Goal: Task Accomplishment & Management: Complete application form

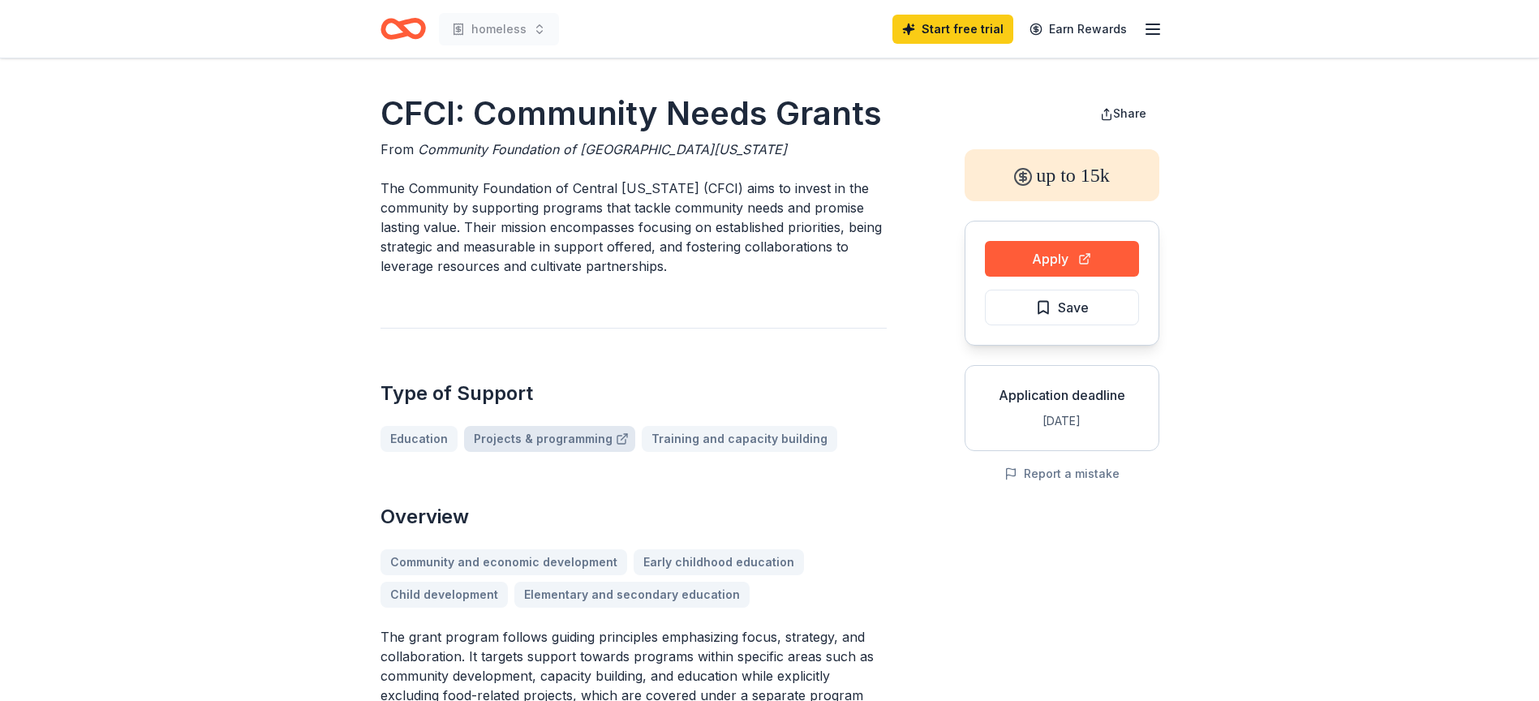
click at [532, 446] on link "Projects & programming" at bounding box center [549, 439] width 171 height 26
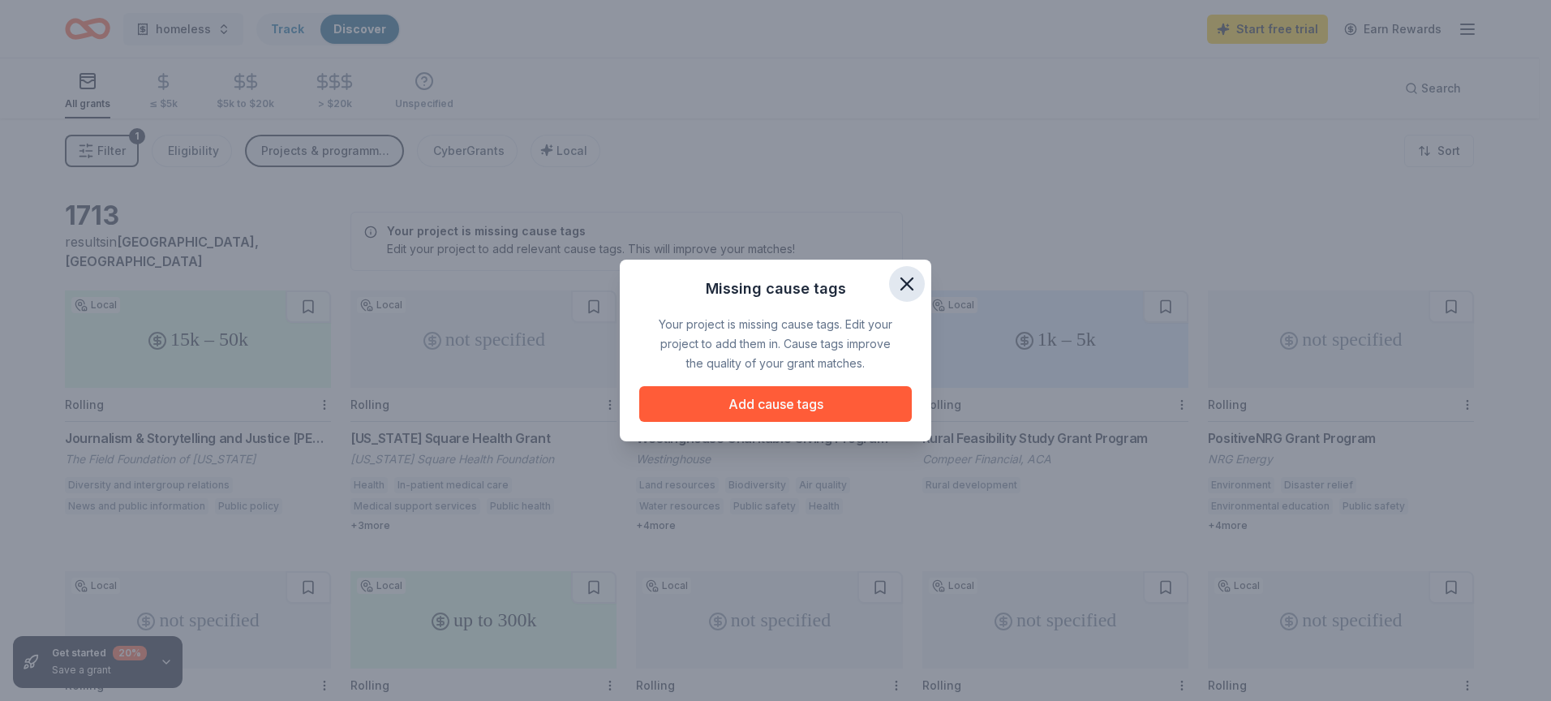
click at [904, 291] on icon "button" at bounding box center [907, 284] width 23 height 23
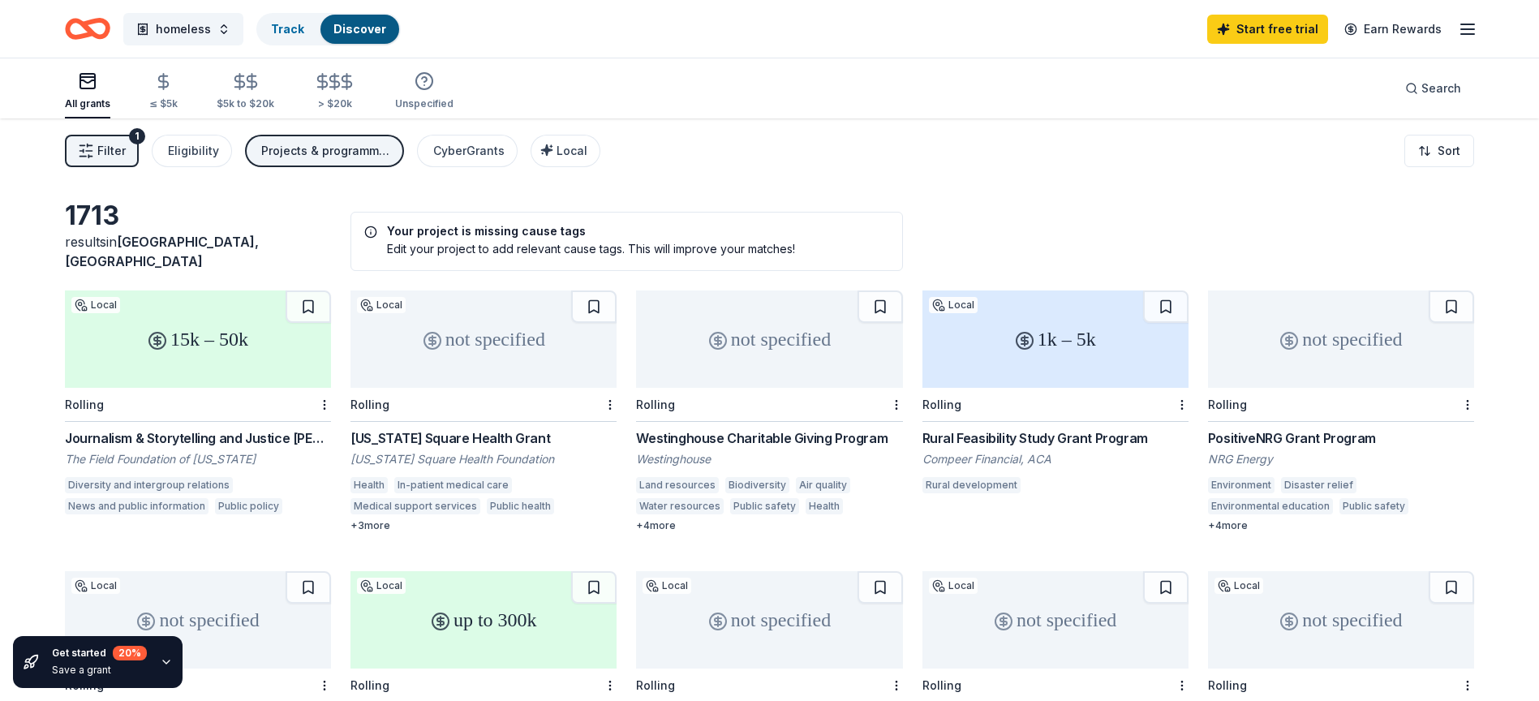
click at [97, 97] on div "All grants" at bounding box center [87, 90] width 45 height 39
click at [86, 142] on button "Filter 1" at bounding box center [102, 151] width 74 height 32
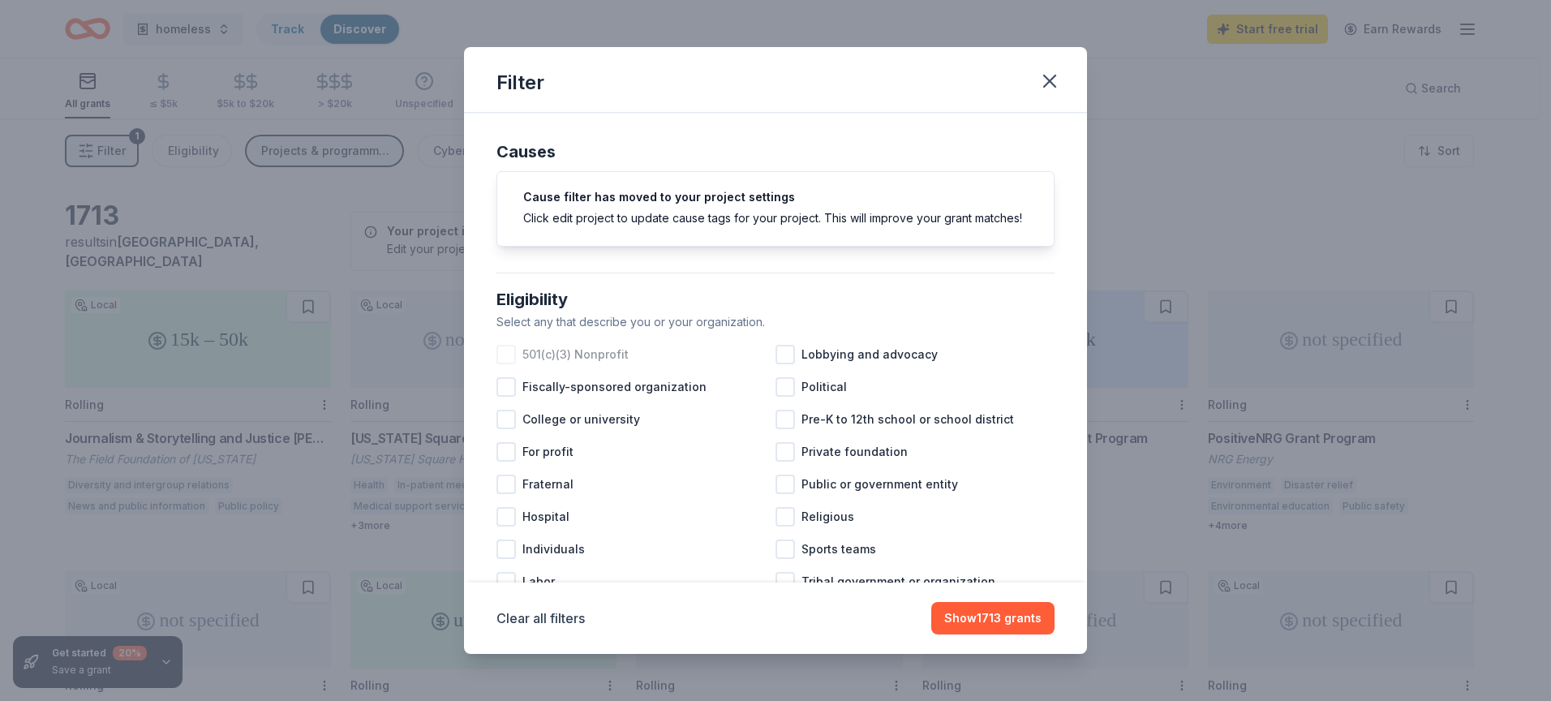
click at [507, 364] on div at bounding box center [505, 354] width 19 height 19
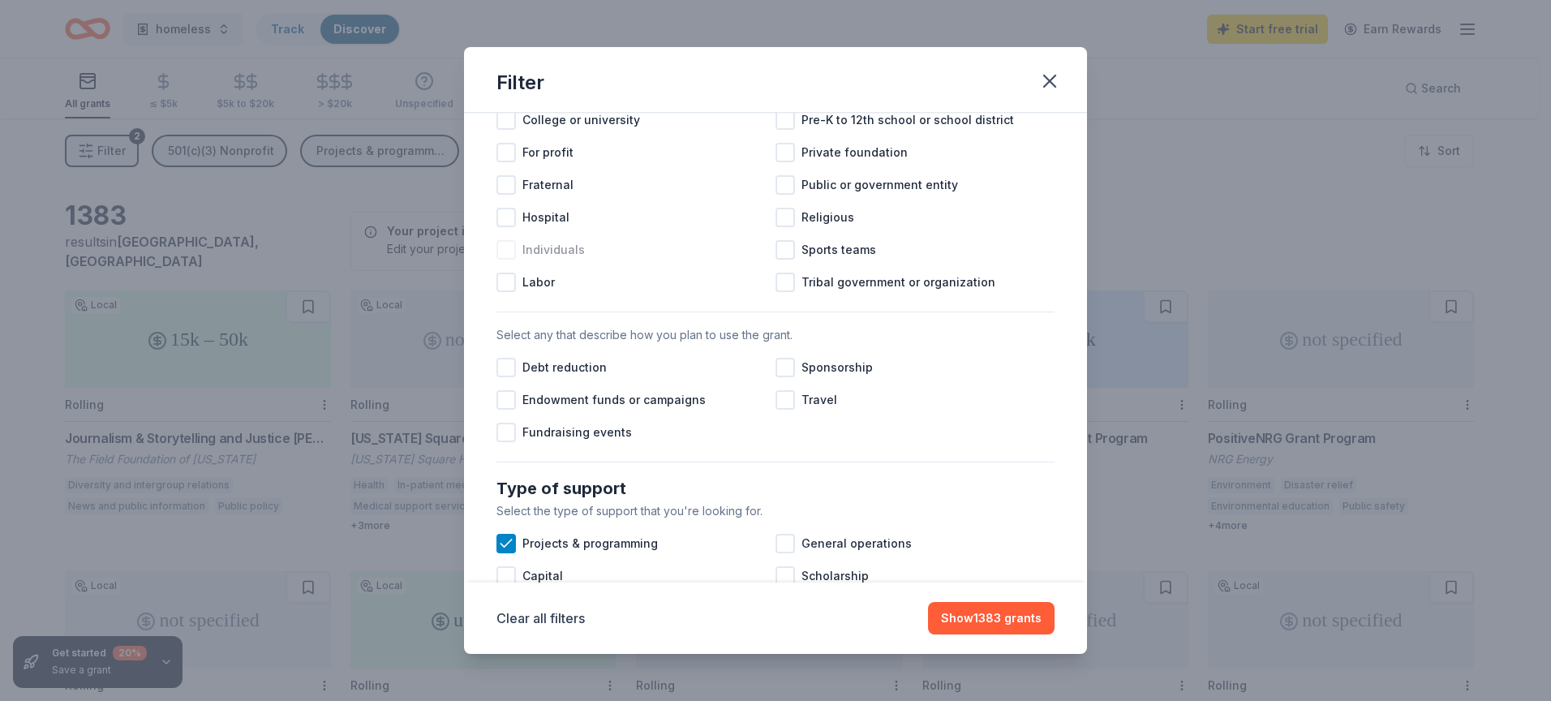
scroll to position [324, 0]
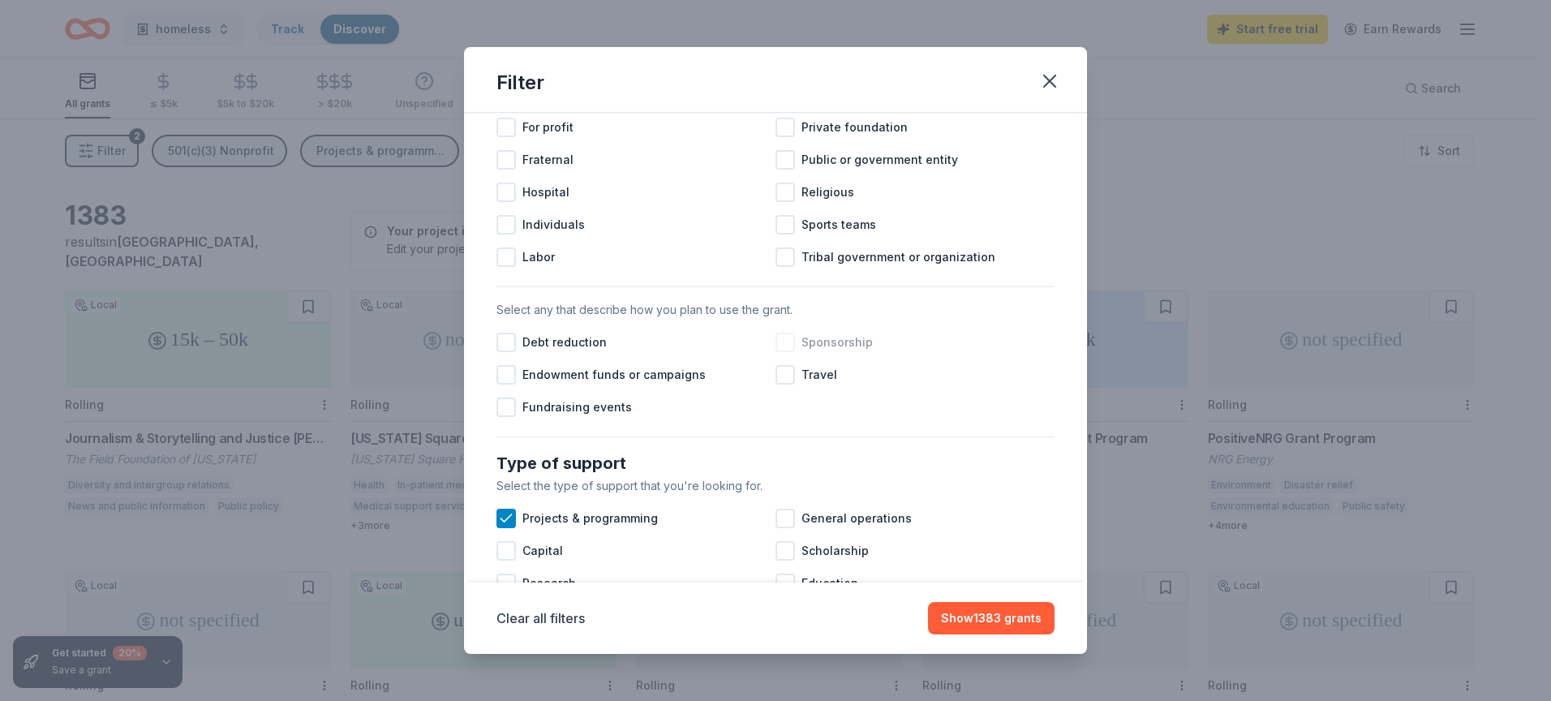
click at [779, 352] on div at bounding box center [784, 342] width 19 height 19
click at [509, 417] on div at bounding box center [505, 406] width 19 height 19
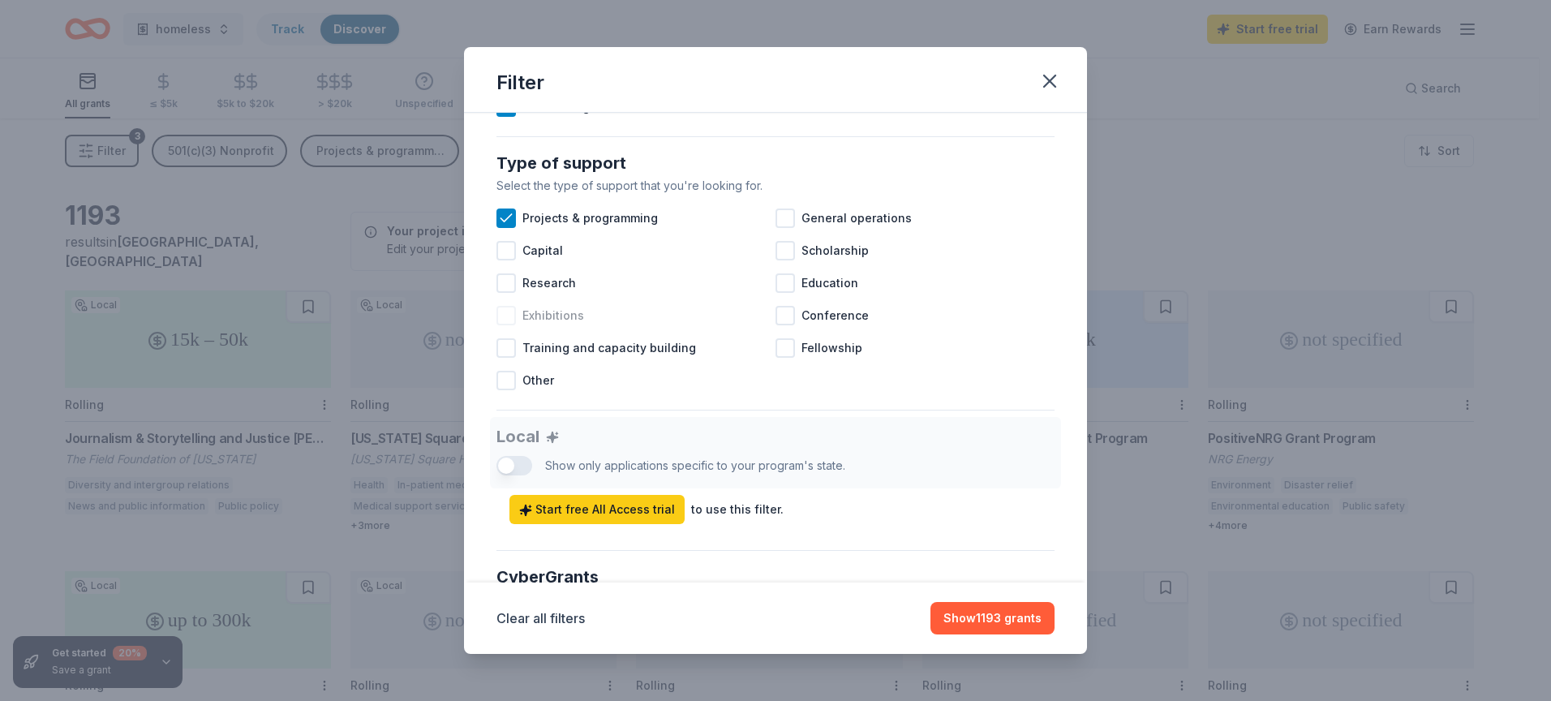
scroll to position [649, 0]
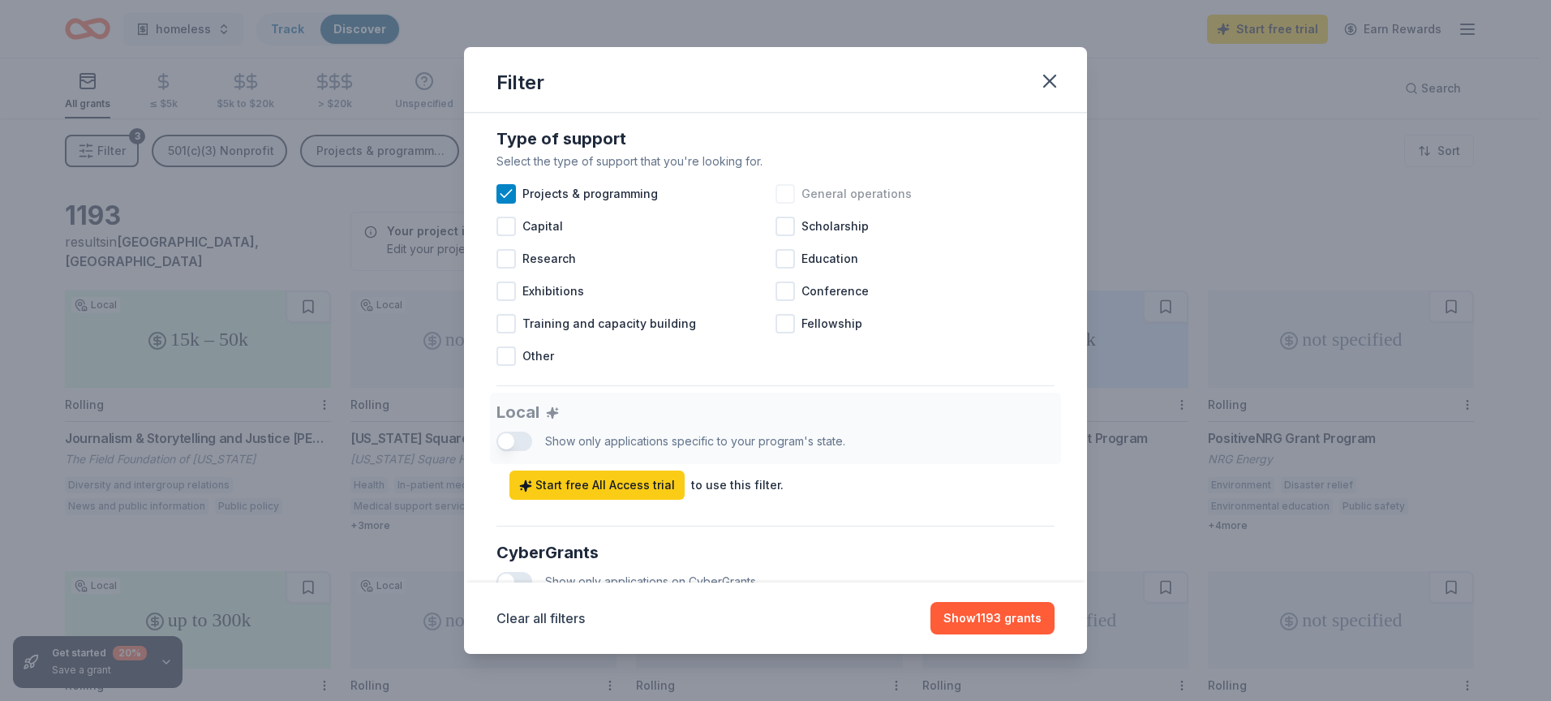
click at [783, 204] on div at bounding box center [784, 193] width 19 height 19
click at [783, 236] on div at bounding box center [784, 226] width 19 height 19
click at [783, 234] on icon at bounding box center [785, 226] width 16 height 16
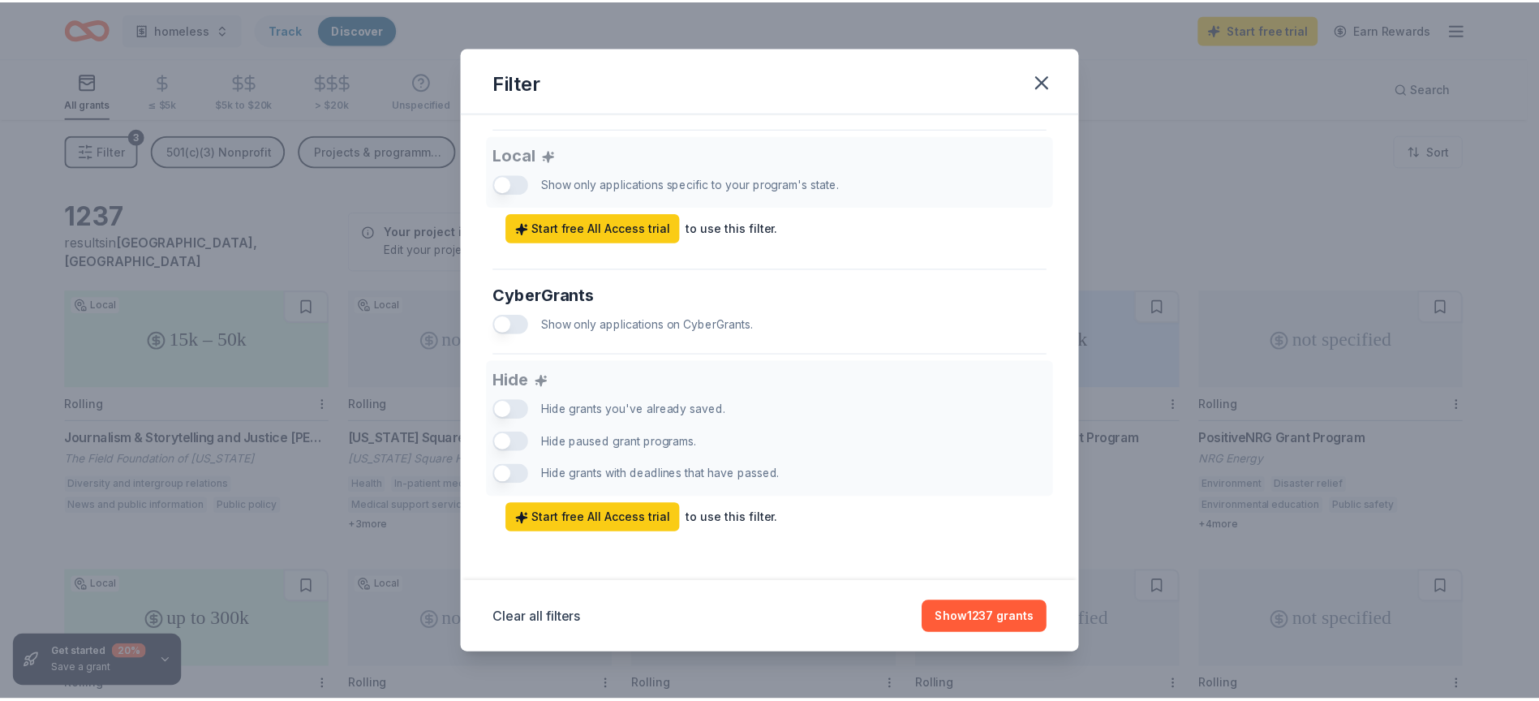
scroll to position [925, 0]
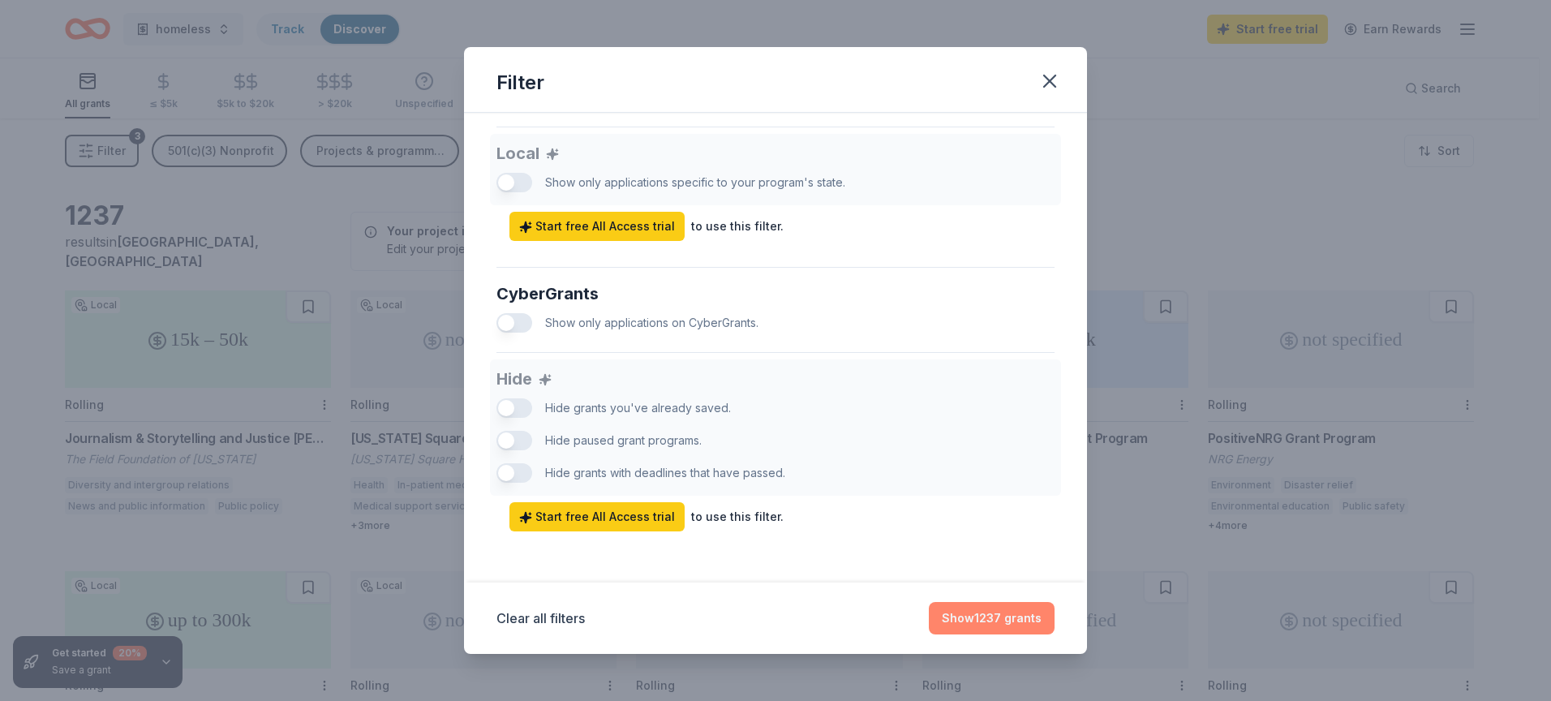
click at [969, 621] on button "Show 1237 grants" at bounding box center [992, 618] width 126 height 32
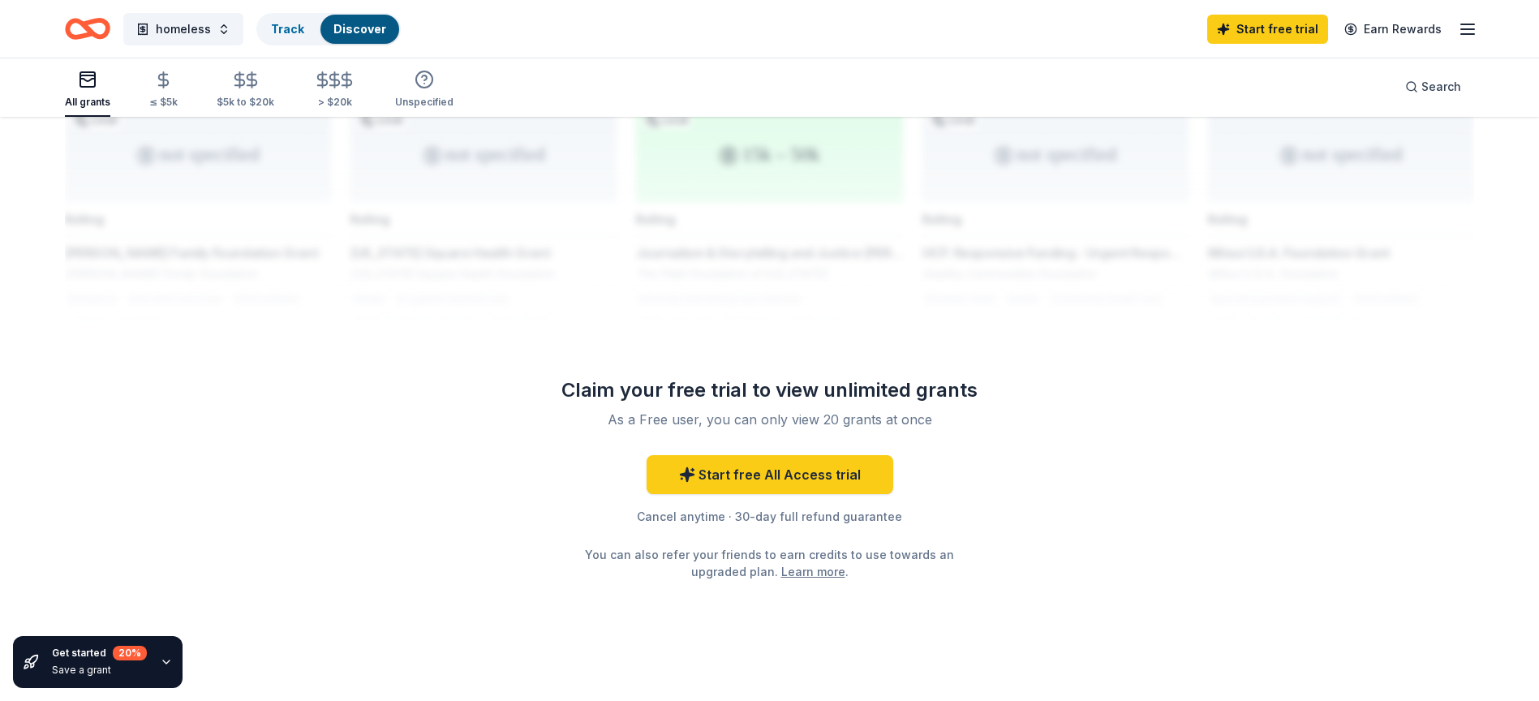
scroll to position [1351, 0]
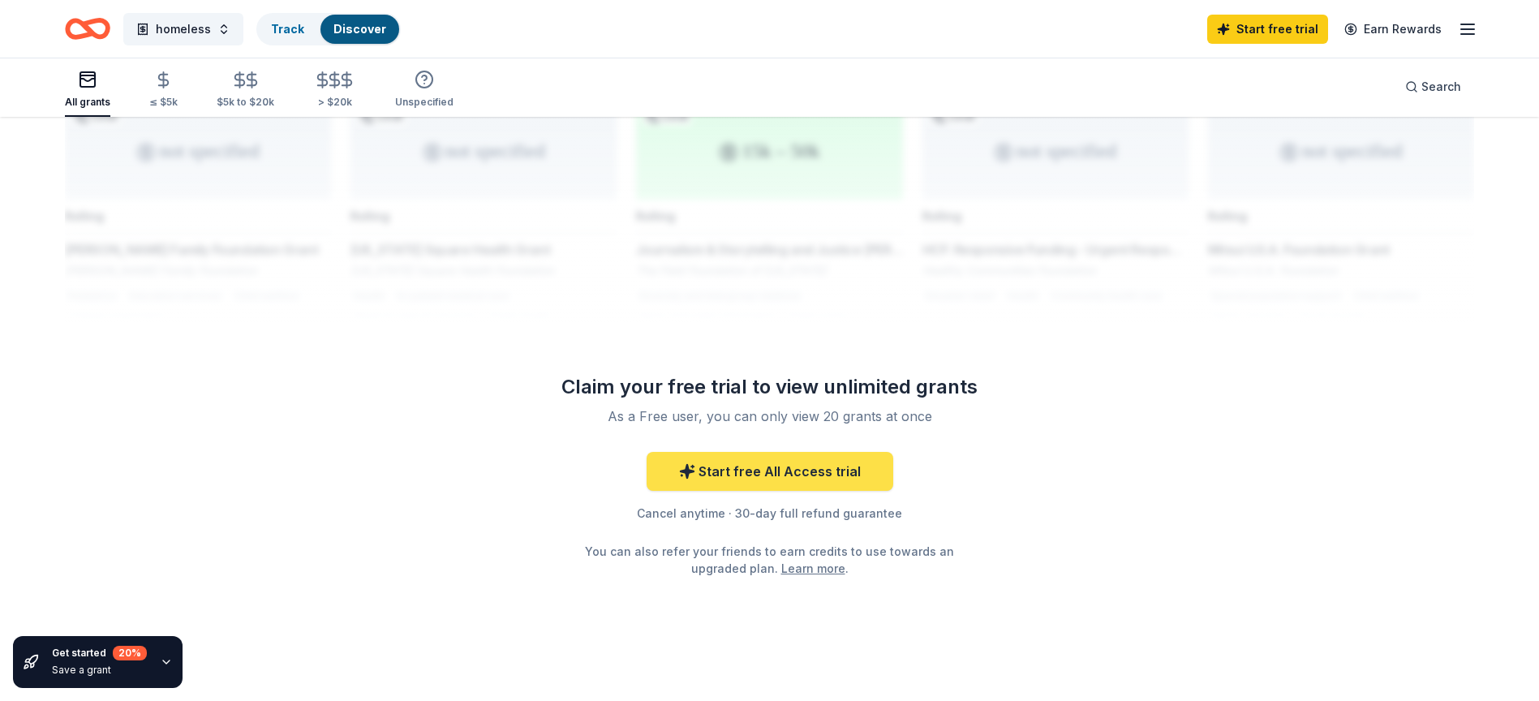
click at [831, 466] on link "Start free All Access trial" at bounding box center [770, 471] width 247 height 39
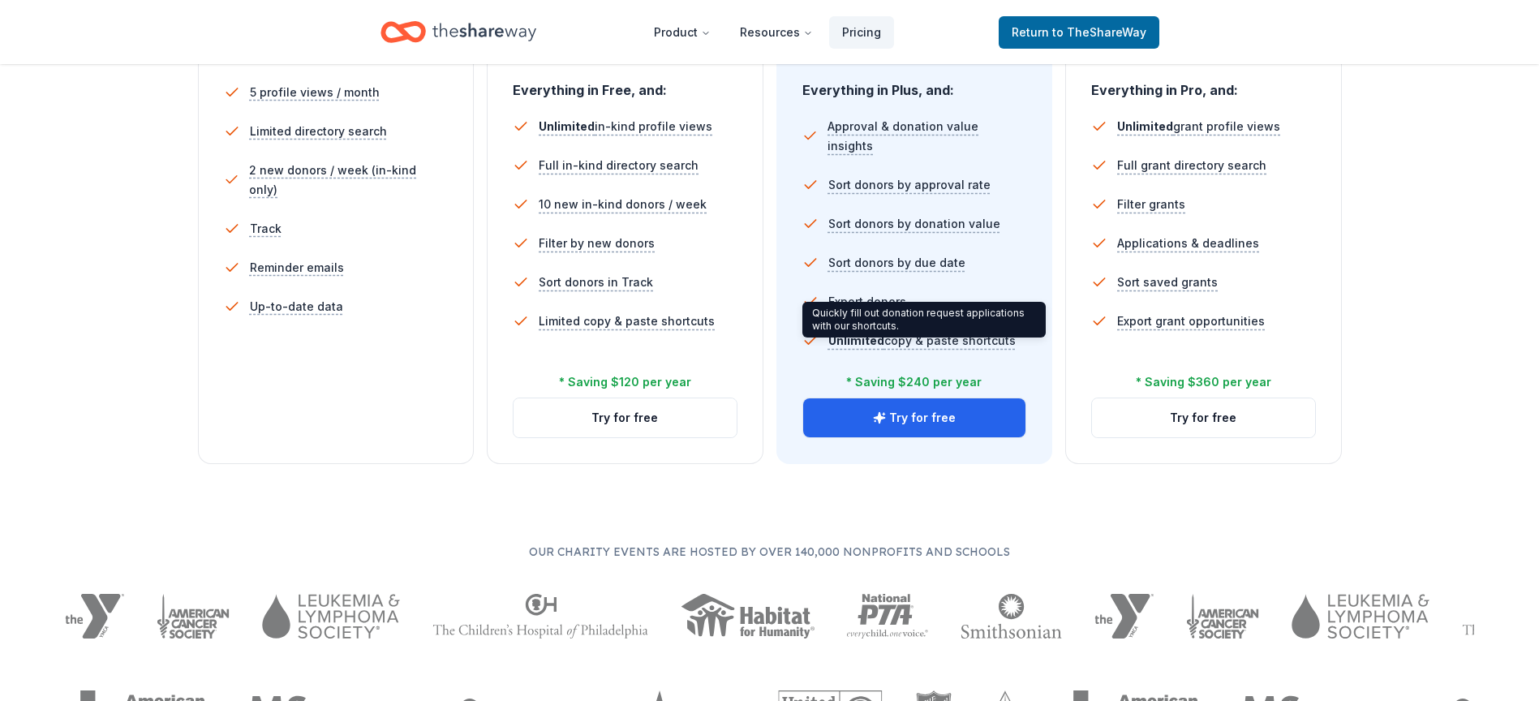
scroll to position [487, 0]
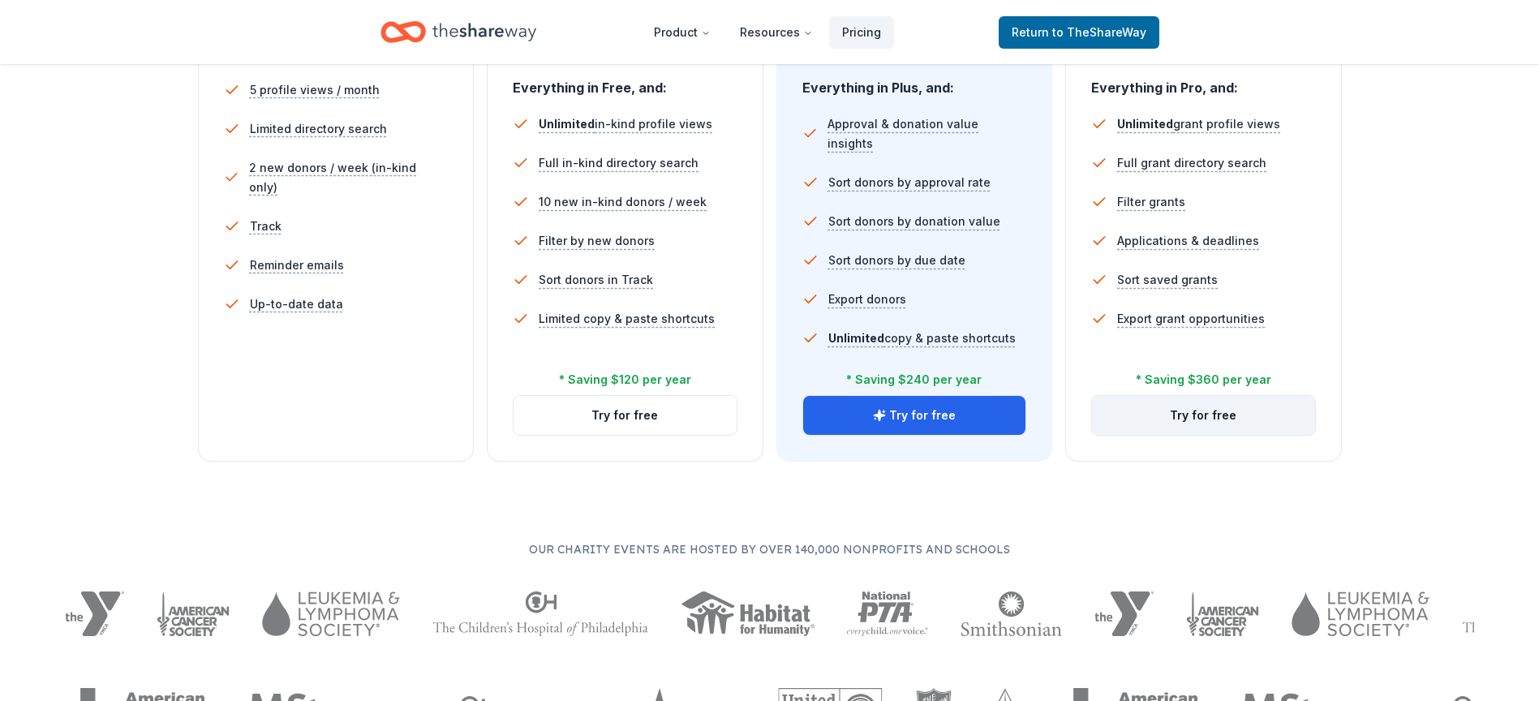
click at [1198, 426] on button "Try for free" at bounding box center [1203, 415] width 223 height 39
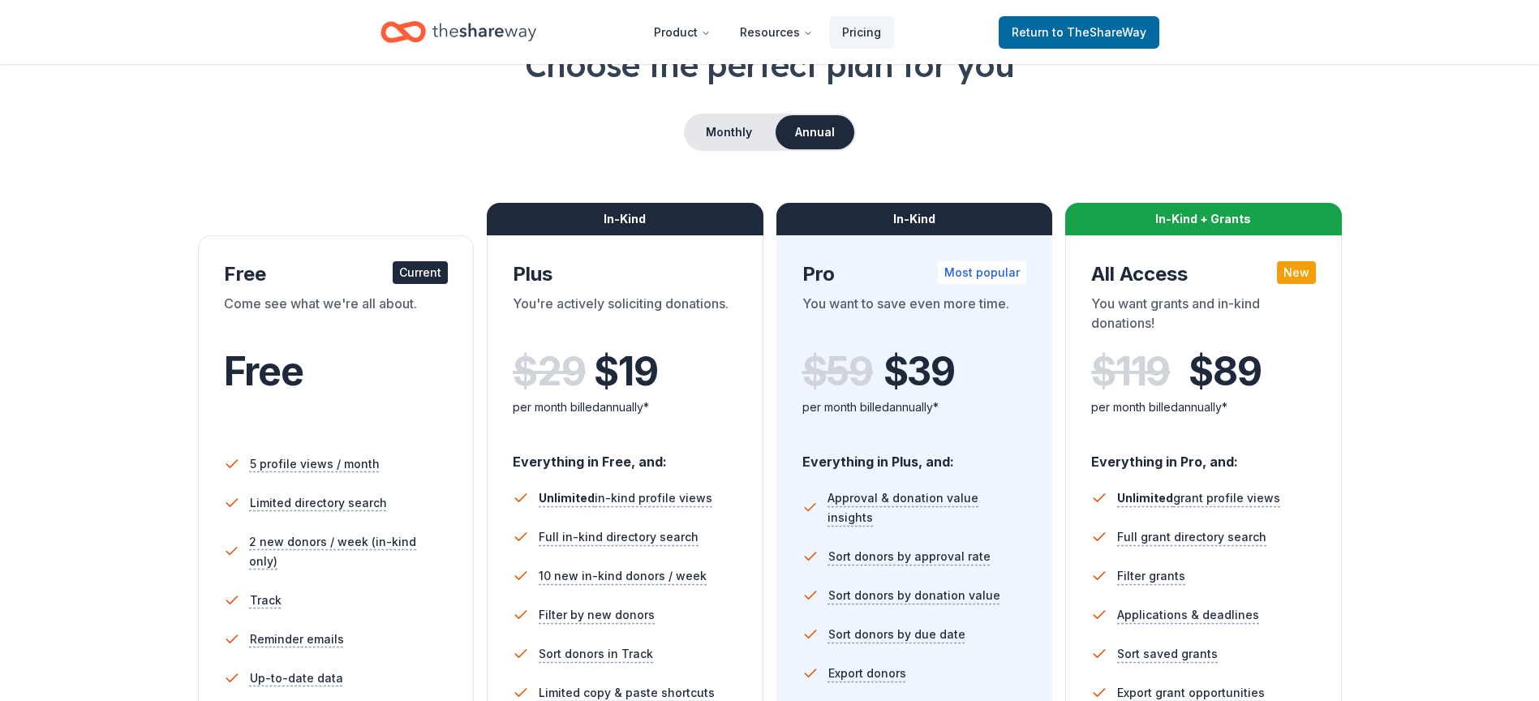
scroll to position [81, 0]
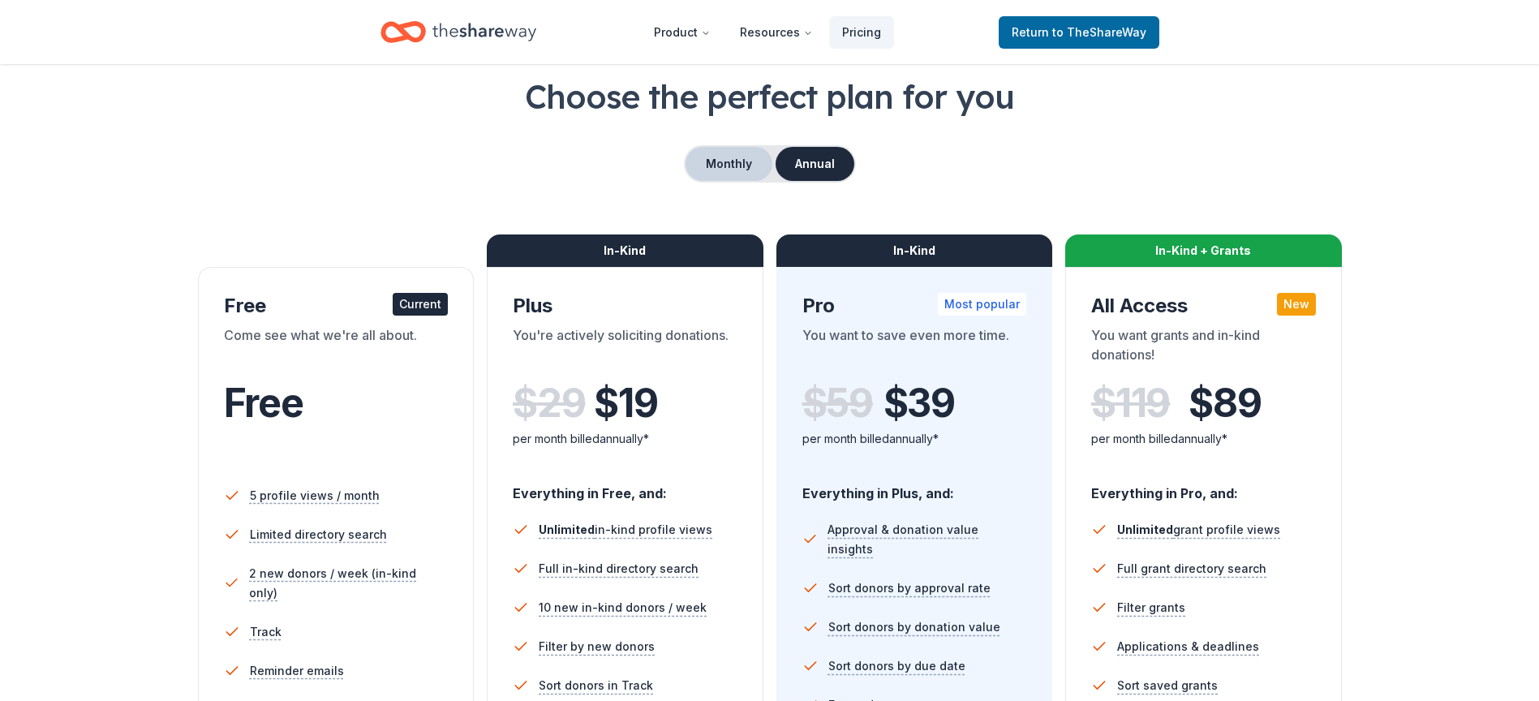
click at [750, 165] on button "Monthly" at bounding box center [728, 164] width 87 height 34
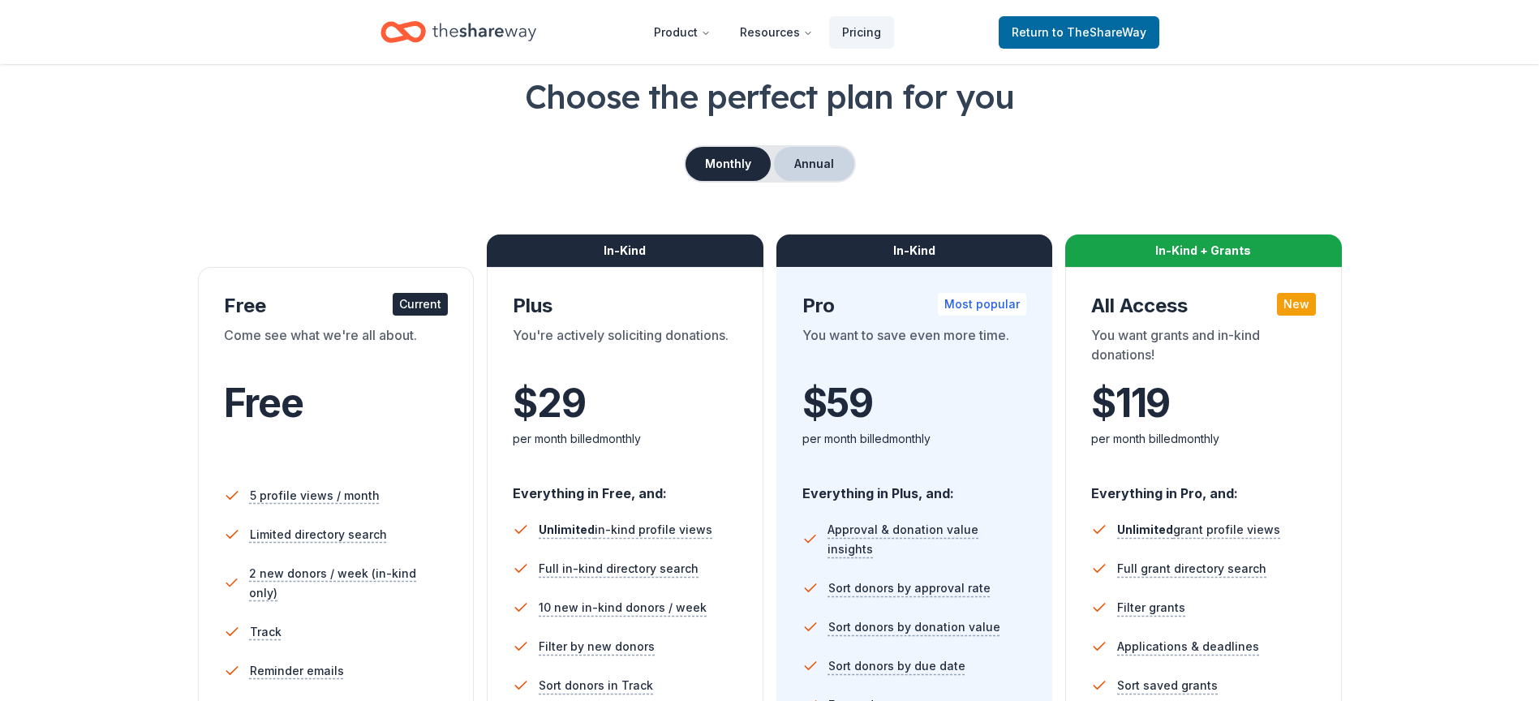
click at [817, 158] on button "Annual" at bounding box center [814, 164] width 80 height 34
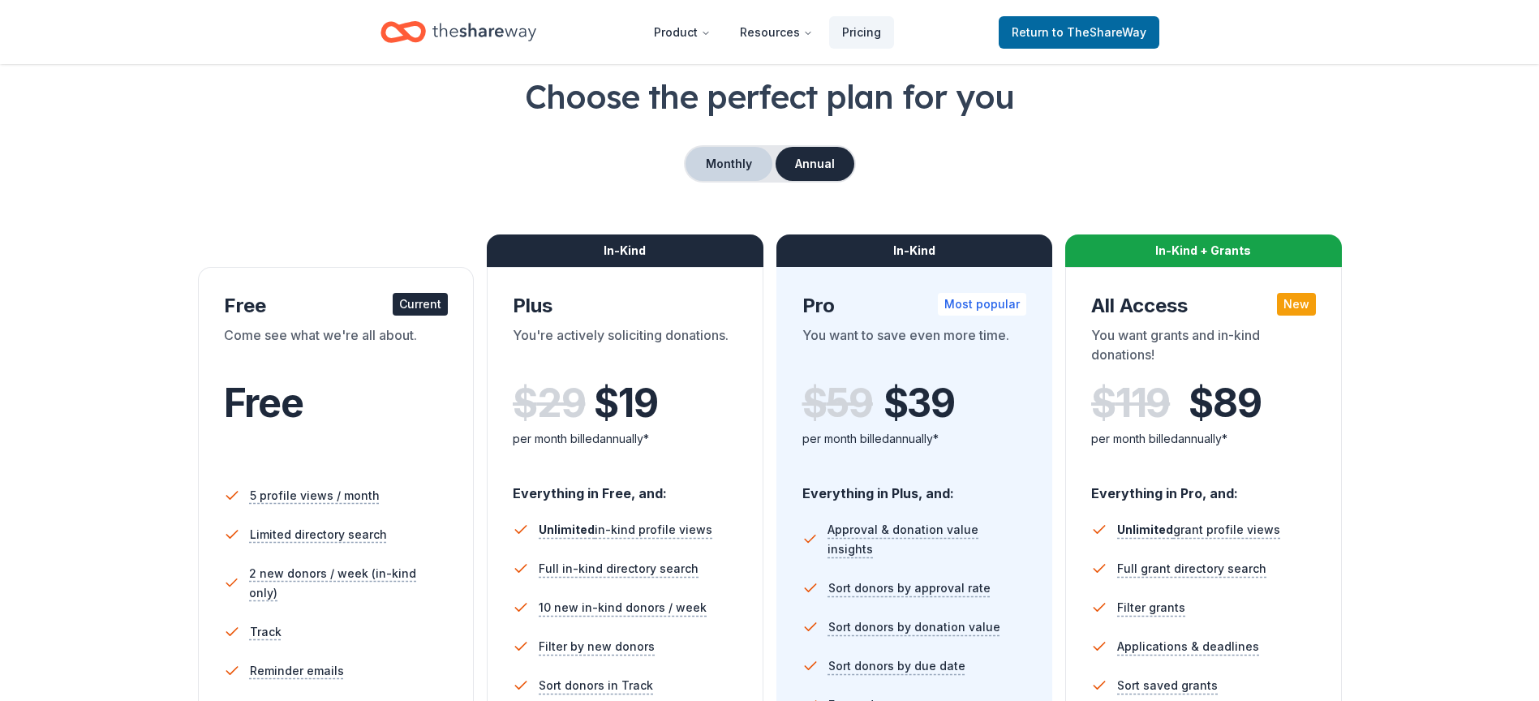
click at [742, 156] on button "Monthly" at bounding box center [728, 164] width 87 height 34
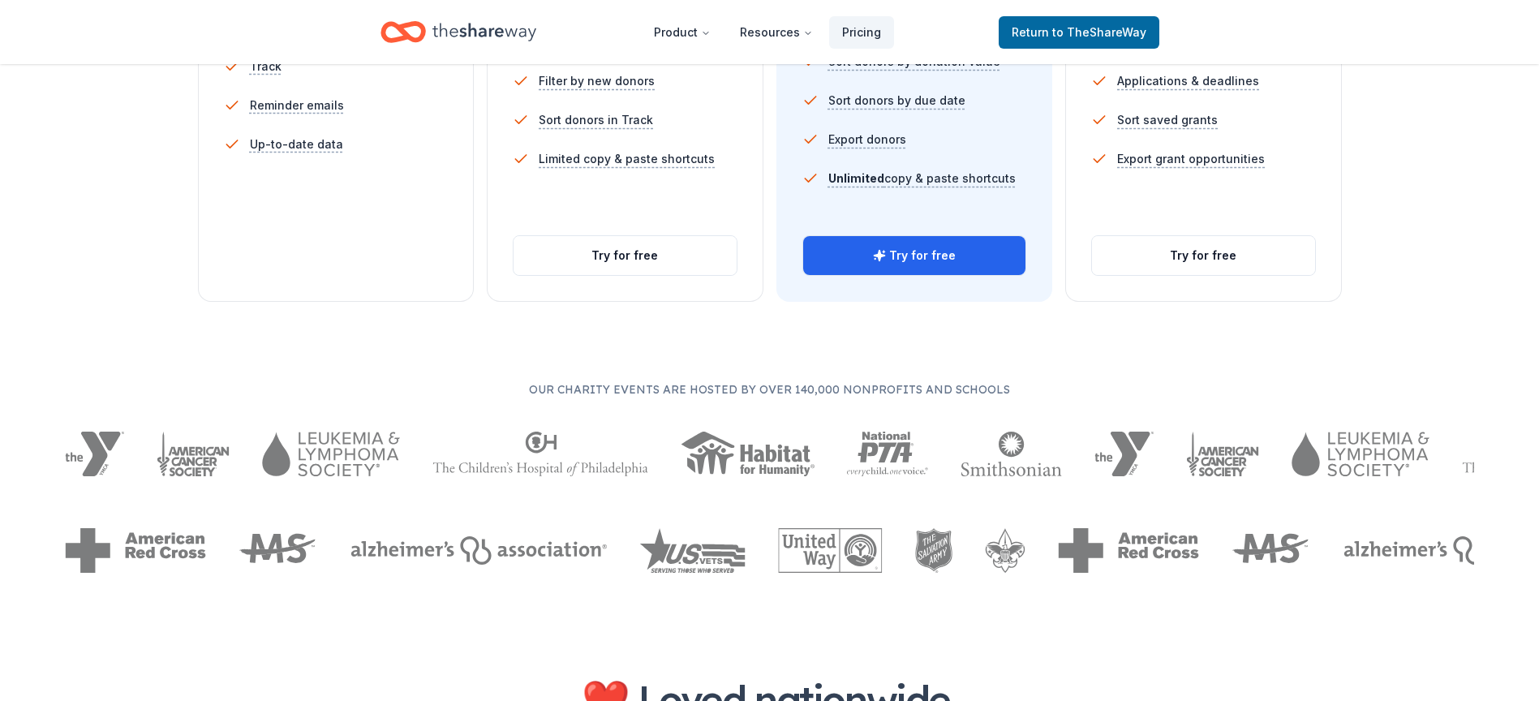
scroll to position [649, 0]
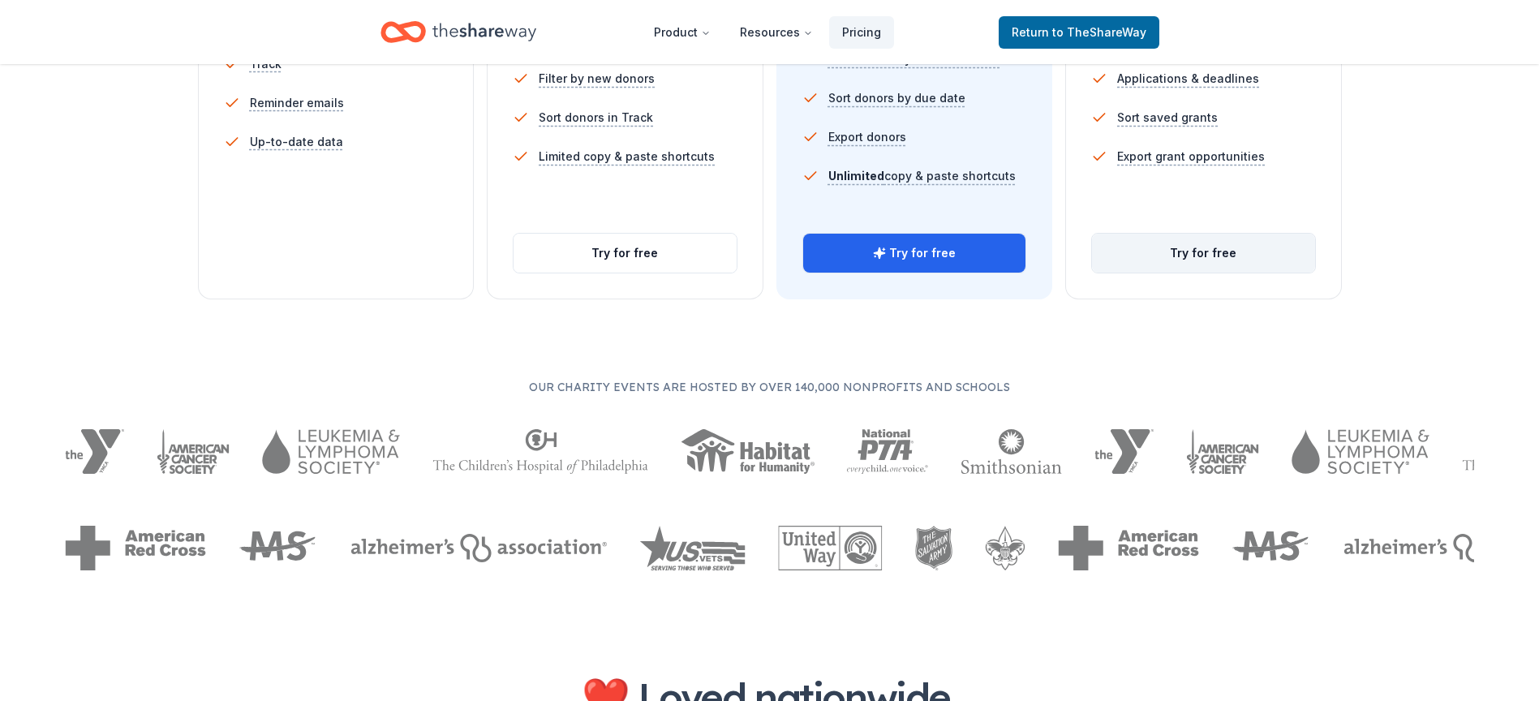
click at [1159, 258] on button "Try for free" at bounding box center [1203, 253] width 223 height 39
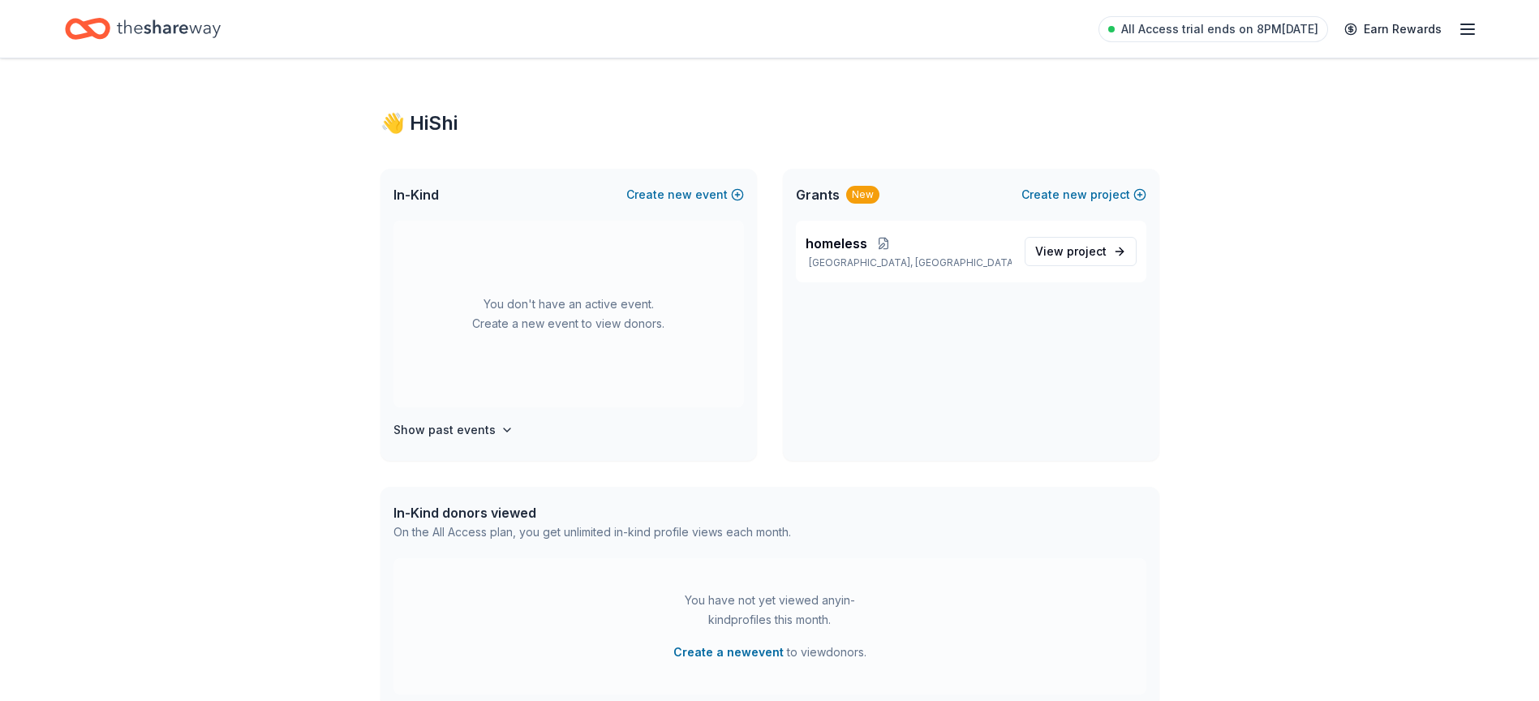
click at [195, 30] on icon "Home" at bounding box center [169, 28] width 104 height 33
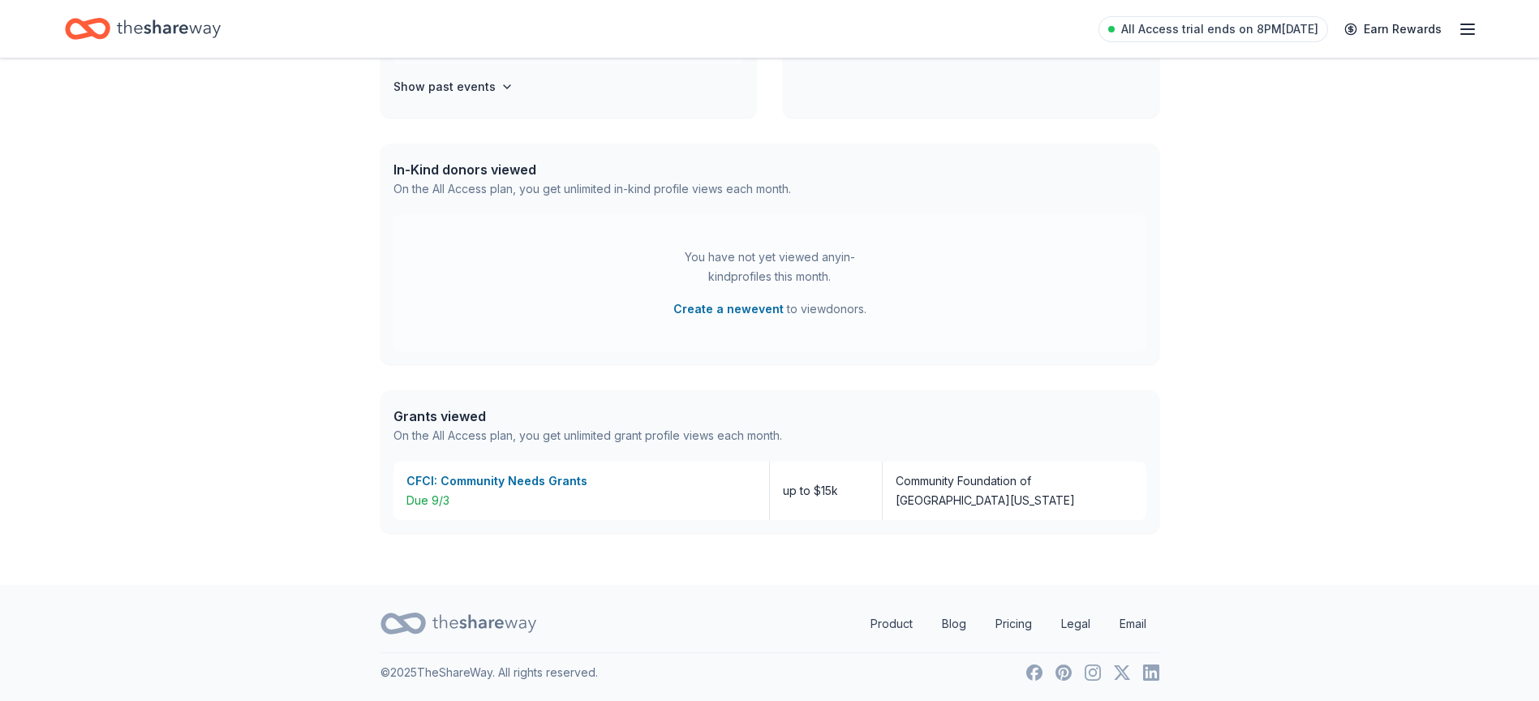
scroll to position [344, 0]
click at [890, 619] on link "Product" at bounding box center [891, 623] width 68 height 32
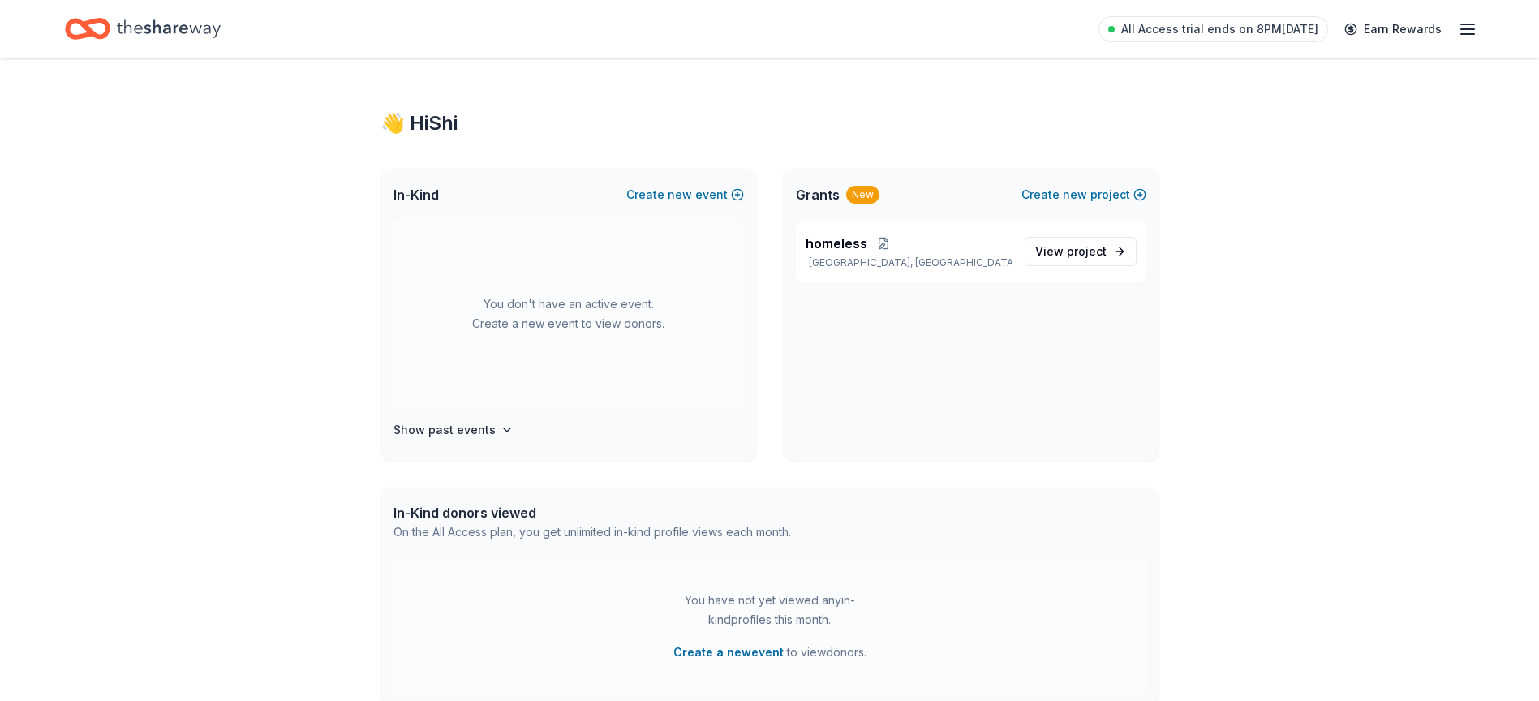
click at [97, 23] on icon "Home" at bounding box center [95, 28] width 25 height 16
click at [1479, 28] on div "All Access trial ends on 8PM[DATE] Earn Rewards" at bounding box center [769, 29] width 1539 height 58
click at [1469, 29] on line "button" at bounding box center [1467, 29] width 13 height 0
click at [1287, 114] on div "Account Contact us Pricing Billing All Access Help Earn rewards" at bounding box center [1356, 177] width 216 height 149
click at [1282, 124] on link "Account" at bounding box center [1273, 126] width 51 height 16
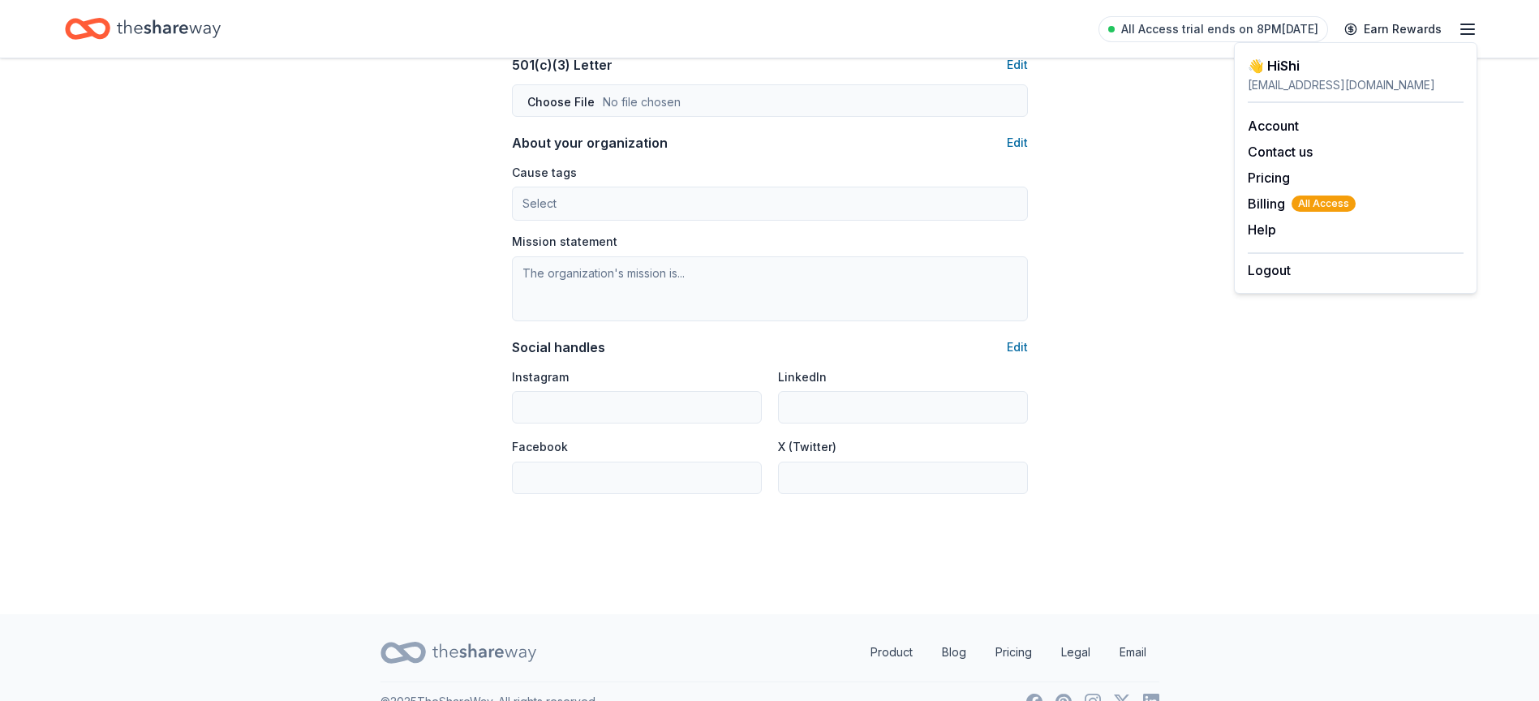
scroll to position [922, 0]
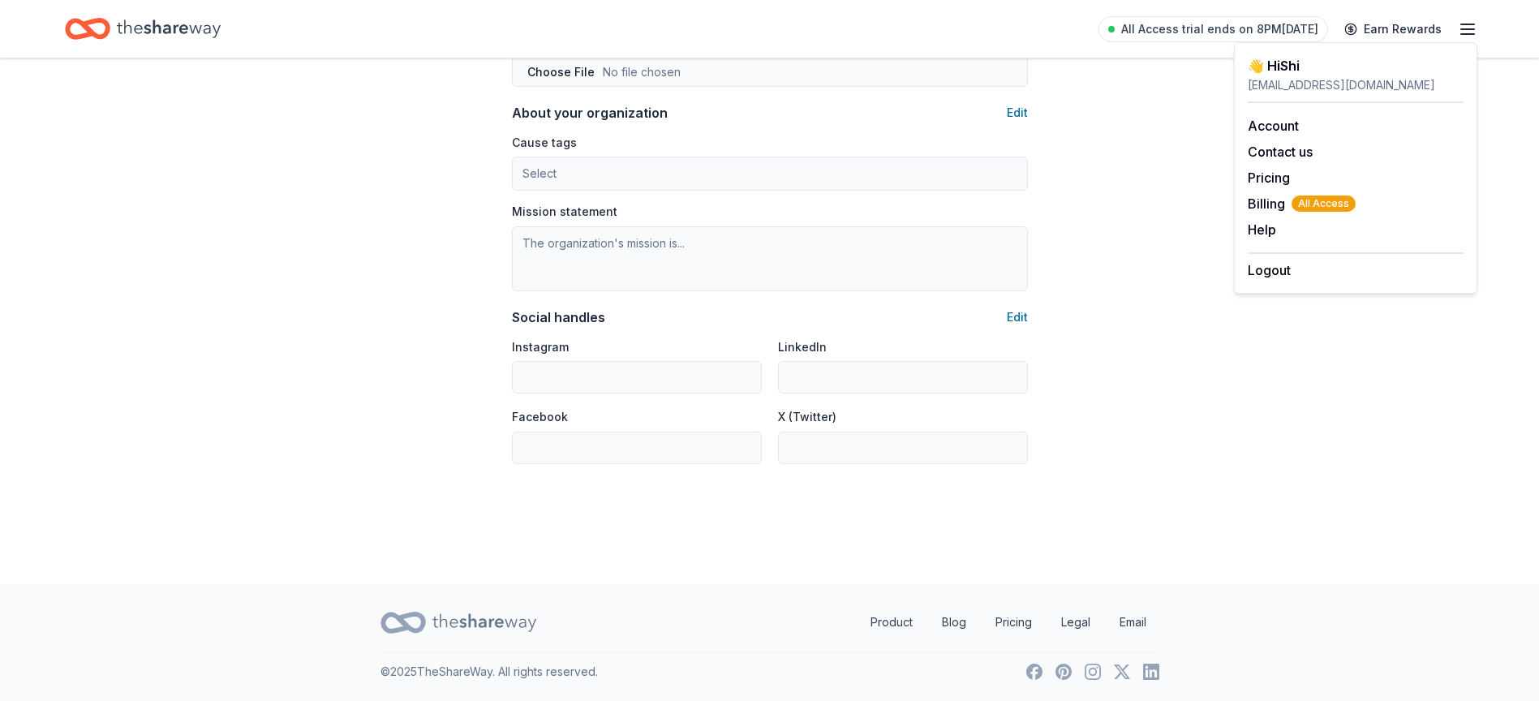
click at [479, 625] on icon at bounding box center [484, 622] width 104 height 18
click at [113, 30] on div "Home" at bounding box center [143, 29] width 156 height 38
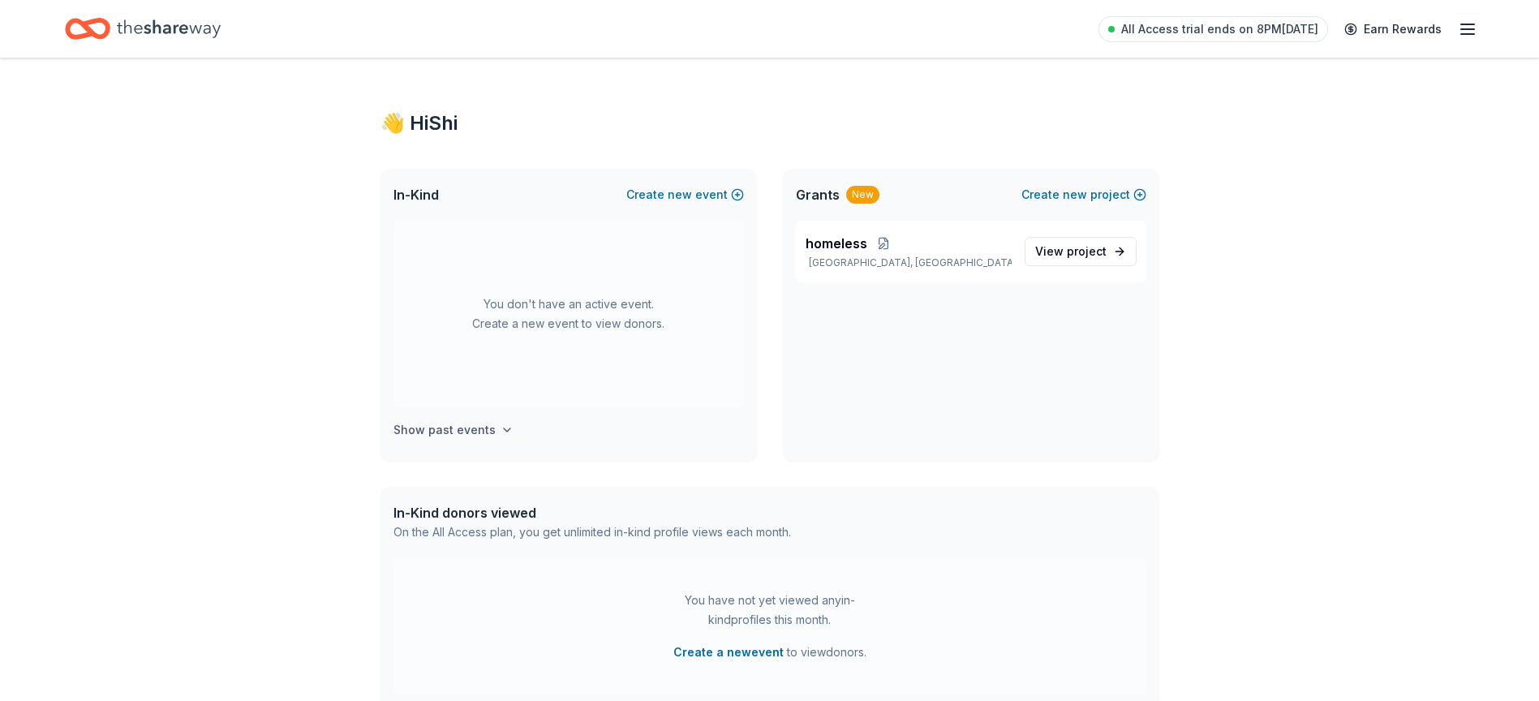
click at [492, 428] on button "Show past events" at bounding box center [453, 429] width 120 height 19
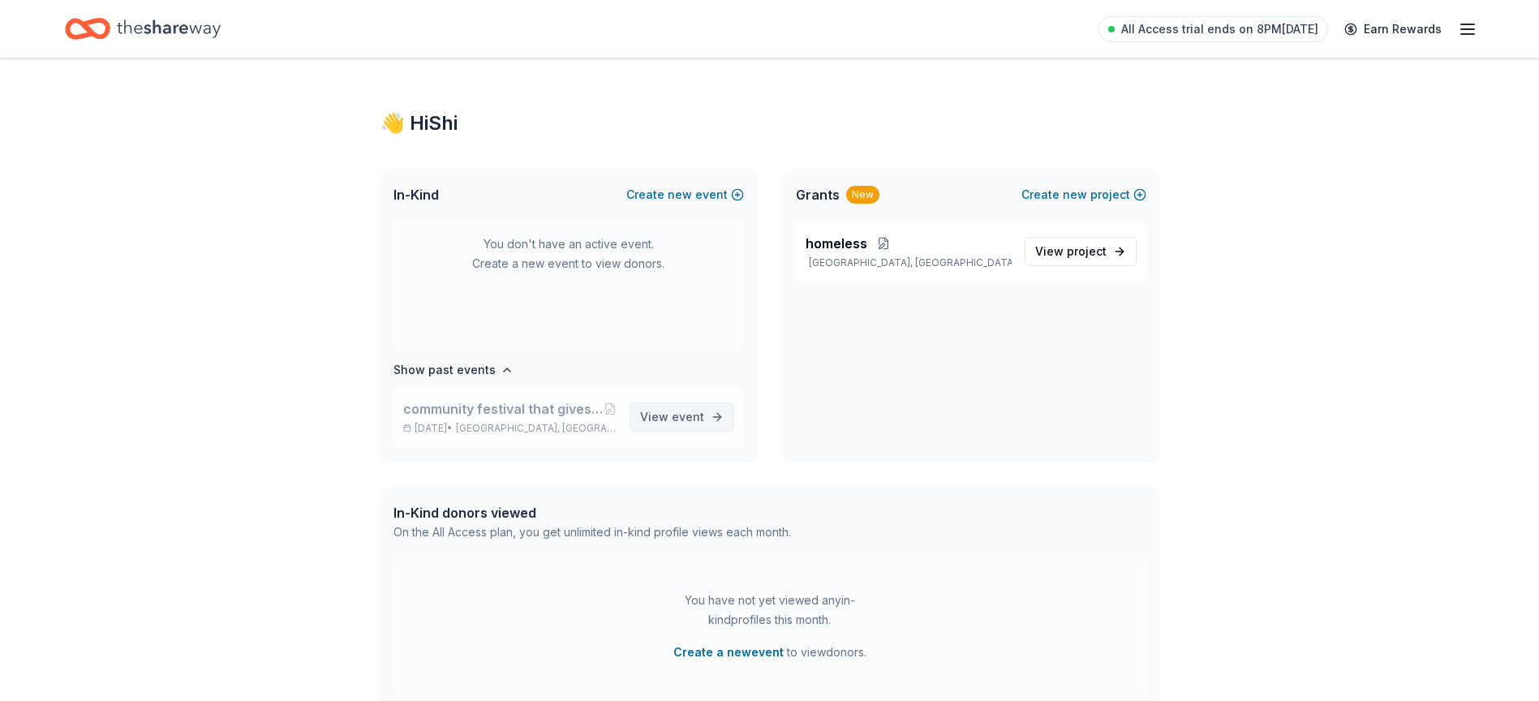
click at [650, 414] on span "View event" at bounding box center [672, 416] width 64 height 19
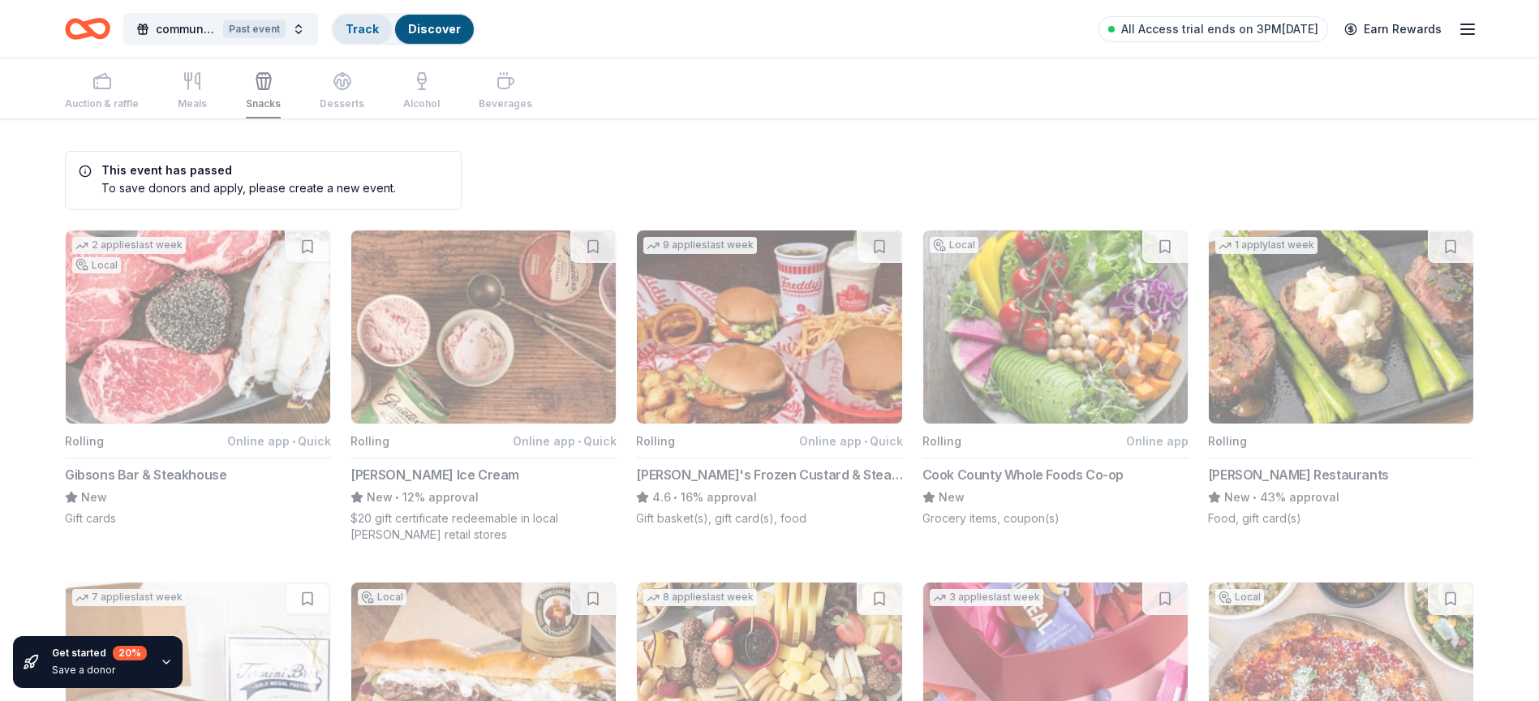
click at [353, 23] on link "Track" at bounding box center [362, 29] width 33 height 14
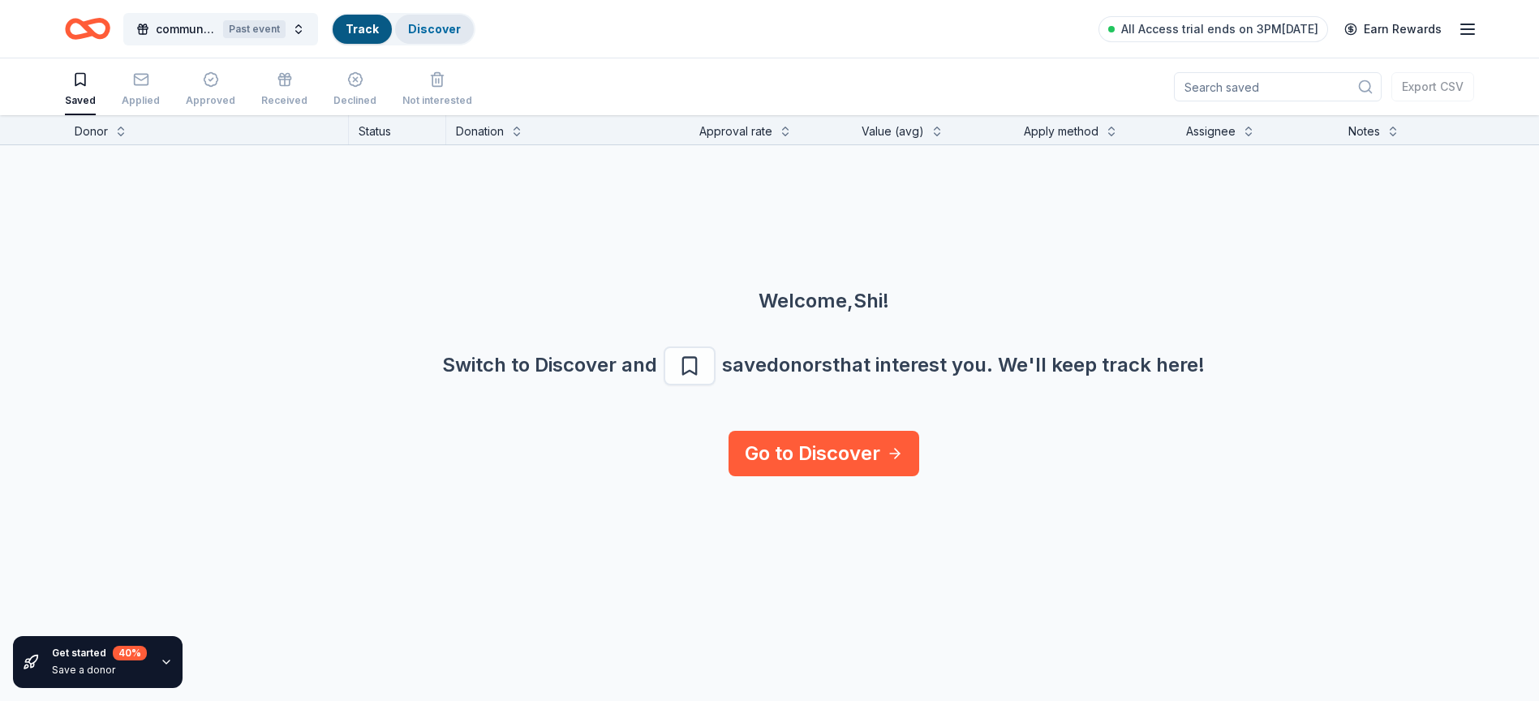
scroll to position [1, 0]
click at [408, 23] on link "Discover" at bounding box center [434, 29] width 53 height 14
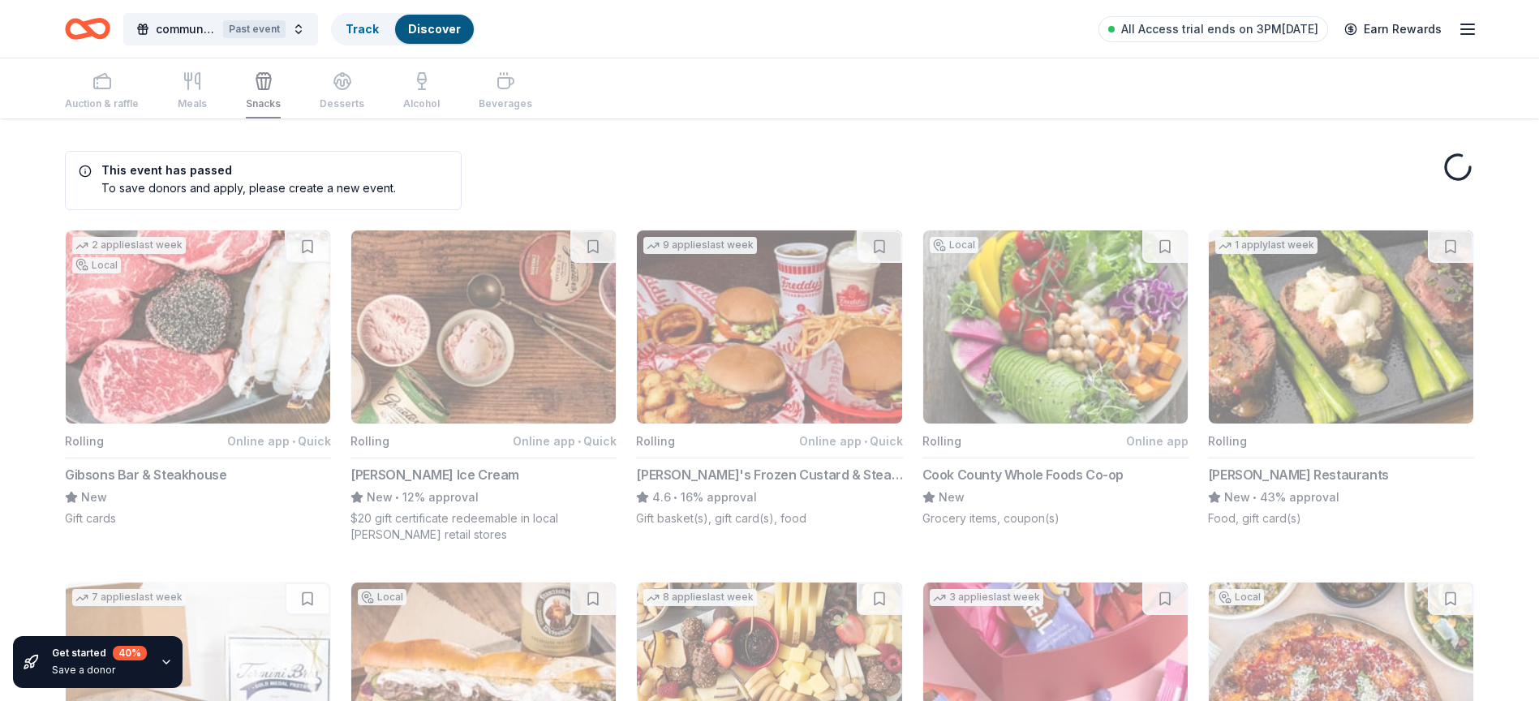
click at [419, 24] on link "Discover" at bounding box center [434, 29] width 53 height 14
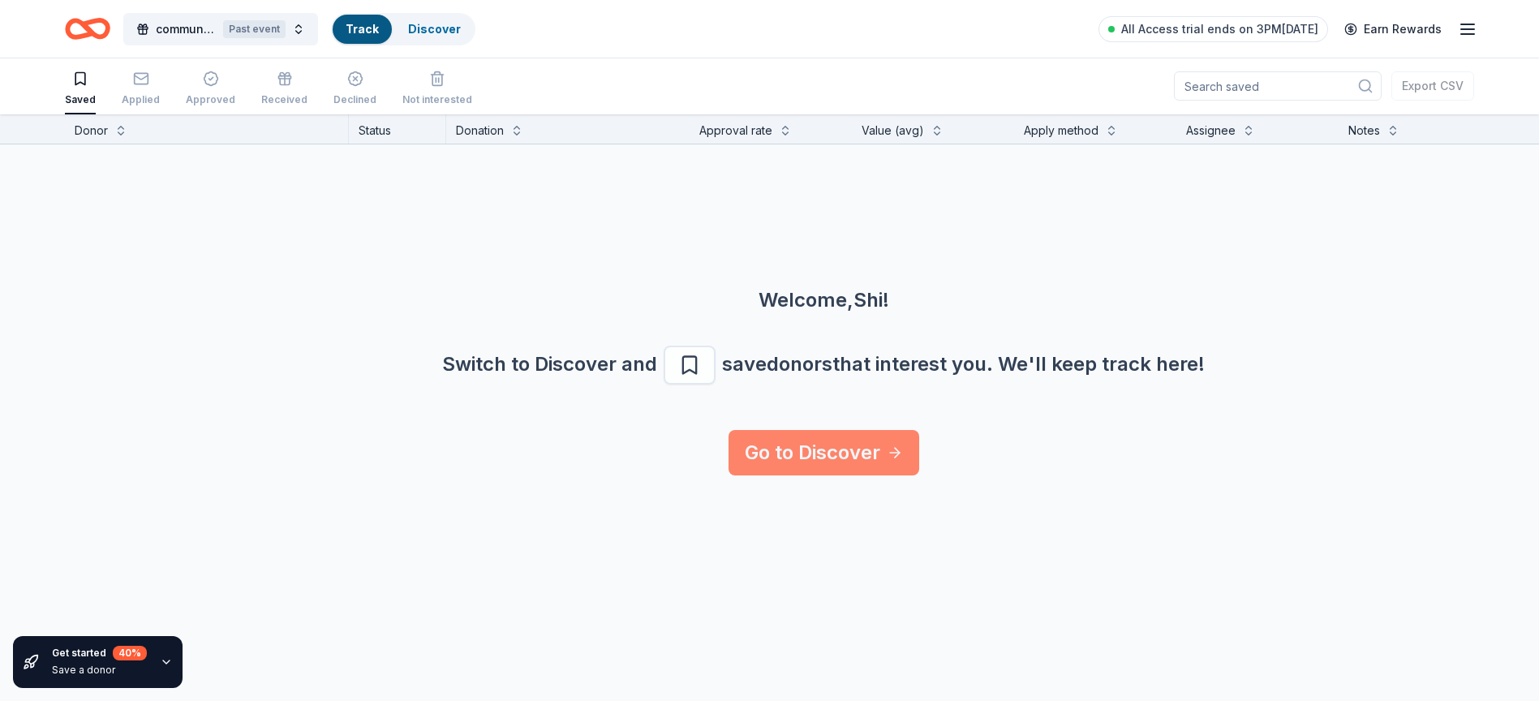
click at [798, 455] on link "Go to Discover" at bounding box center [823, 452] width 191 height 45
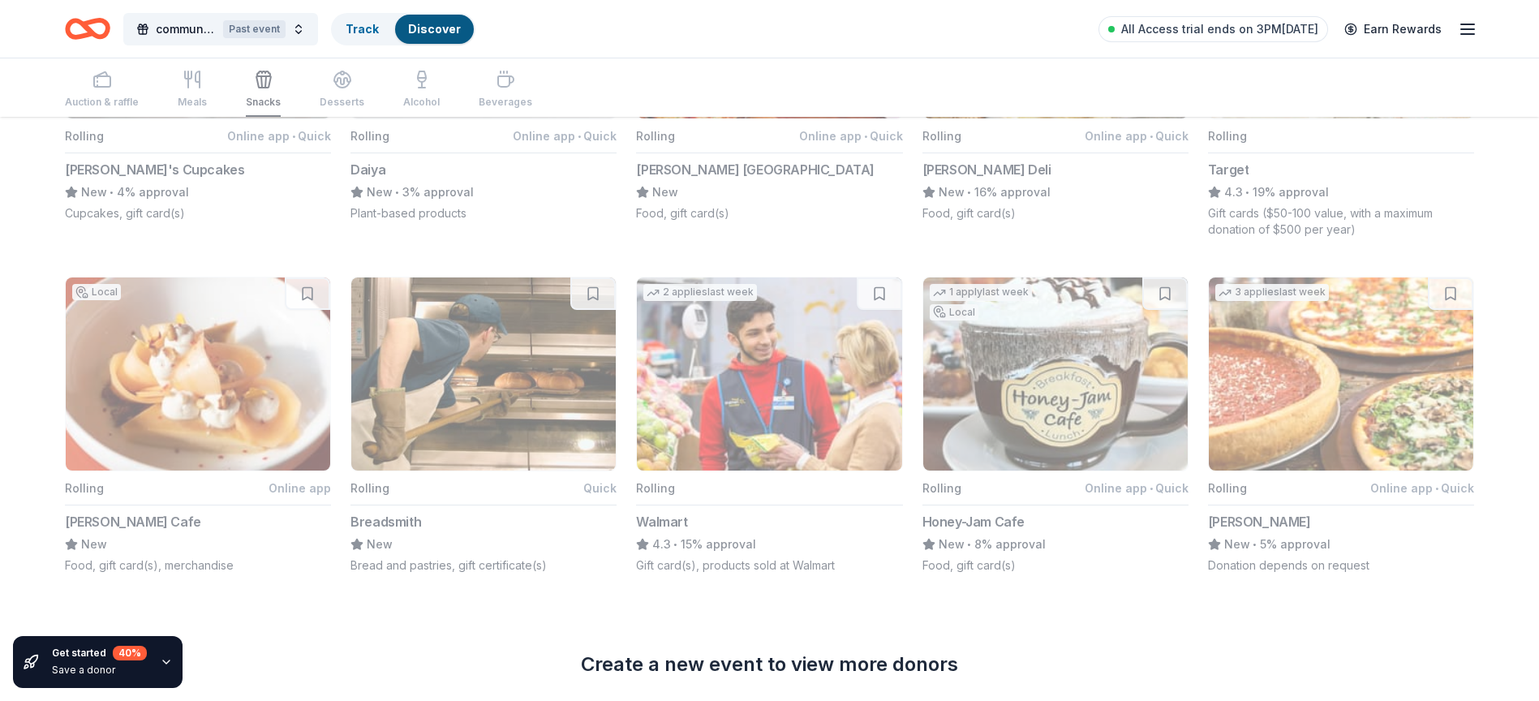
scroll to position [1055, 0]
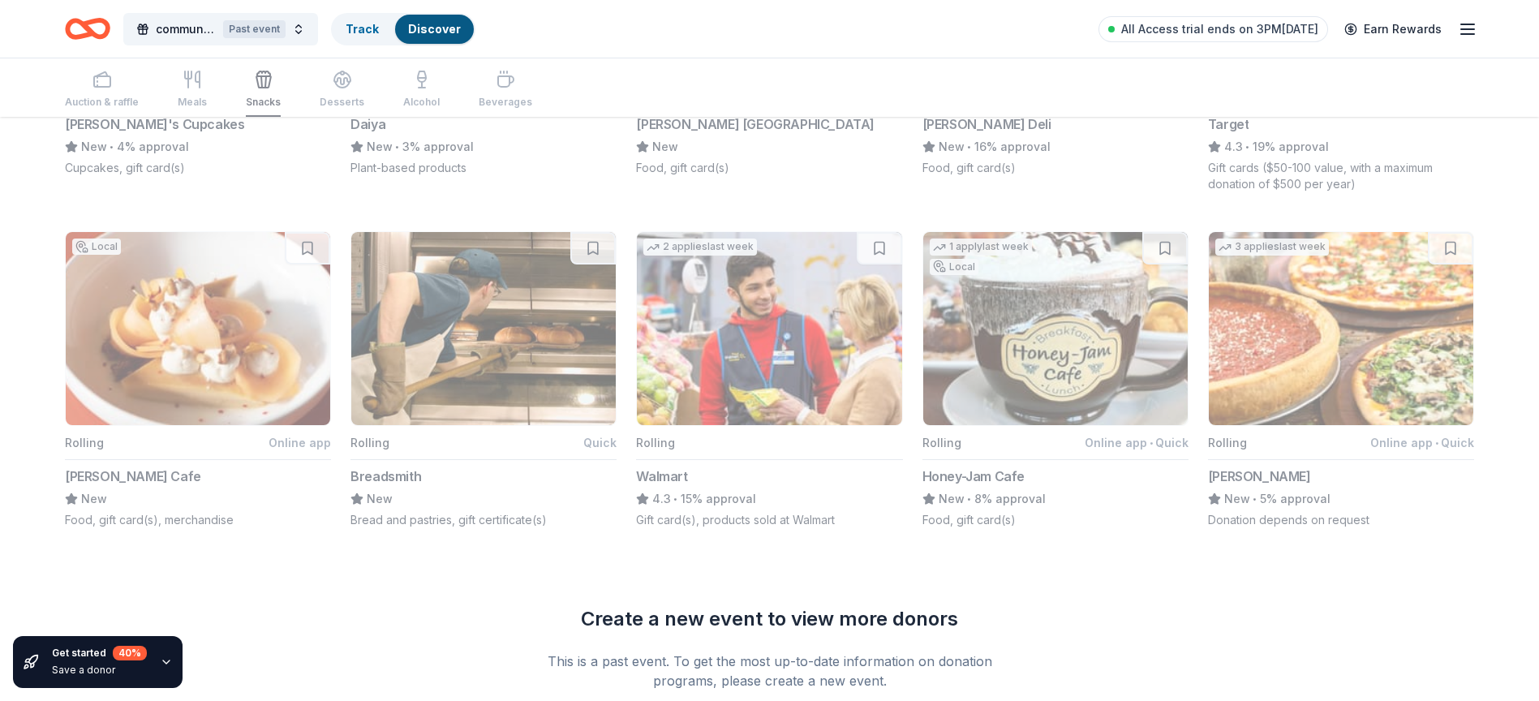
click at [161, 659] on icon "button" at bounding box center [166, 661] width 13 height 13
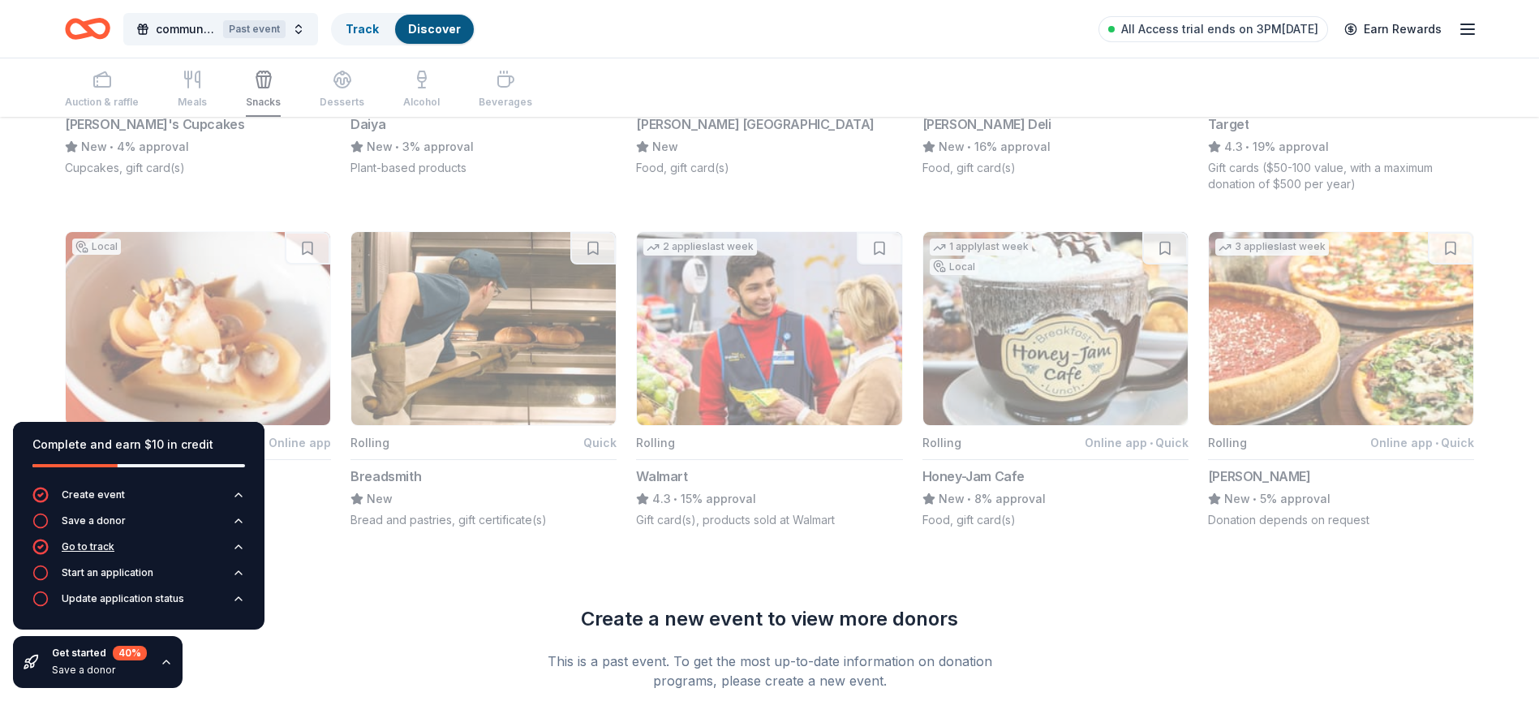
click at [41, 545] on icon "button" at bounding box center [40, 547] width 16 height 16
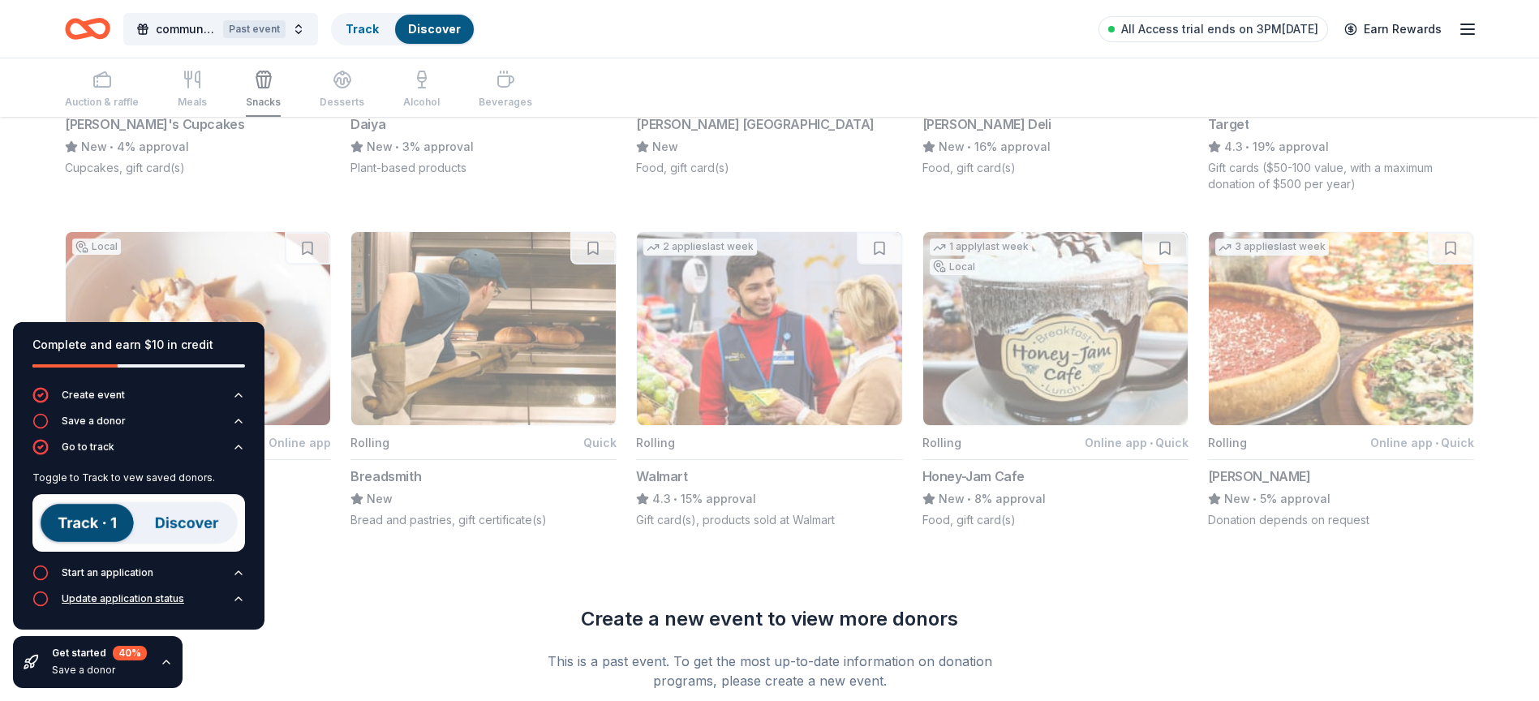
click at [148, 596] on div "Update application status" at bounding box center [123, 598] width 122 height 13
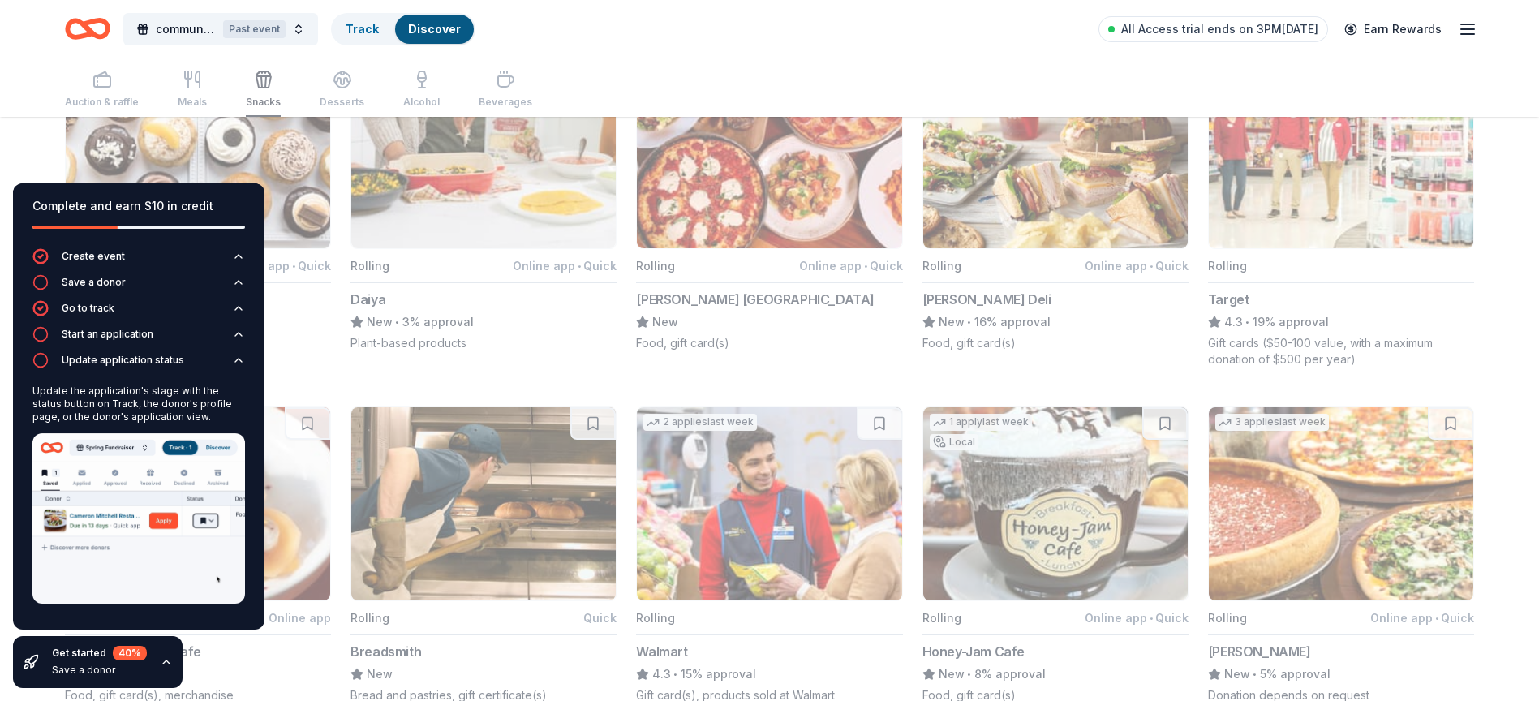
scroll to position [892, 0]
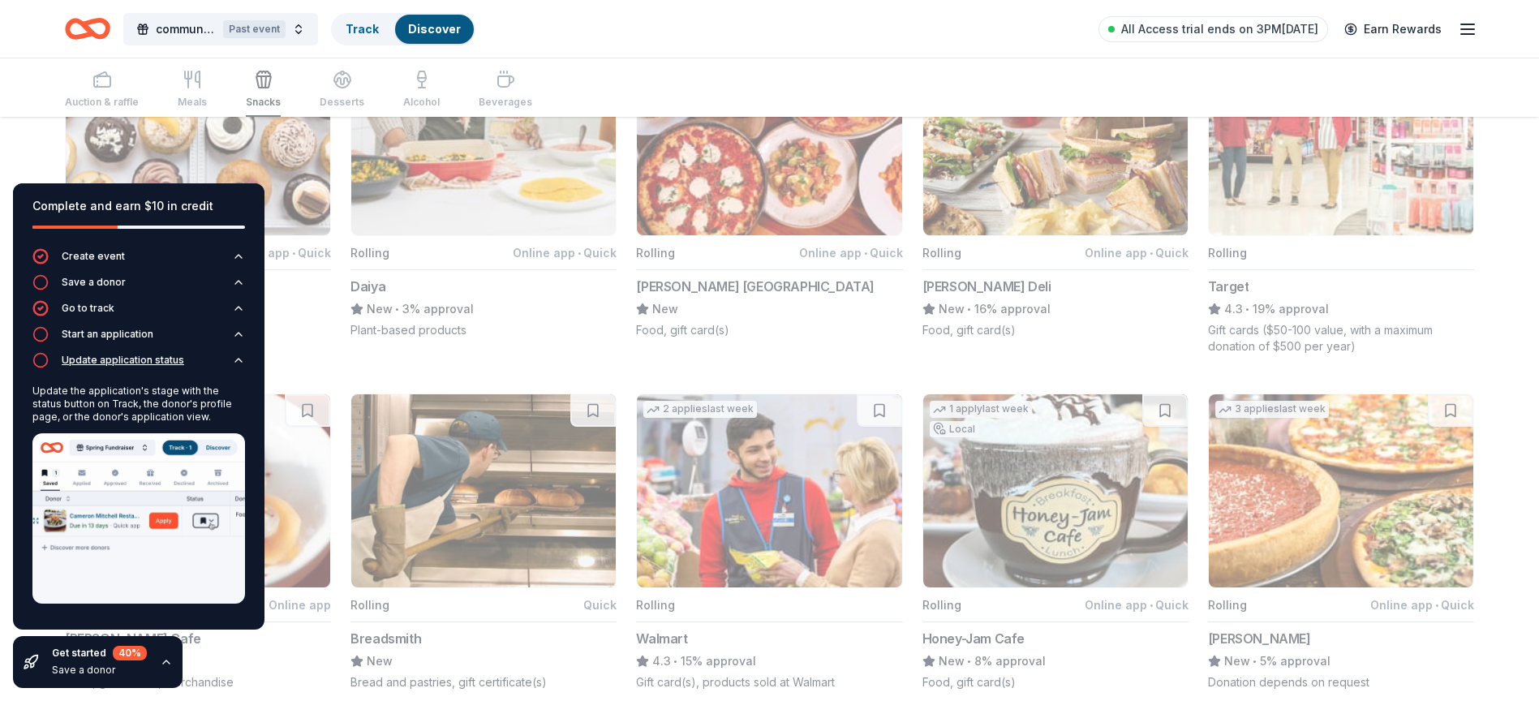
click at [80, 354] on div "Update application status" at bounding box center [123, 360] width 122 height 13
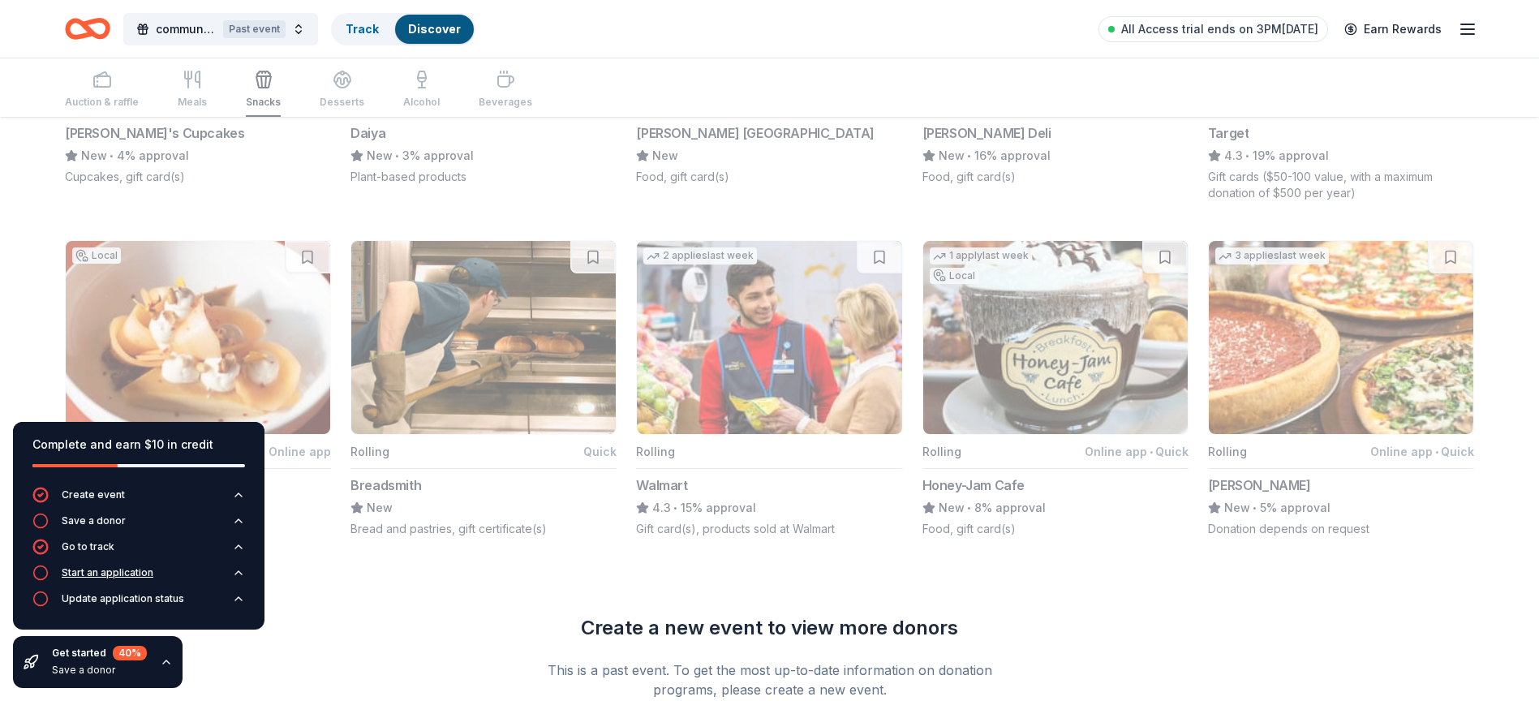
scroll to position [1055, 0]
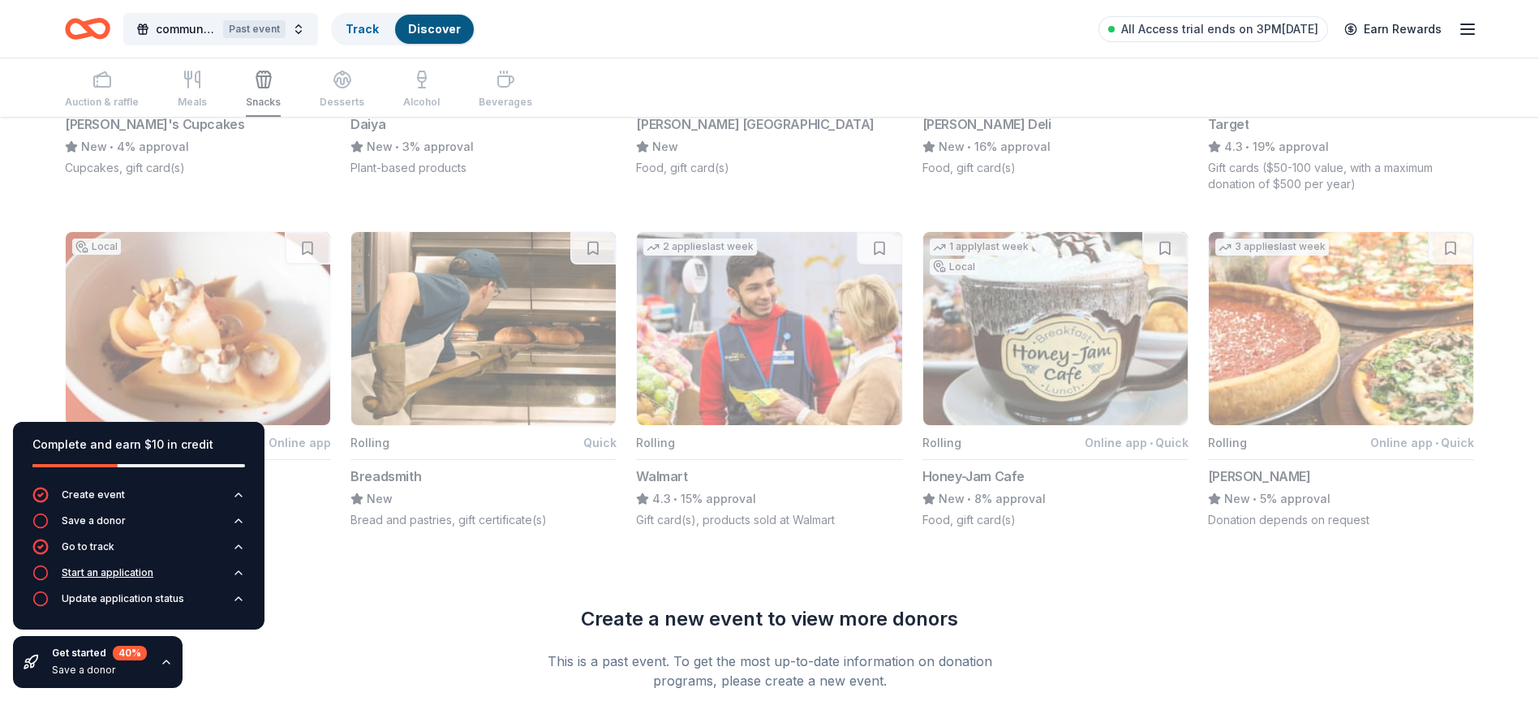
click at [123, 570] on div "Start an application" at bounding box center [108, 572] width 92 height 13
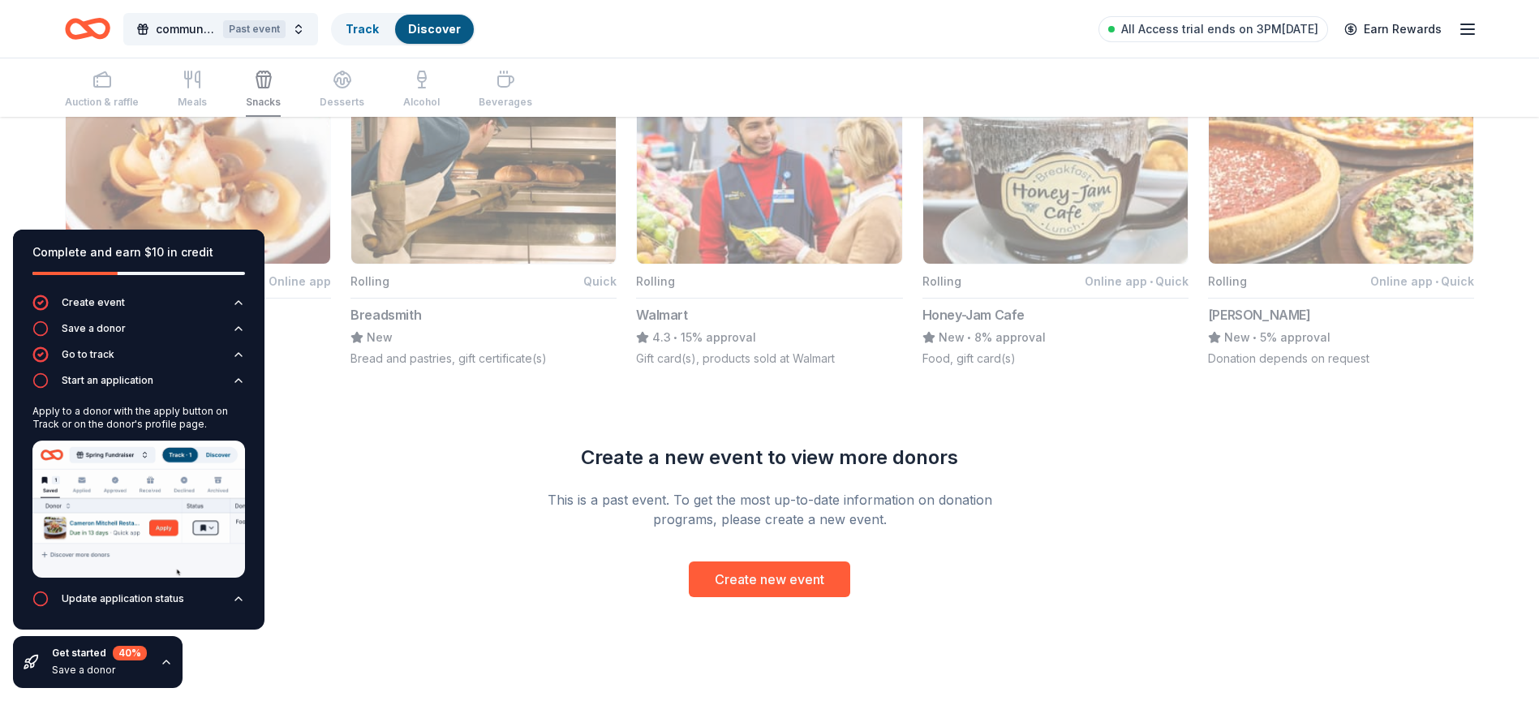
scroll to position [1217, 0]
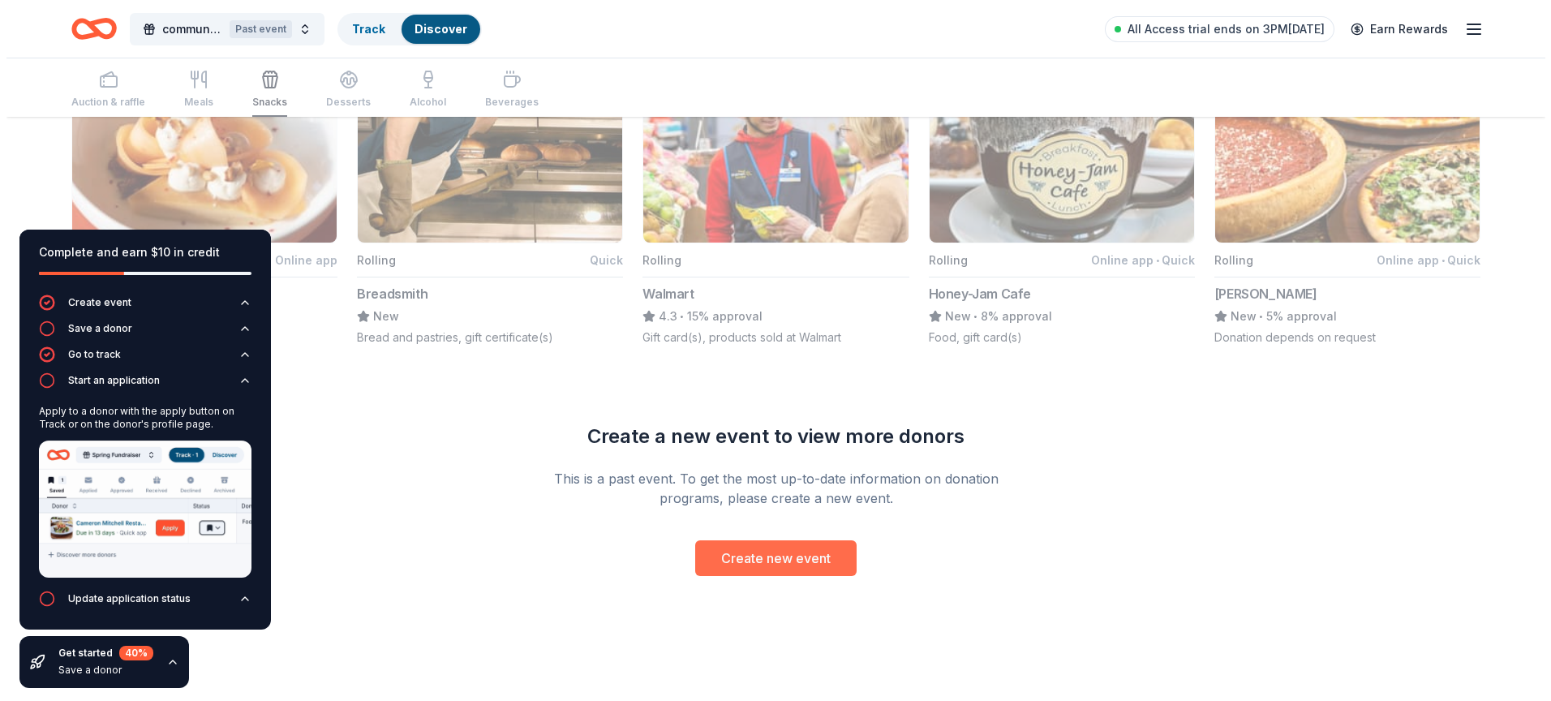
scroll to position [1248, 0]
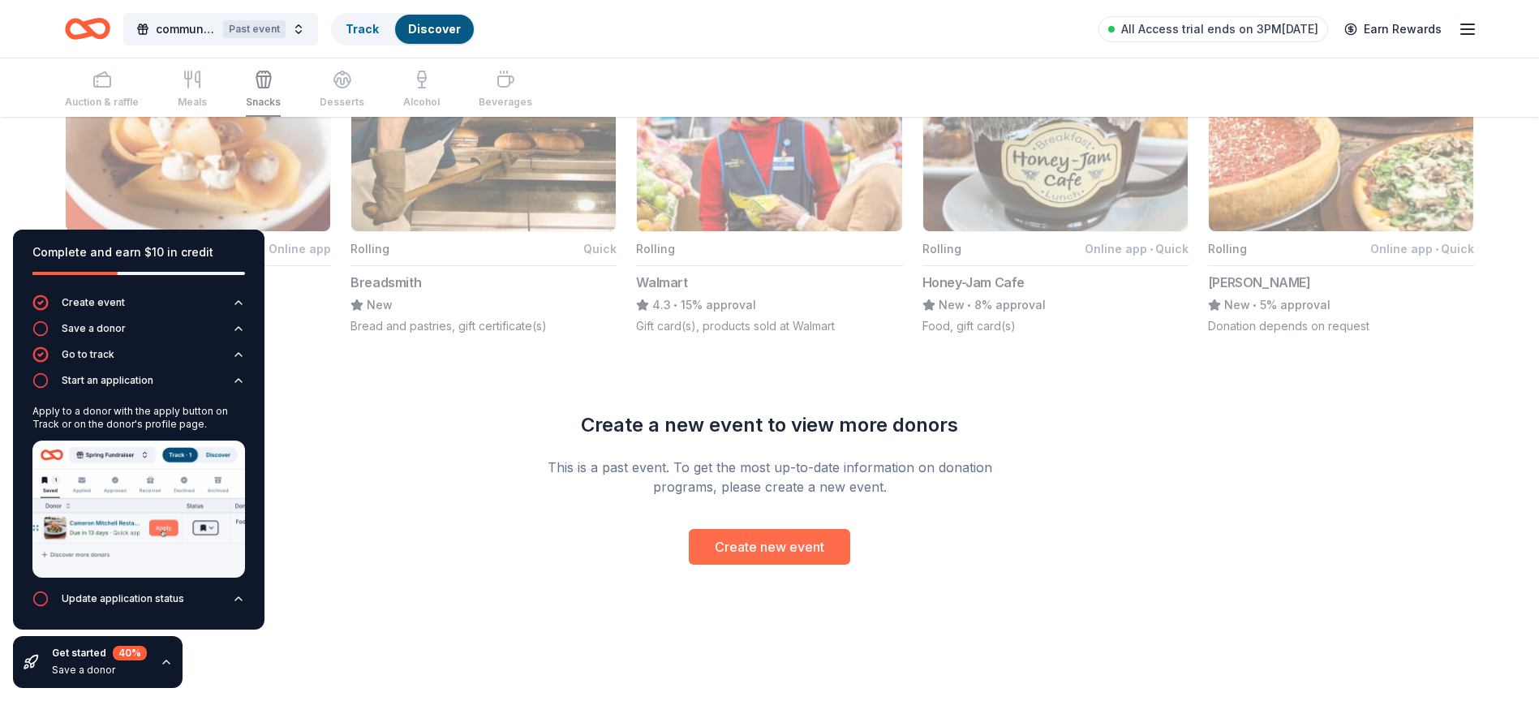
click at [738, 553] on button "Create new event" at bounding box center [769, 547] width 161 height 36
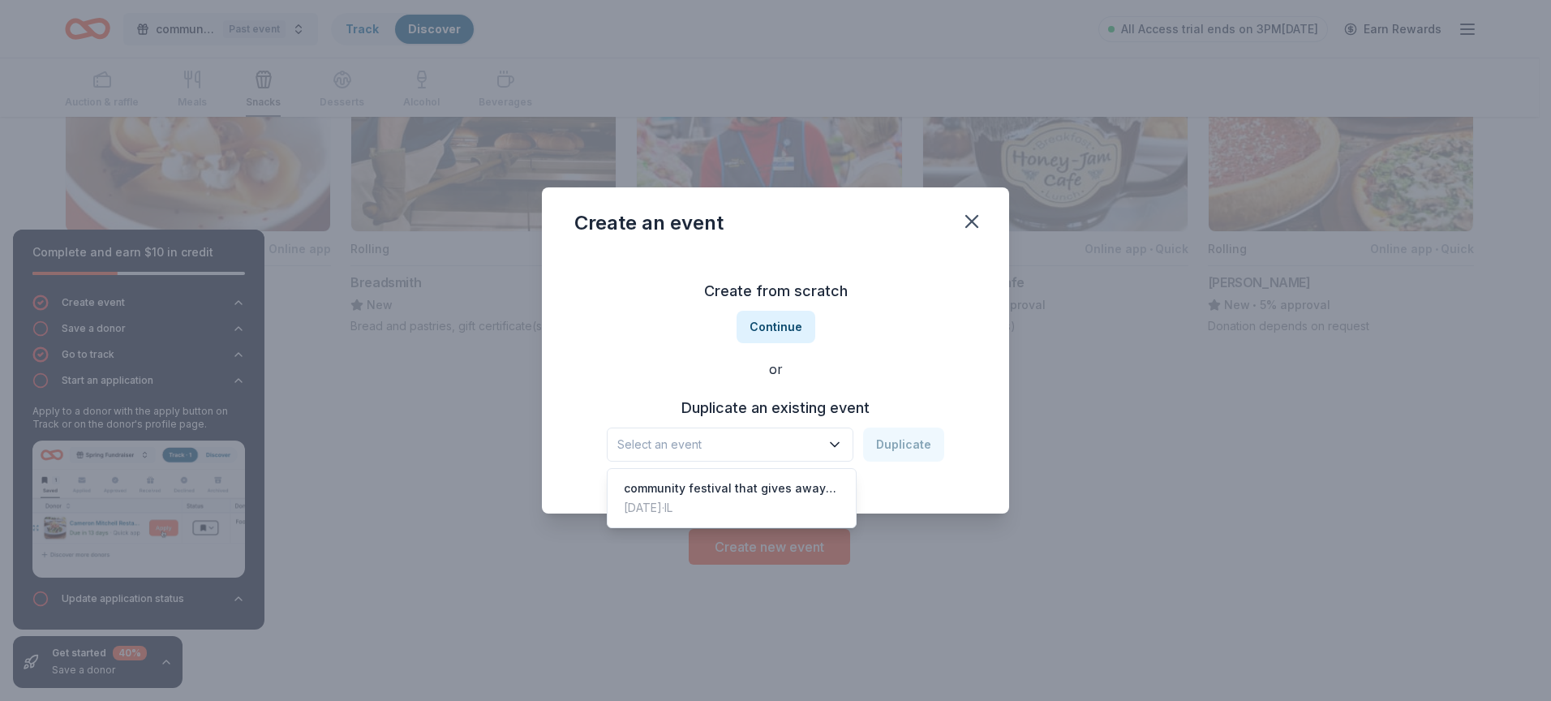
click at [666, 457] on button "Select an event" at bounding box center [730, 444] width 247 height 34
click at [789, 320] on div "Create from scratch Continue or Duplicate an existing event Select an event Dup…" at bounding box center [775, 369] width 402 height 235
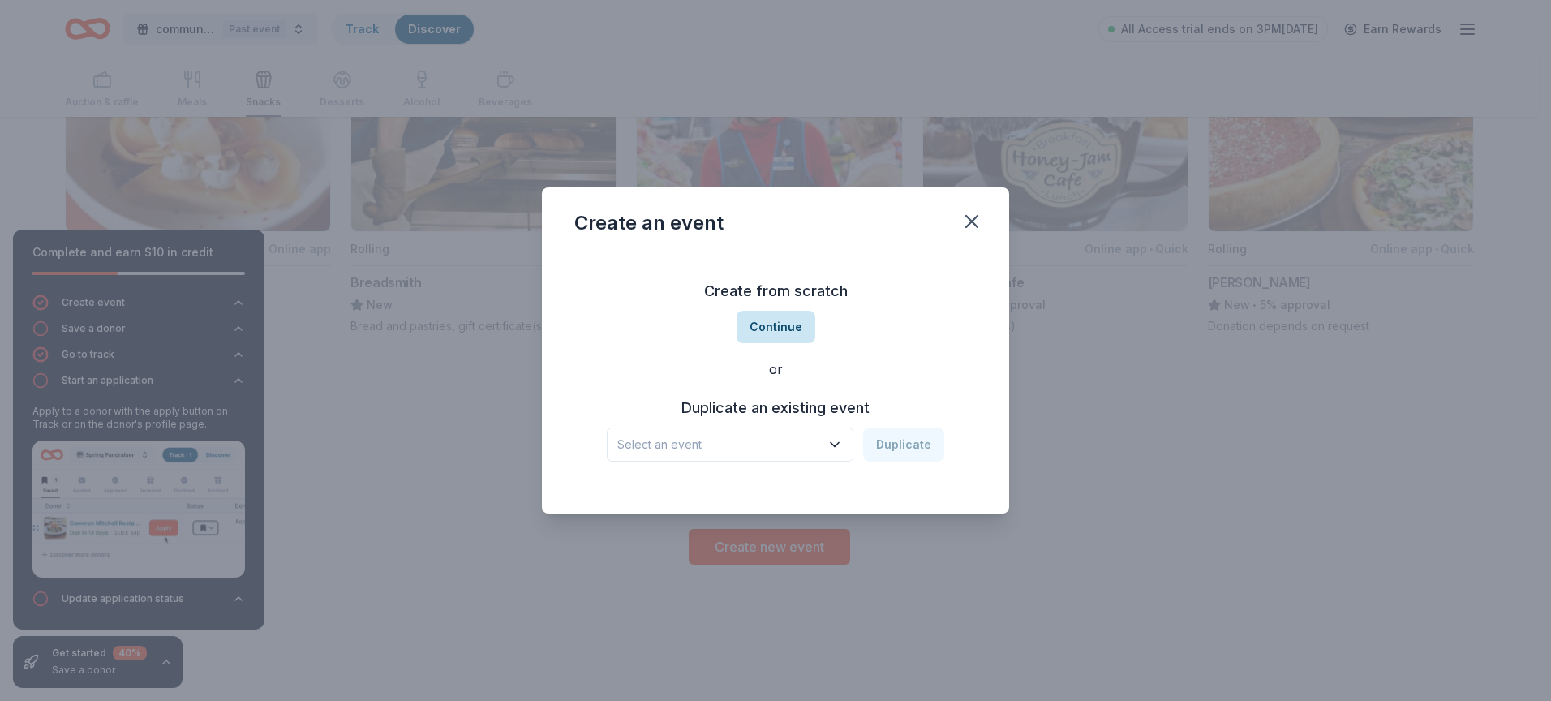
click at [783, 332] on button "Continue" at bounding box center [776, 327] width 79 height 32
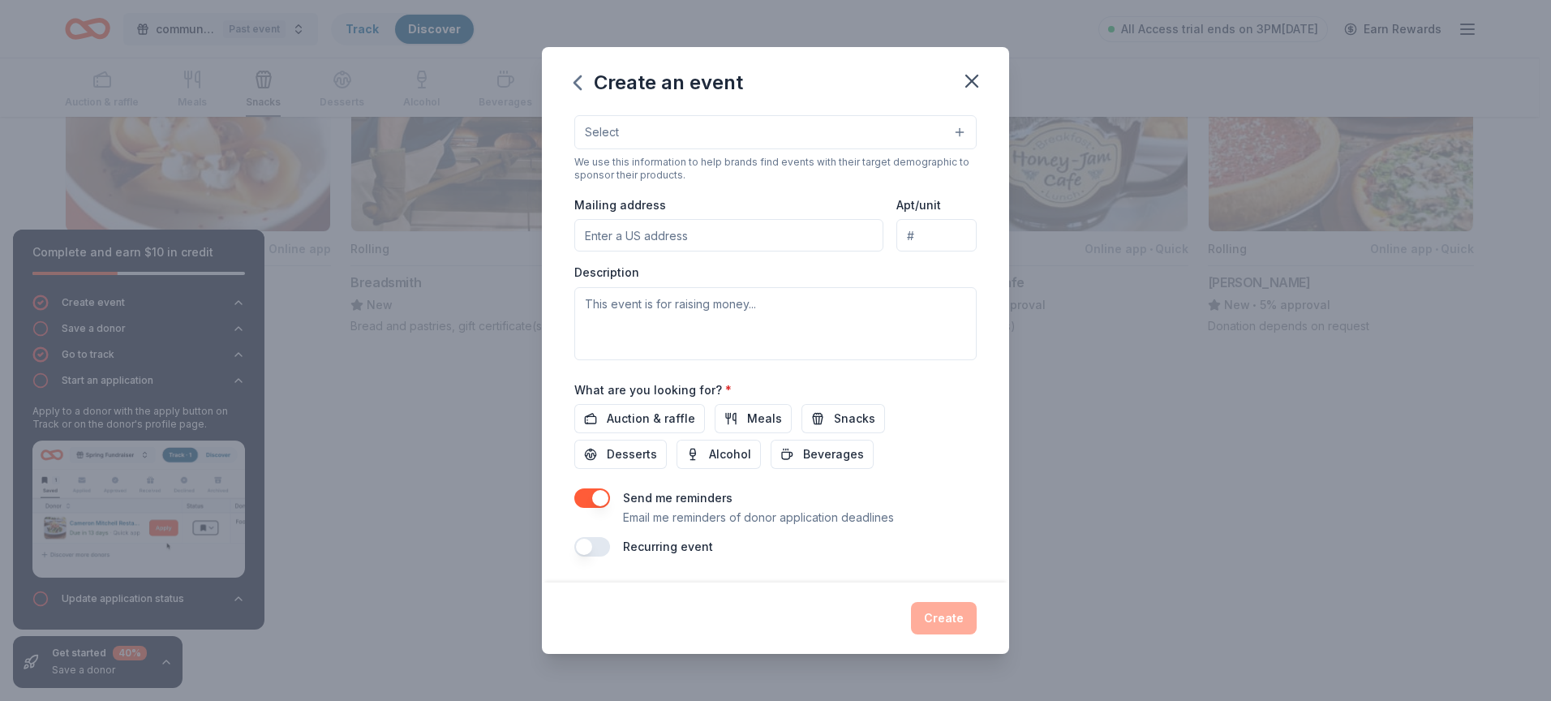
scroll to position [0, 0]
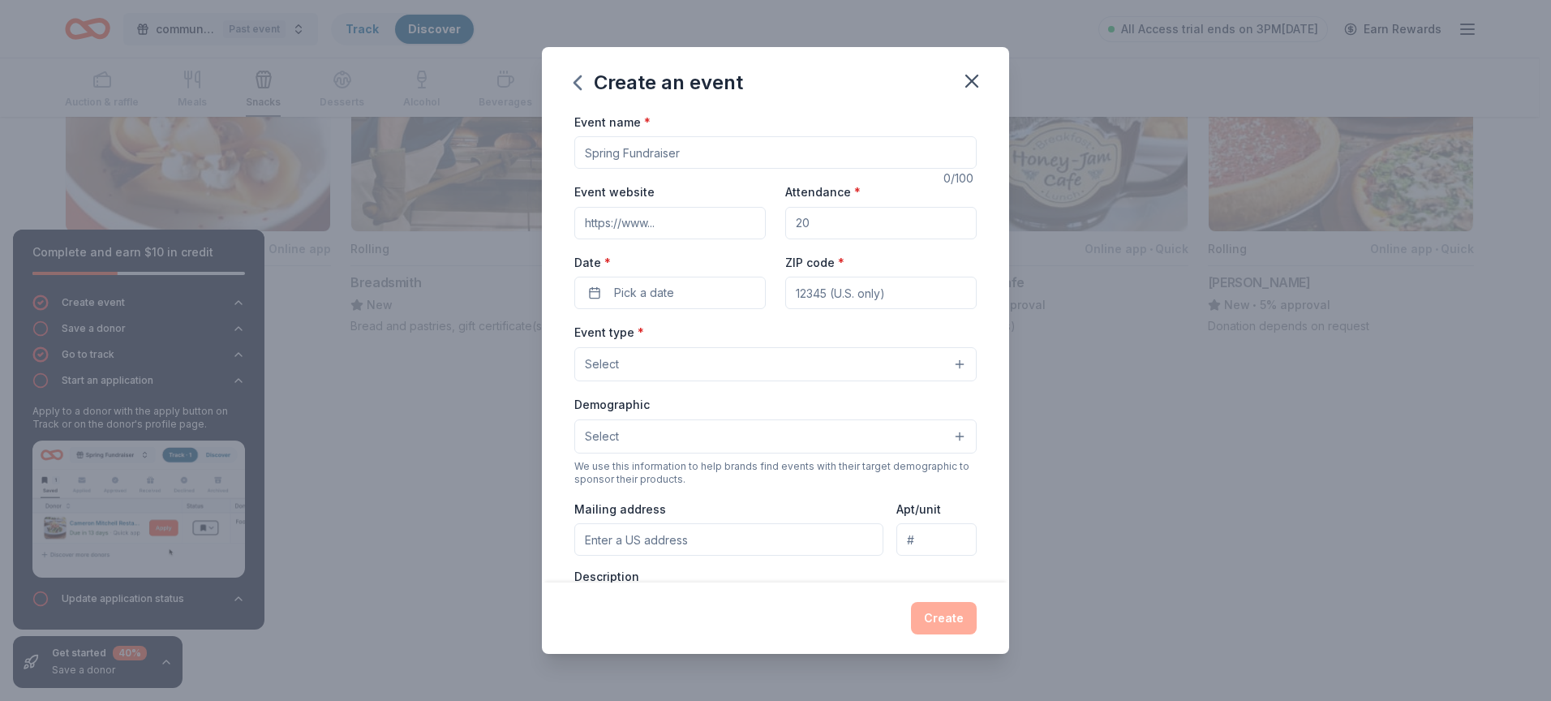
click at [644, 157] on input "Event name *" at bounding box center [775, 152] width 402 height 32
type input "Winter Wonderland"
type input "200"
click at [590, 289] on button "Pick a date" at bounding box center [669, 293] width 191 height 32
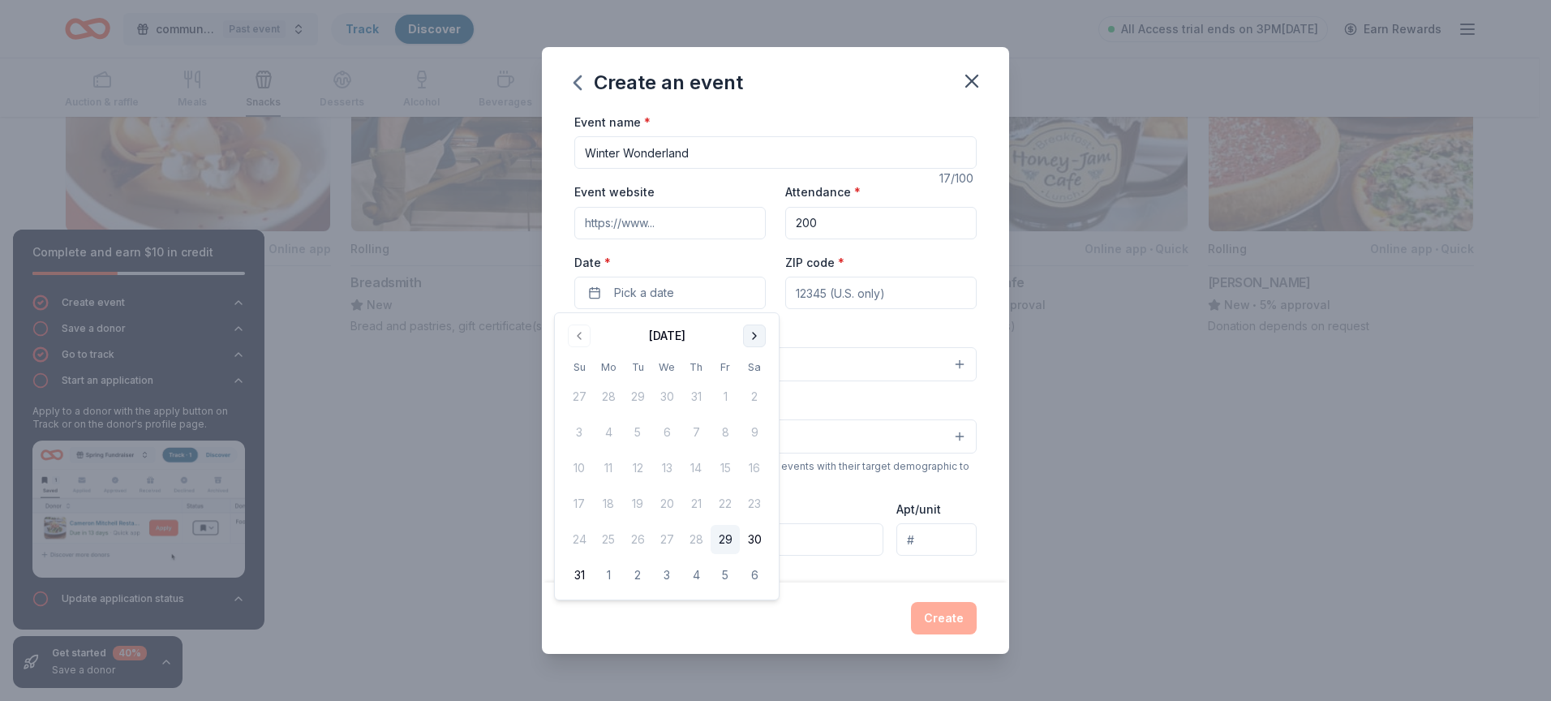
click at [757, 336] on button "Go to next month" at bounding box center [754, 335] width 23 height 23
click at [761, 468] on button "20" at bounding box center [754, 467] width 29 height 29
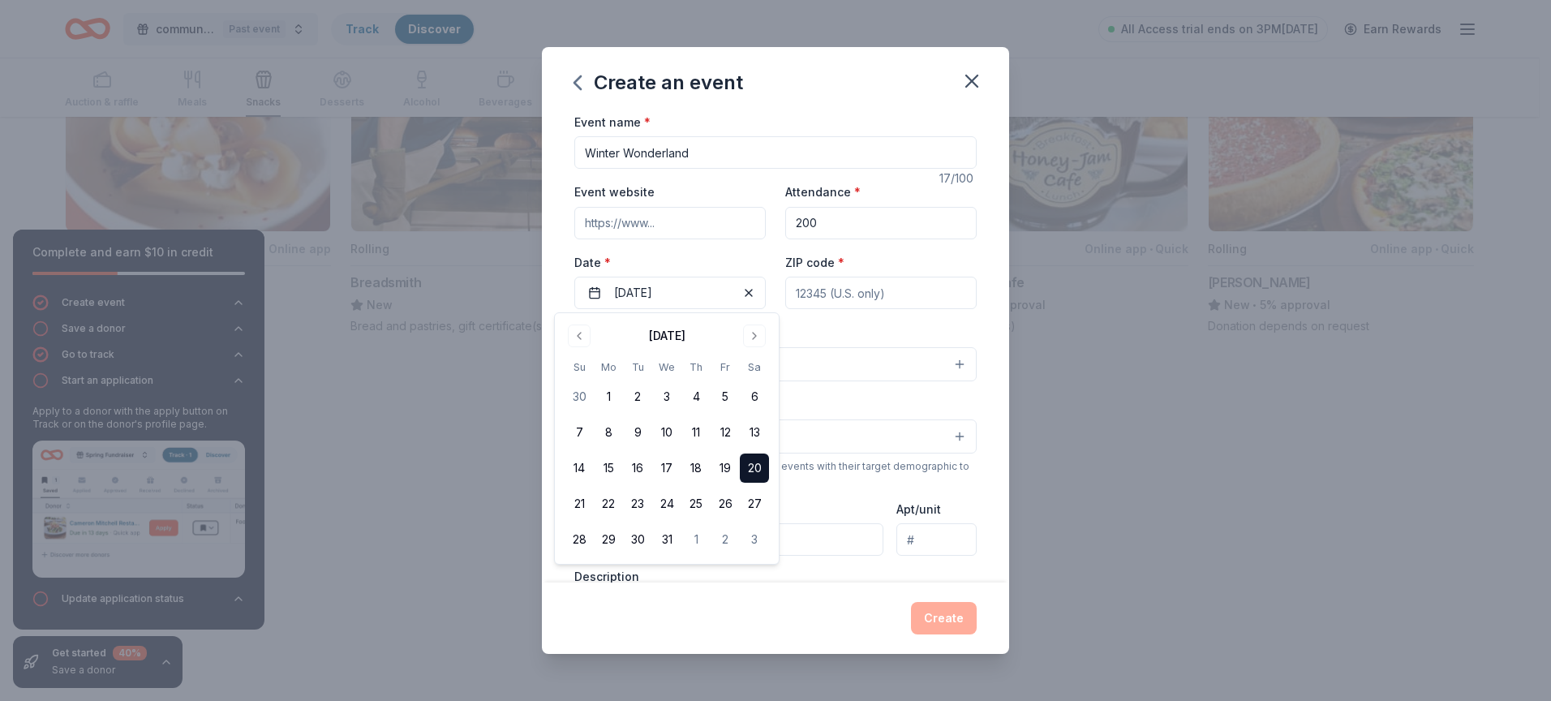
click at [862, 302] on input "ZIP code *" at bounding box center [880, 293] width 191 height 32
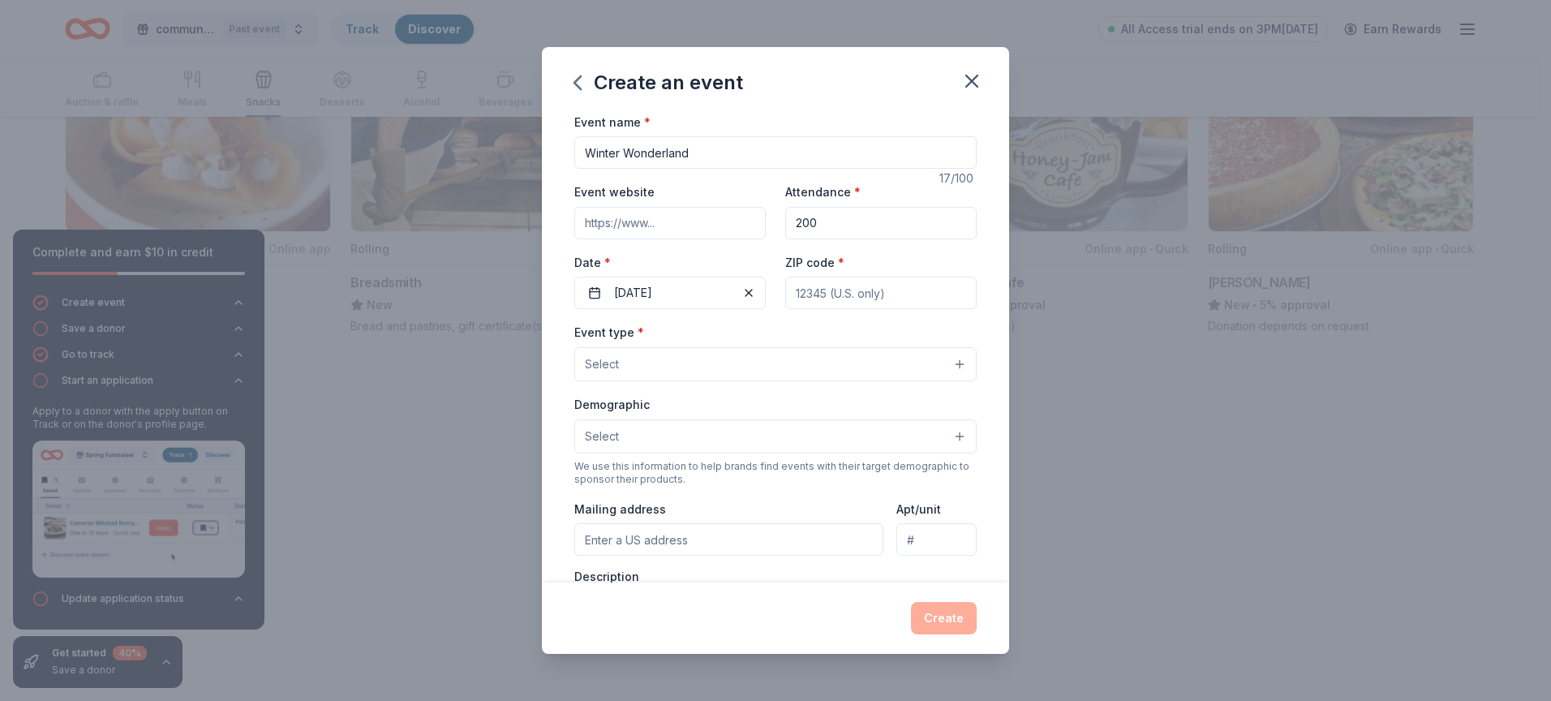
click at [855, 291] on input "ZIP code *" at bounding box center [880, 293] width 191 height 32
drag, startPoint x: 836, startPoint y: 292, endPoint x: 815, endPoint y: 294, distance: 21.2
click at [815, 294] on input "60612" at bounding box center [880, 293] width 191 height 32
type input "60619"
click at [663, 357] on button "Select" at bounding box center [775, 364] width 402 height 34
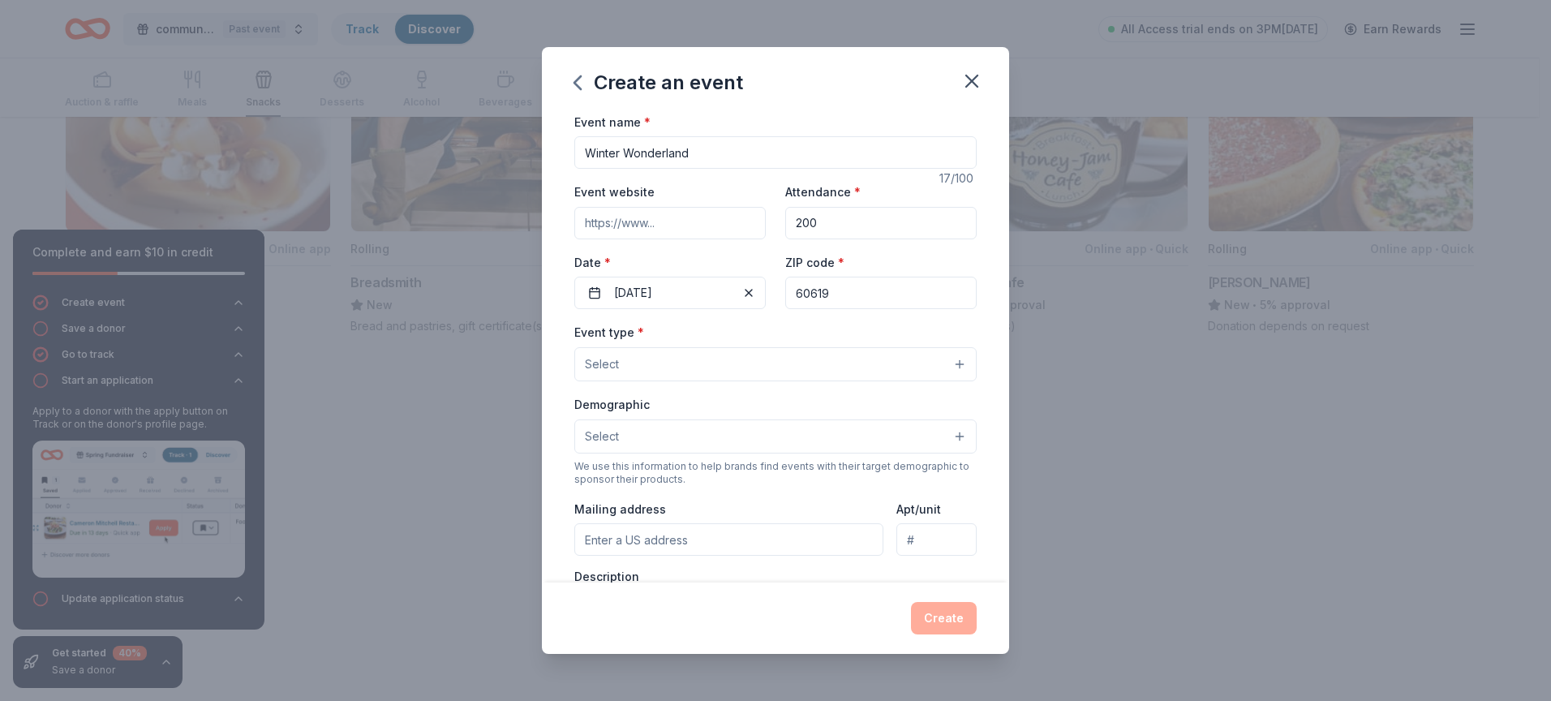
click at [662, 357] on button "Select" at bounding box center [775, 364] width 402 height 34
click at [662, 358] on button "Select" at bounding box center [775, 364] width 402 height 34
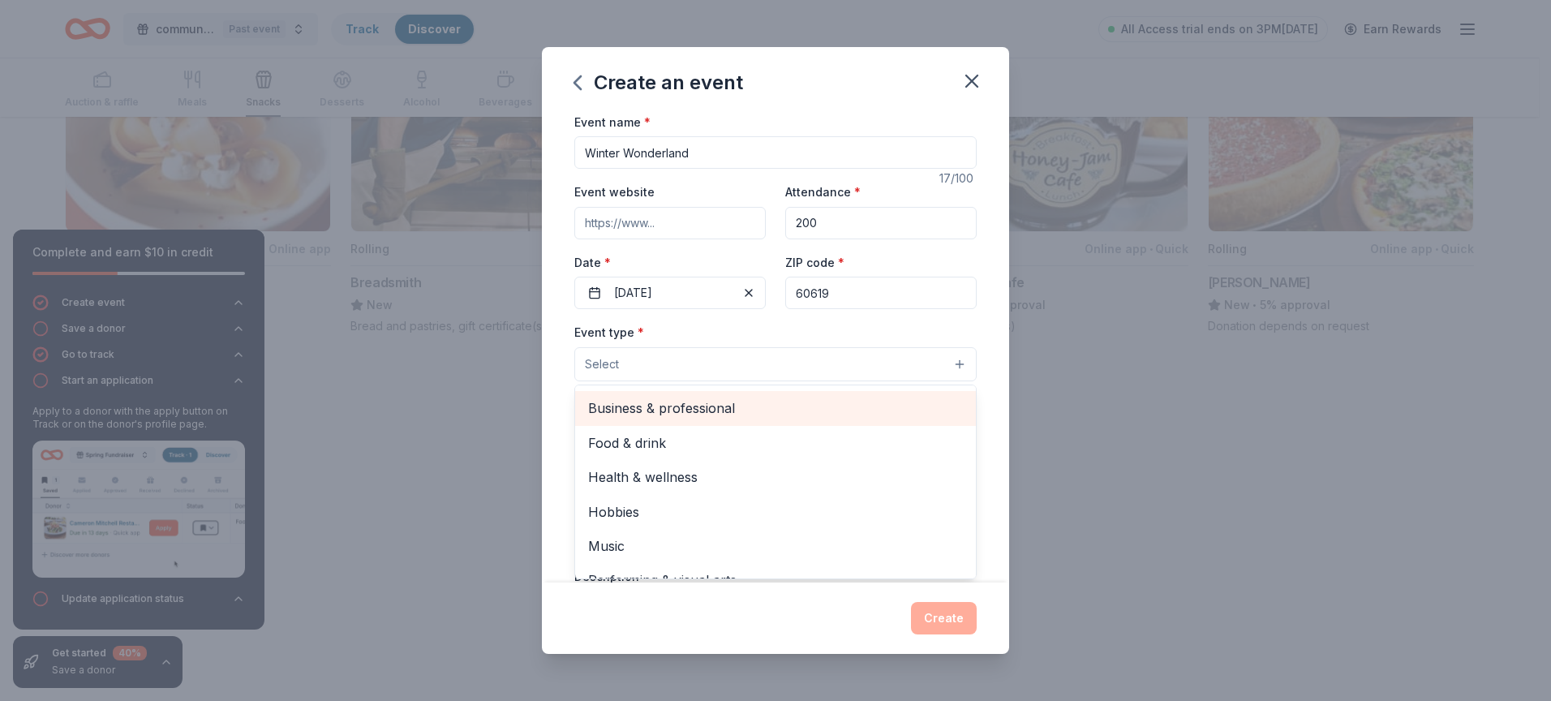
scroll to position [54, 0]
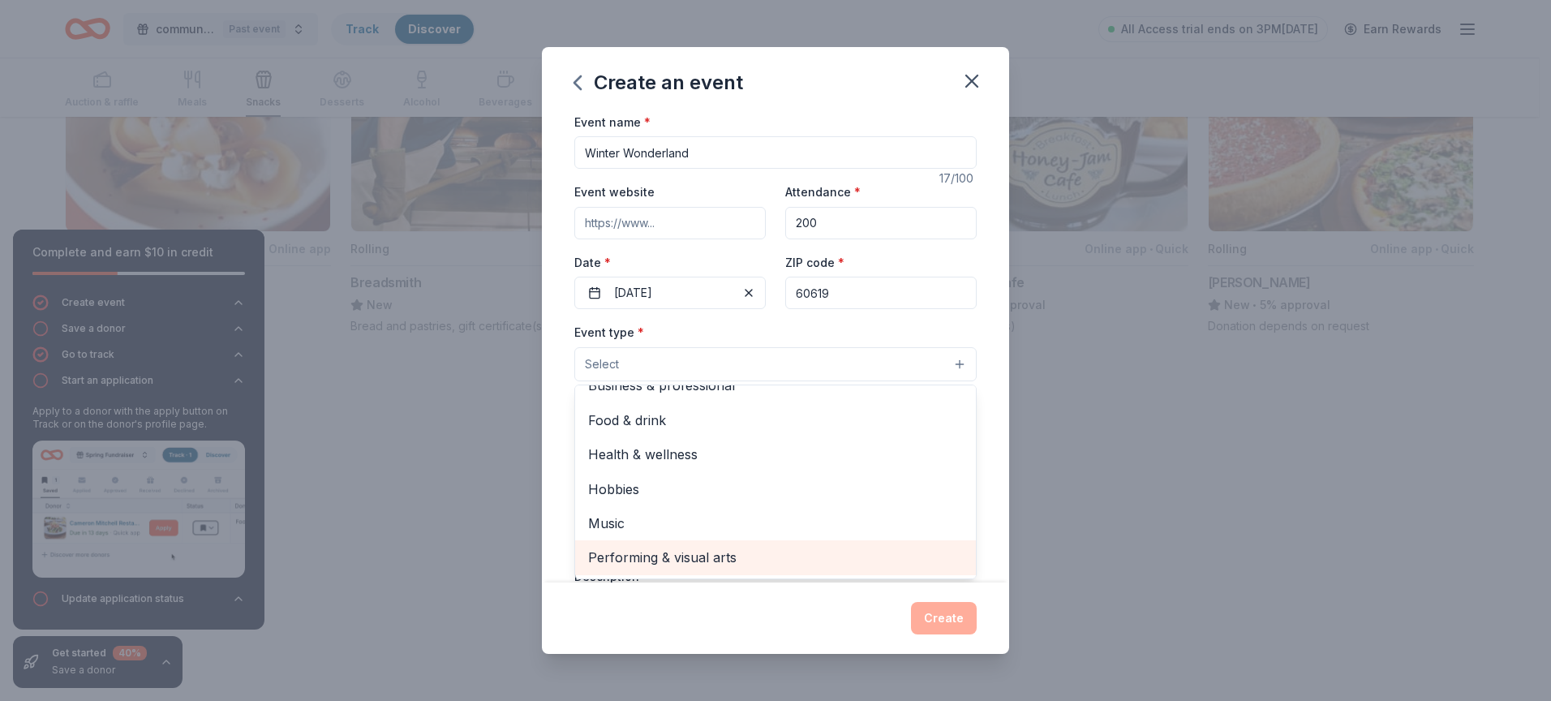
click at [714, 555] on span "Performing & visual arts" at bounding box center [775, 557] width 375 height 21
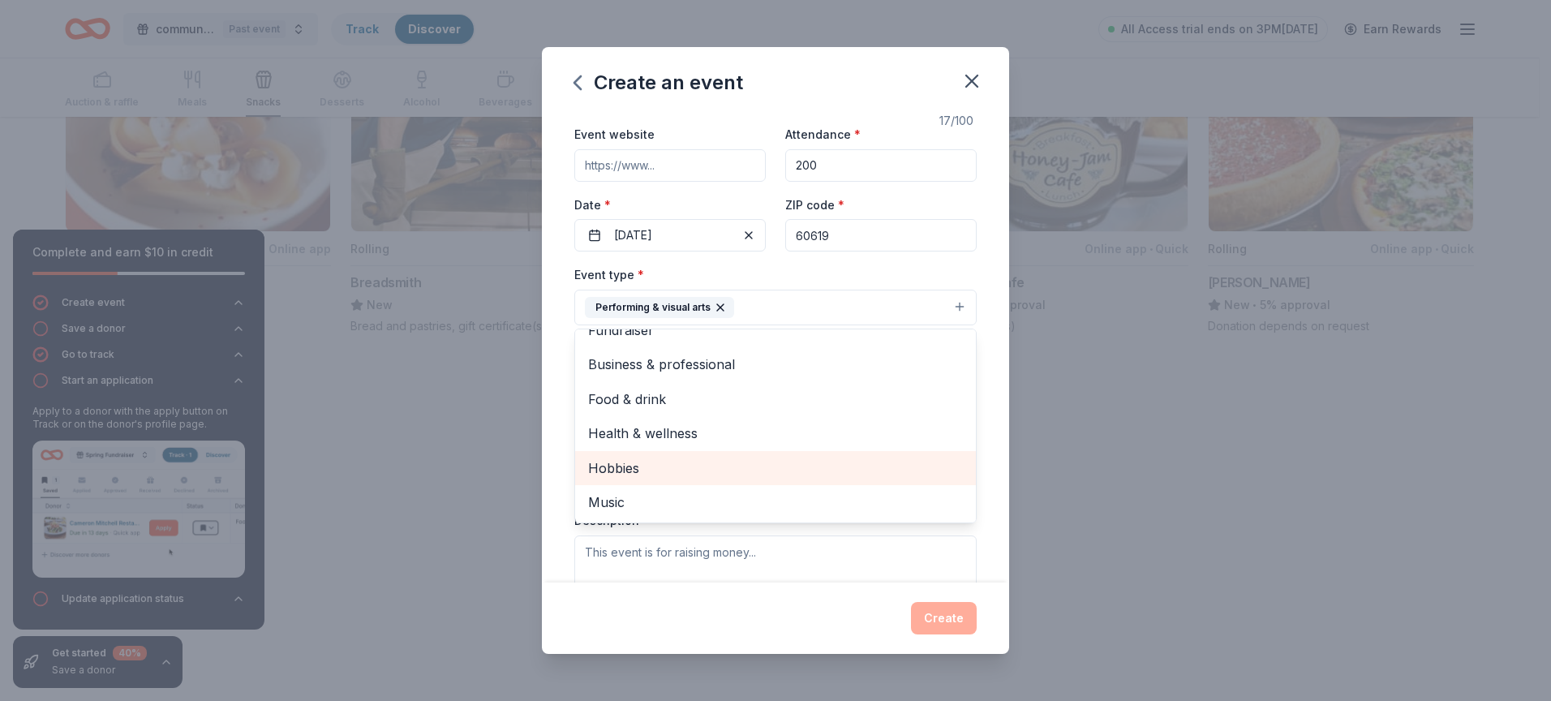
scroll to position [81, 0]
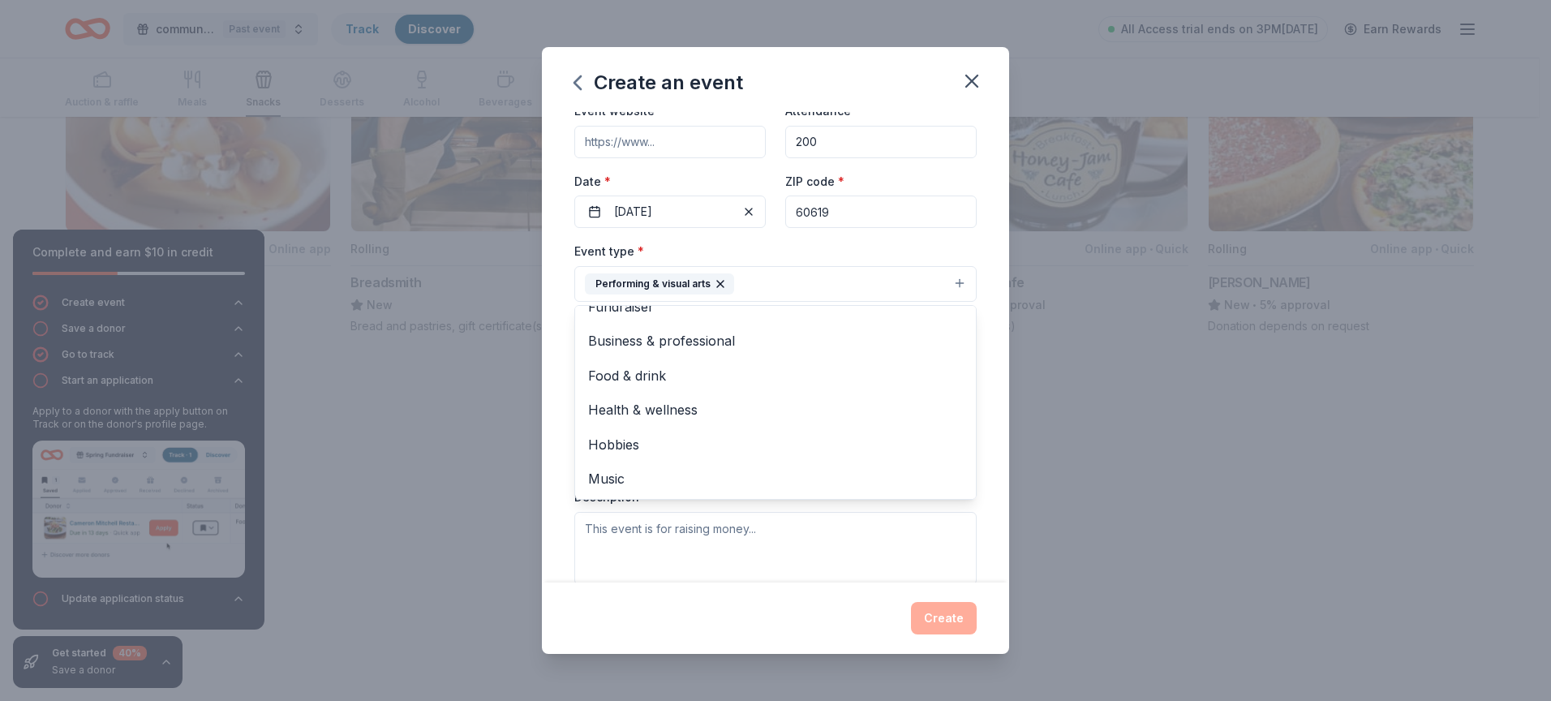
click at [984, 454] on div "Event name * Winter Wonderland 17 /100 Event website Attendance * 200 Date * [D…" at bounding box center [775, 347] width 467 height 471
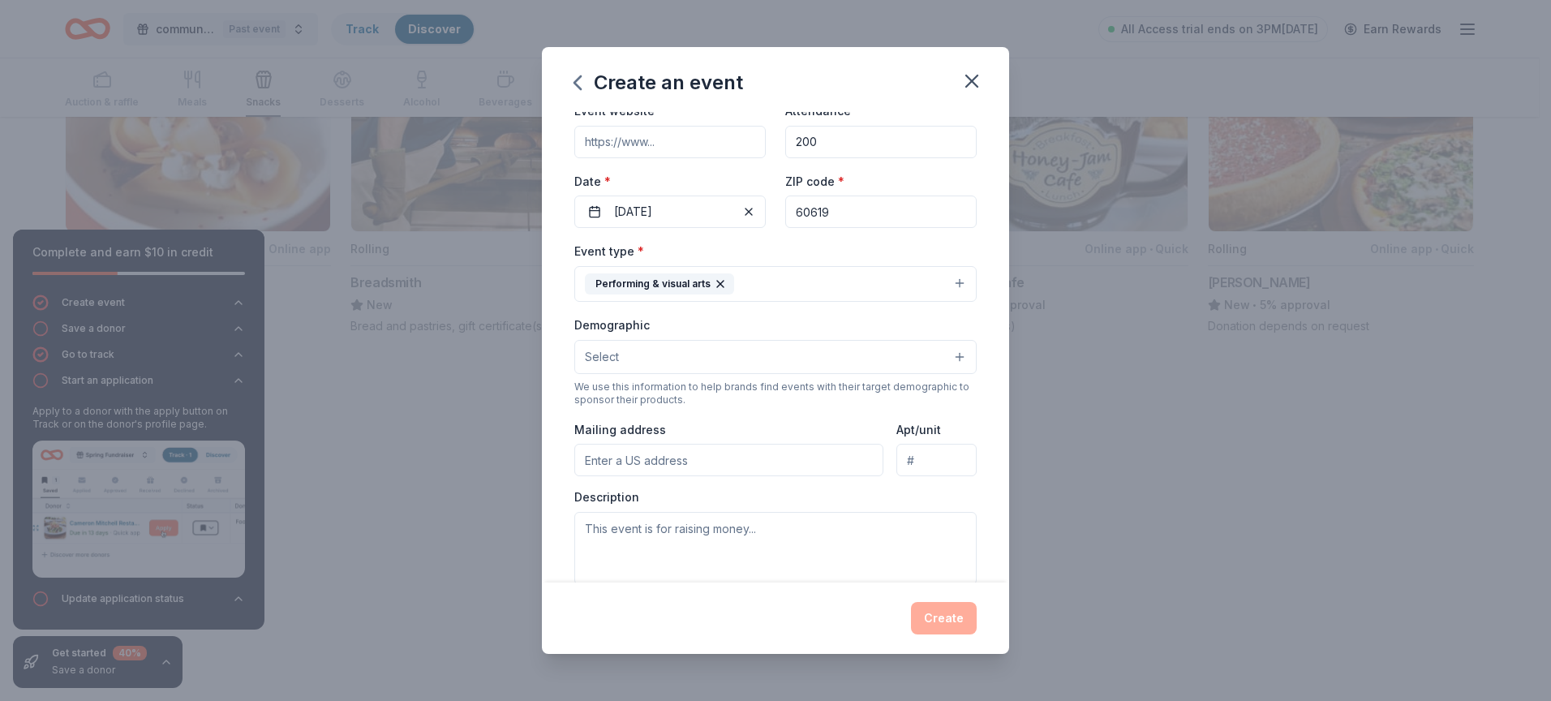
click at [734, 466] on input "Mailing address" at bounding box center [728, 460] width 309 height 32
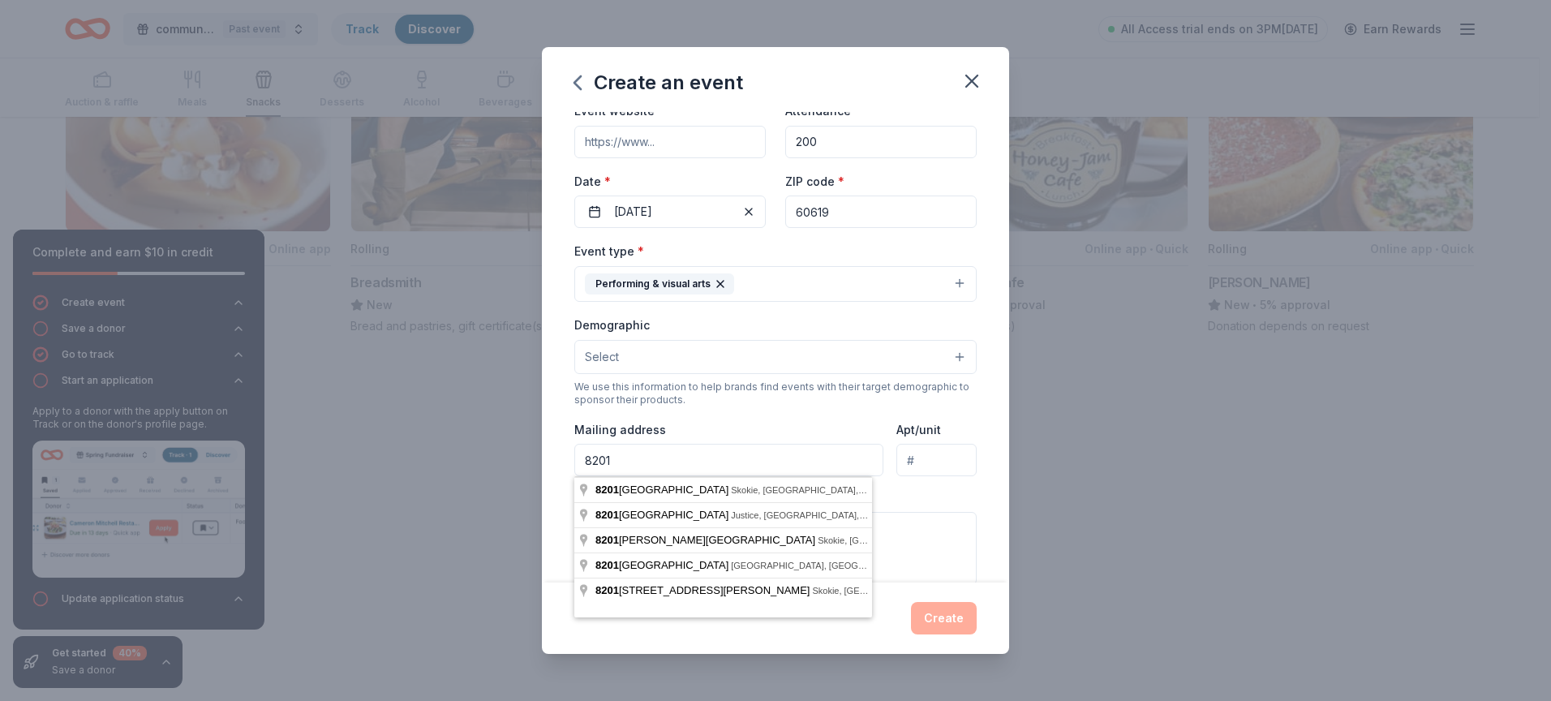
type input "[STREET_ADDRESS][PERSON_NAME]"
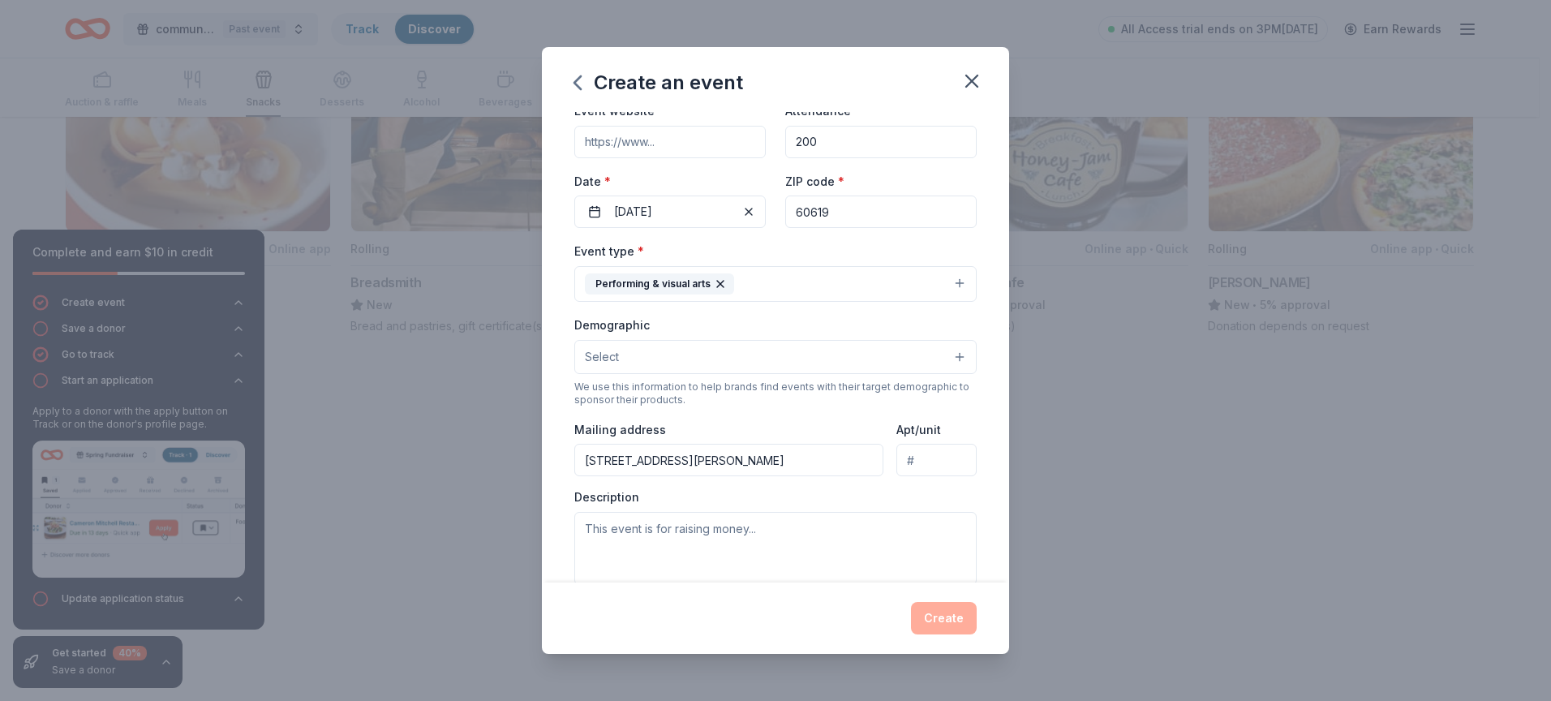
click at [934, 496] on div "Description" at bounding box center [775, 537] width 402 height 96
click at [783, 546] on textarea at bounding box center [775, 548] width 402 height 73
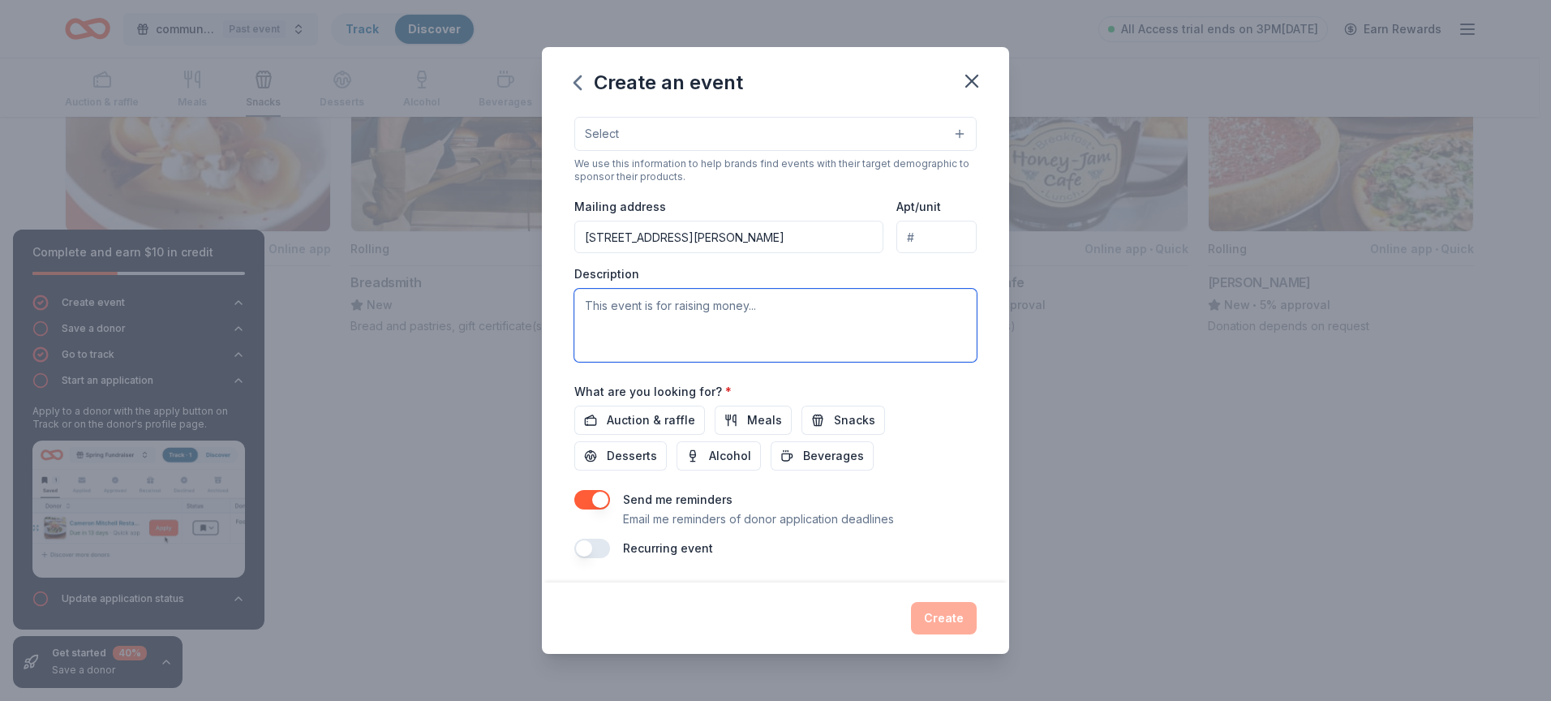
scroll to position [306, 0]
click at [694, 419] on button "Auction & raffle" at bounding box center [639, 418] width 131 height 29
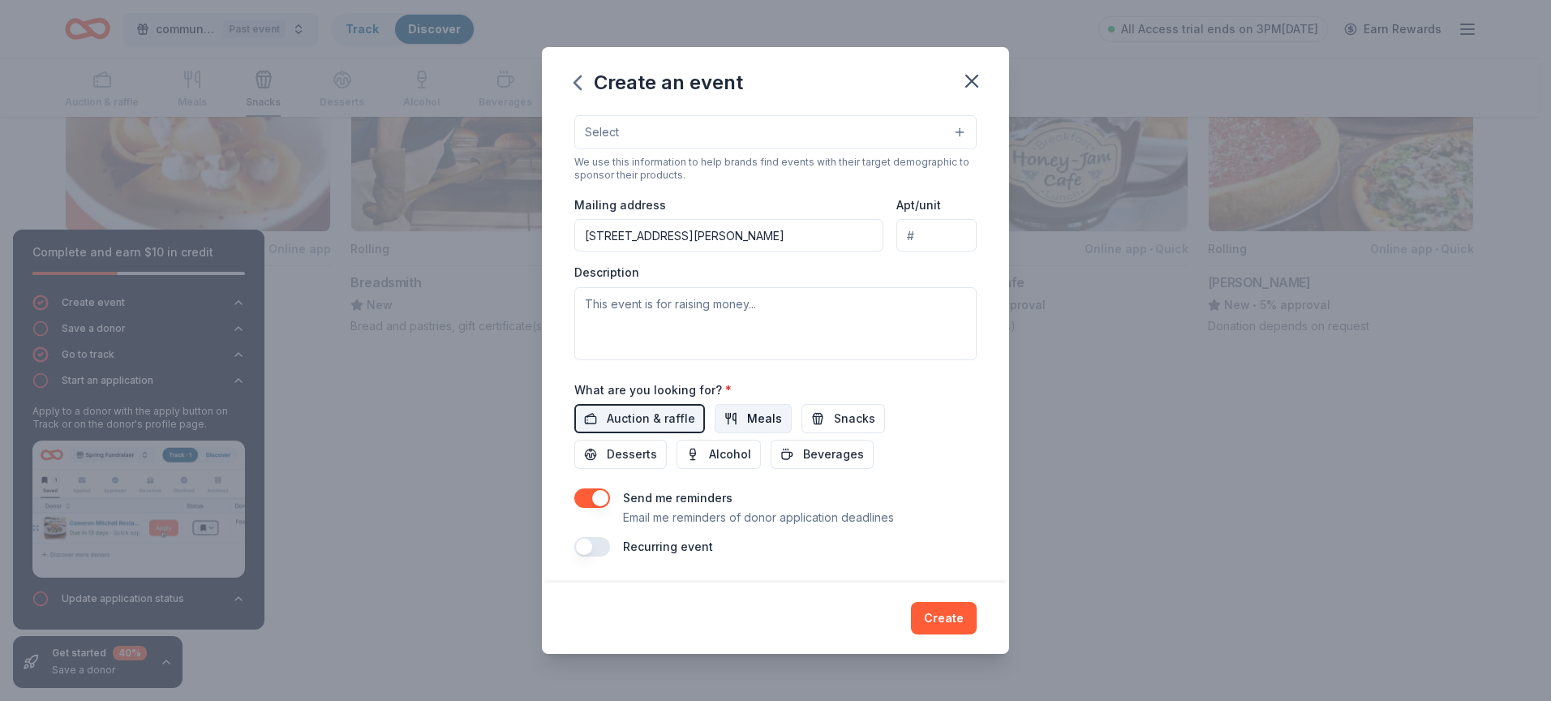
click at [736, 426] on button "Meals" at bounding box center [753, 418] width 77 height 29
click at [811, 423] on button "Snacks" at bounding box center [843, 418] width 84 height 29
click at [663, 453] on button "Desserts" at bounding box center [620, 454] width 92 height 29
click at [709, 455] on span "Alcohol" at bounding box center [730, 454] width 42 height 19
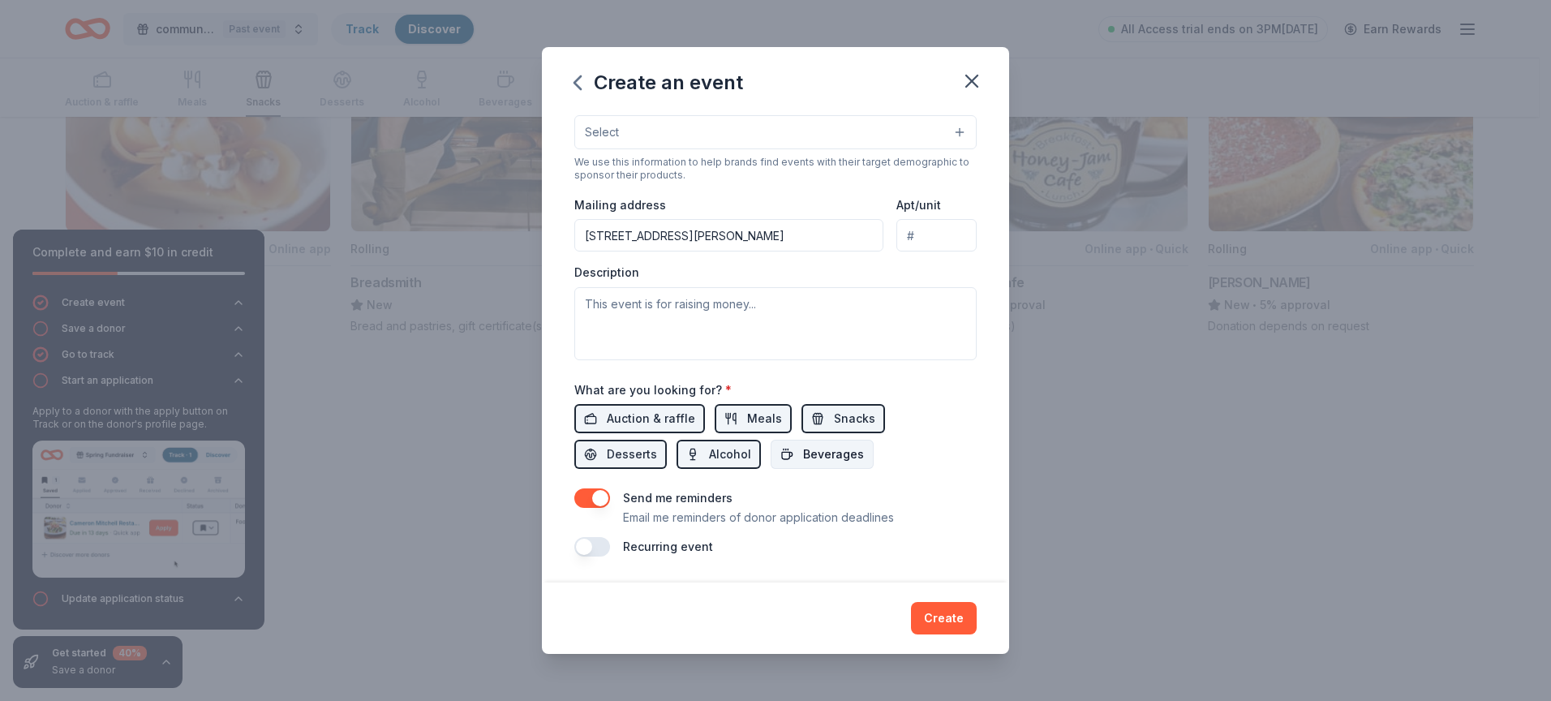
click at [810, 453] on span "Beverages" at bounding box center [833, 454] width 61 height 19
click at [931, 618] on button "Create" at bounding box center [944, 618] width 66 height 32
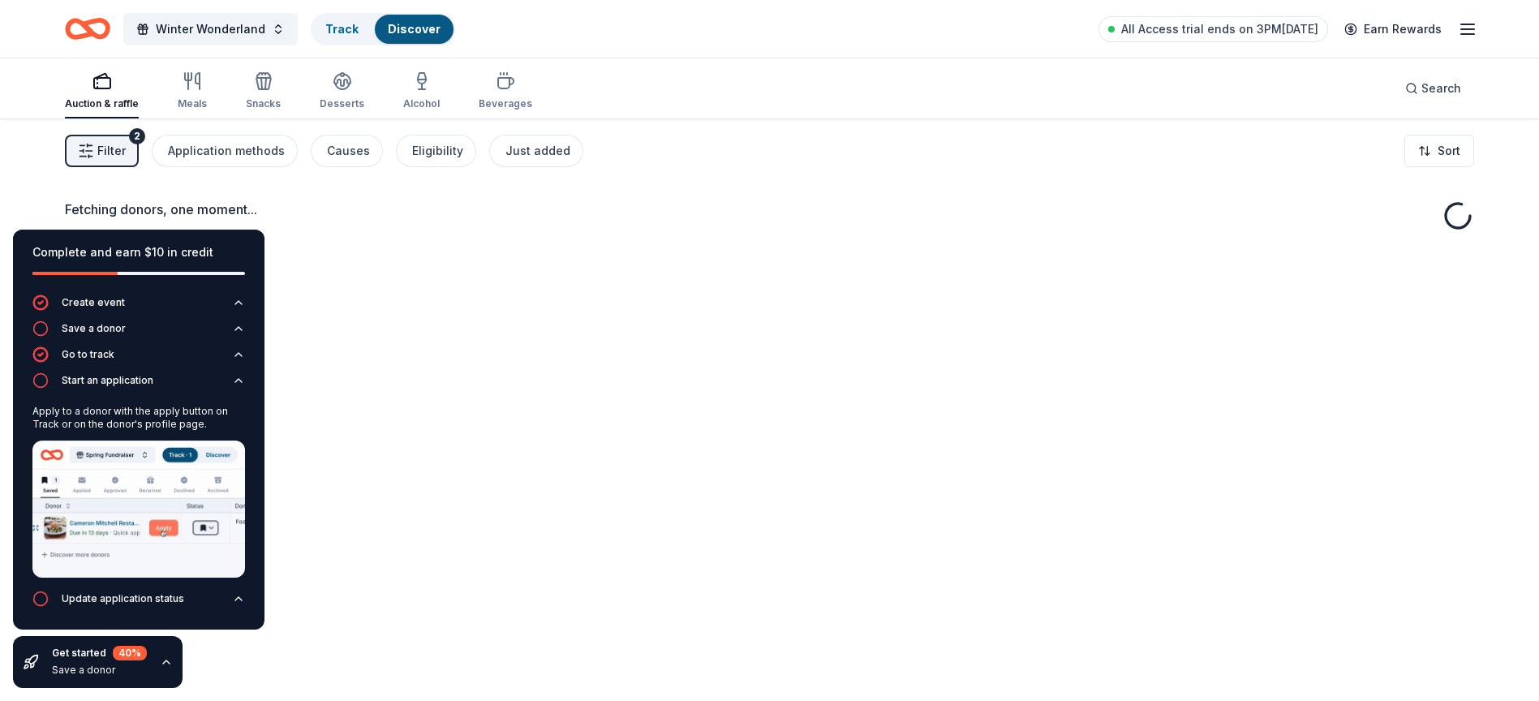
click at [449, 287] on body "Winter Wonderland Track Discover All Access trial ends on 3PM[DATE] Earn Reward…" at bounding box center [769, 350] width 1539 height 701
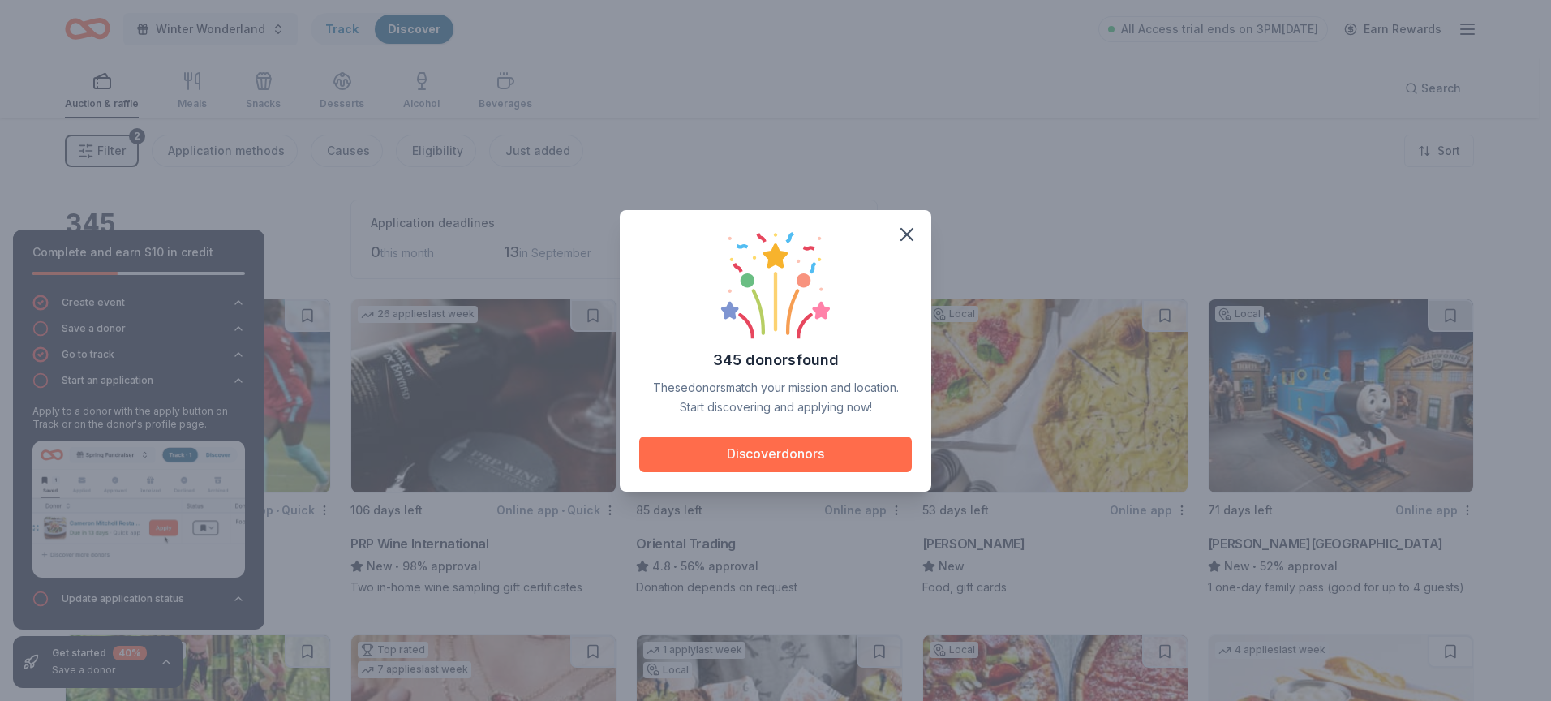
click at [852, 444] on button "Discover donors" at bounding box center [775, 454] width 273 height 36
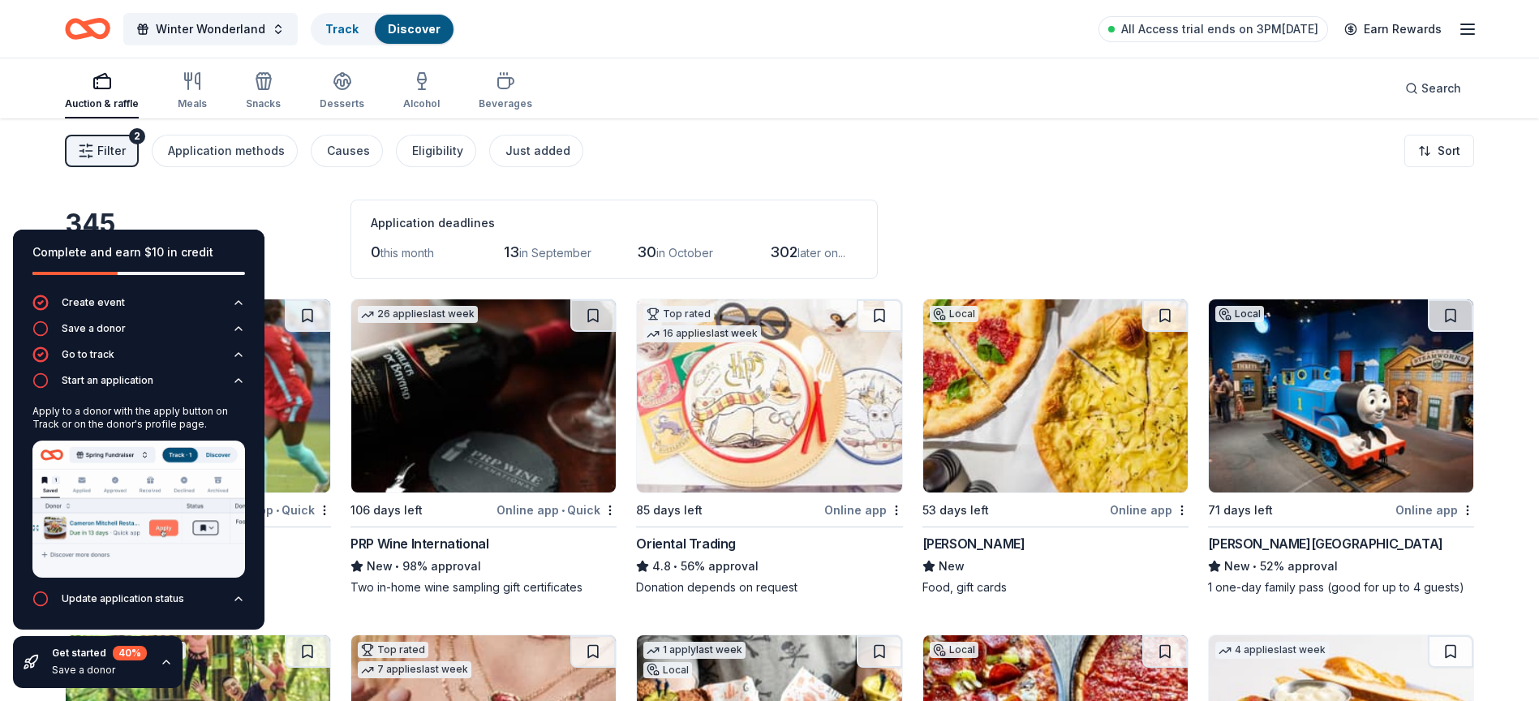
click at [268, 208] on div "345 results in [GEOGRAPHIC_DATA], [GEOGRAPHIC_DATA] Application deadlines 0 thi…" at bounding box center [769, 239] width 1409 height 79
click at [241, 599] on icon "button" at bounding box center [238, 598] width 13 height 13
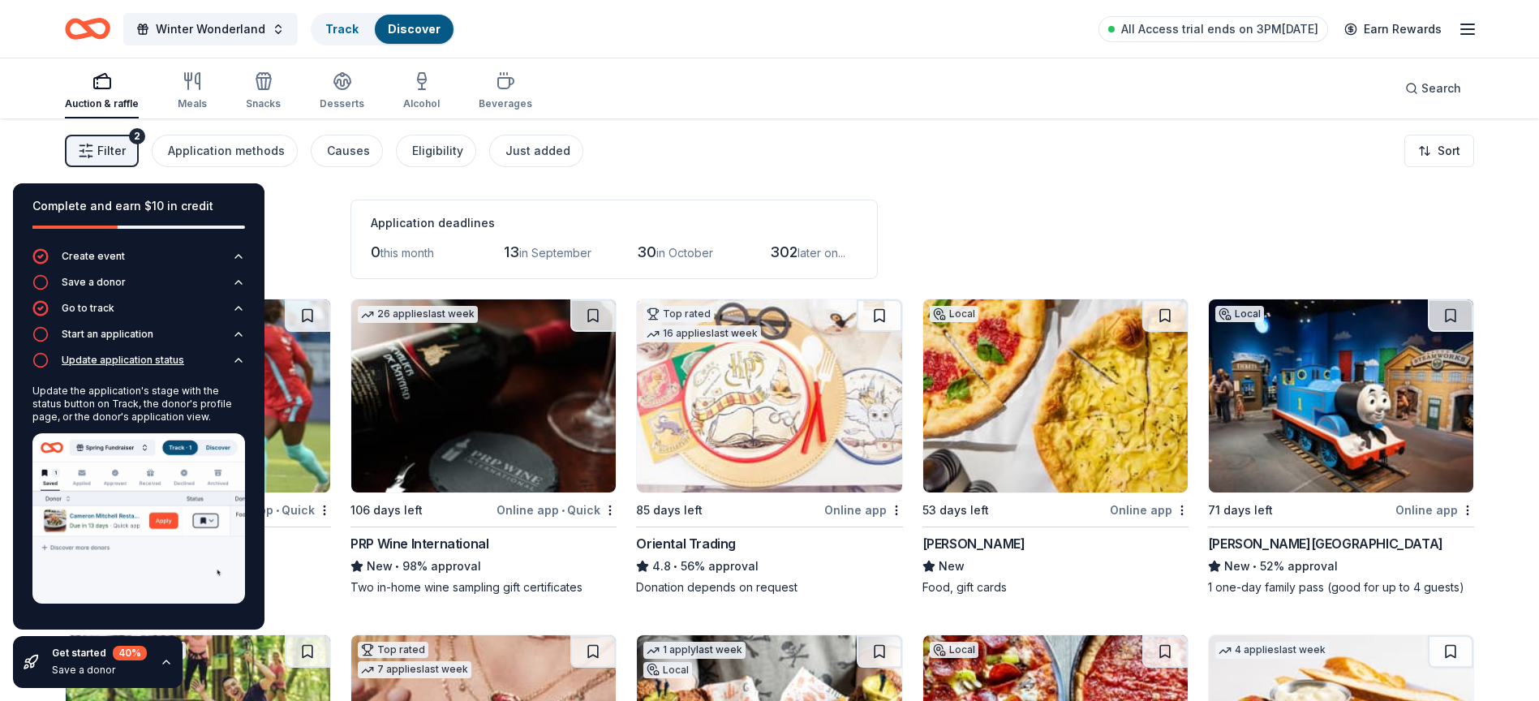
click at [241, 599] on img at bounding box center [138, 518] width 213 height 170
click at [231, 202] on div "Complete and earn $10 in credit" at bounding box center [138, 205] width 213 height 19
drag, startPoint x: 281, startPoint y: 191, endPoint x: 213, endPoint y: 354, distance: 177.1
click at [161, 662] on icon "button" at bounding box center [166, 661] width 13 height 13
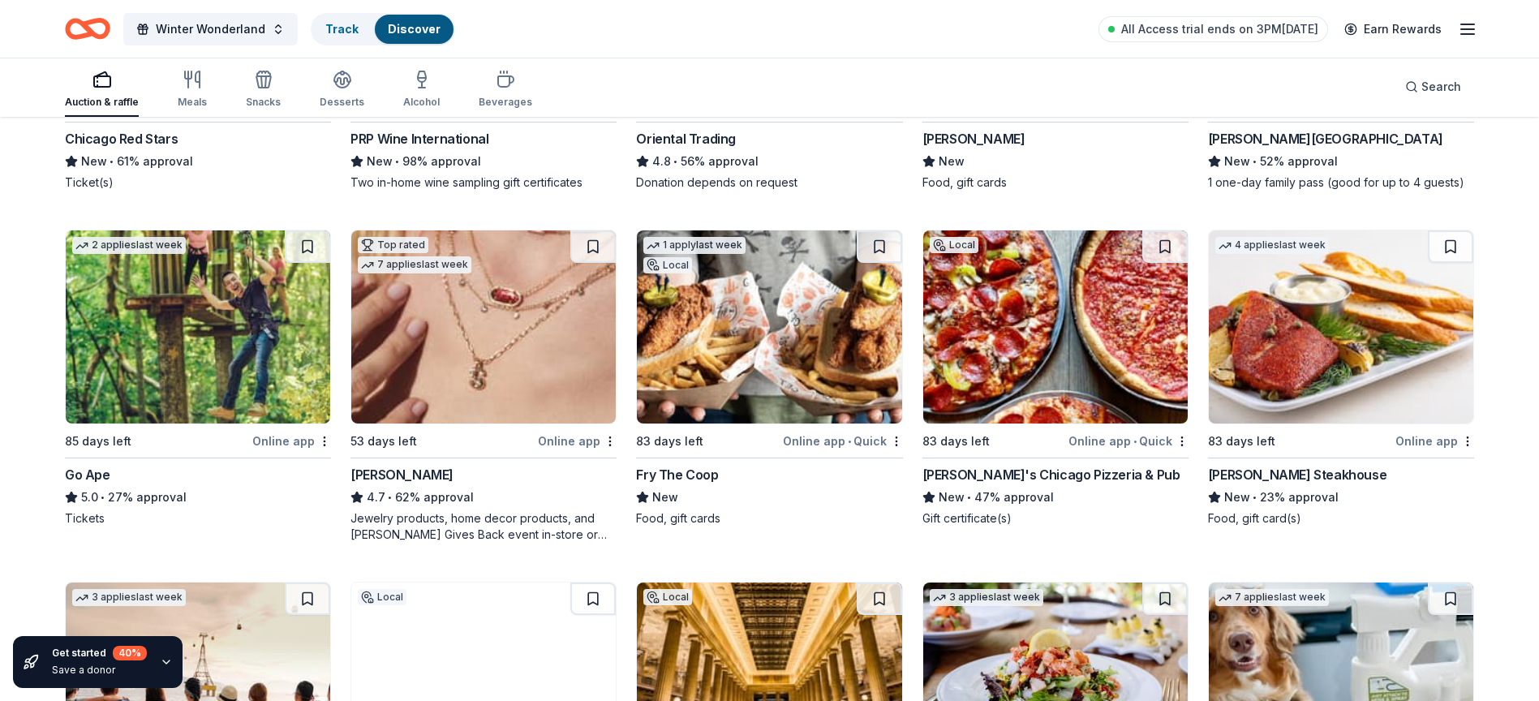
scroll to position [406, 0]
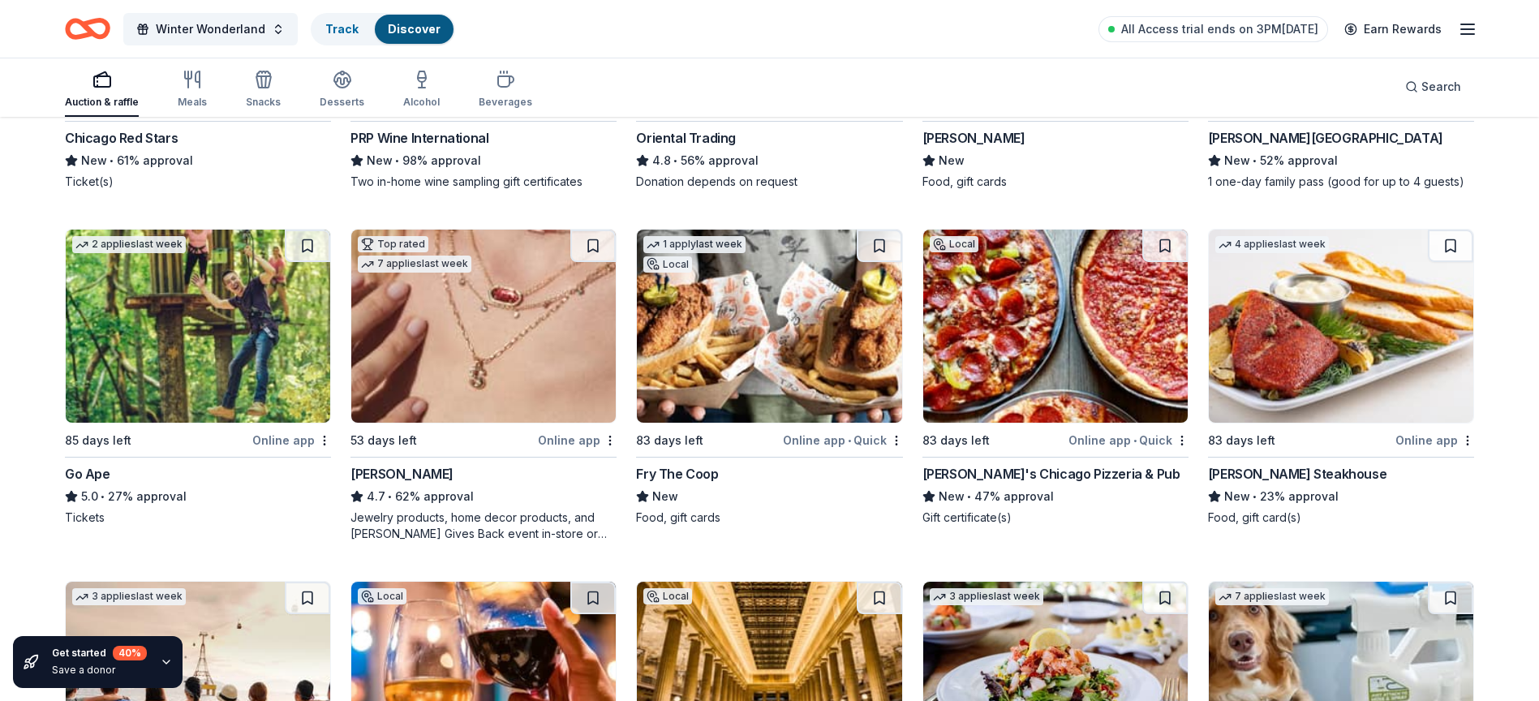
click at [165, 659] on icon "button" at bounding box center [166, 661] width 13 height 13
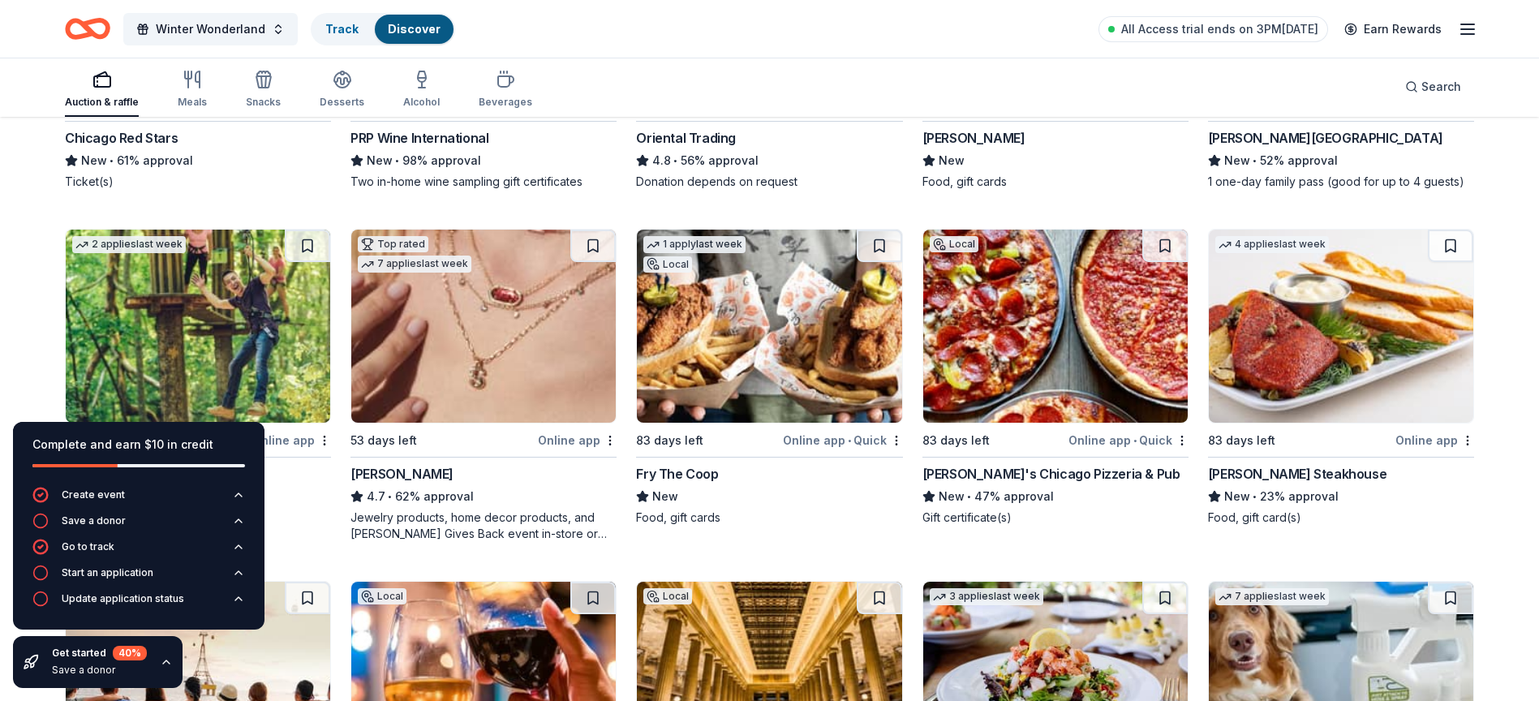
click at [165, 659] on icon "button" at bounding box center [166, 661] width 13 height 13
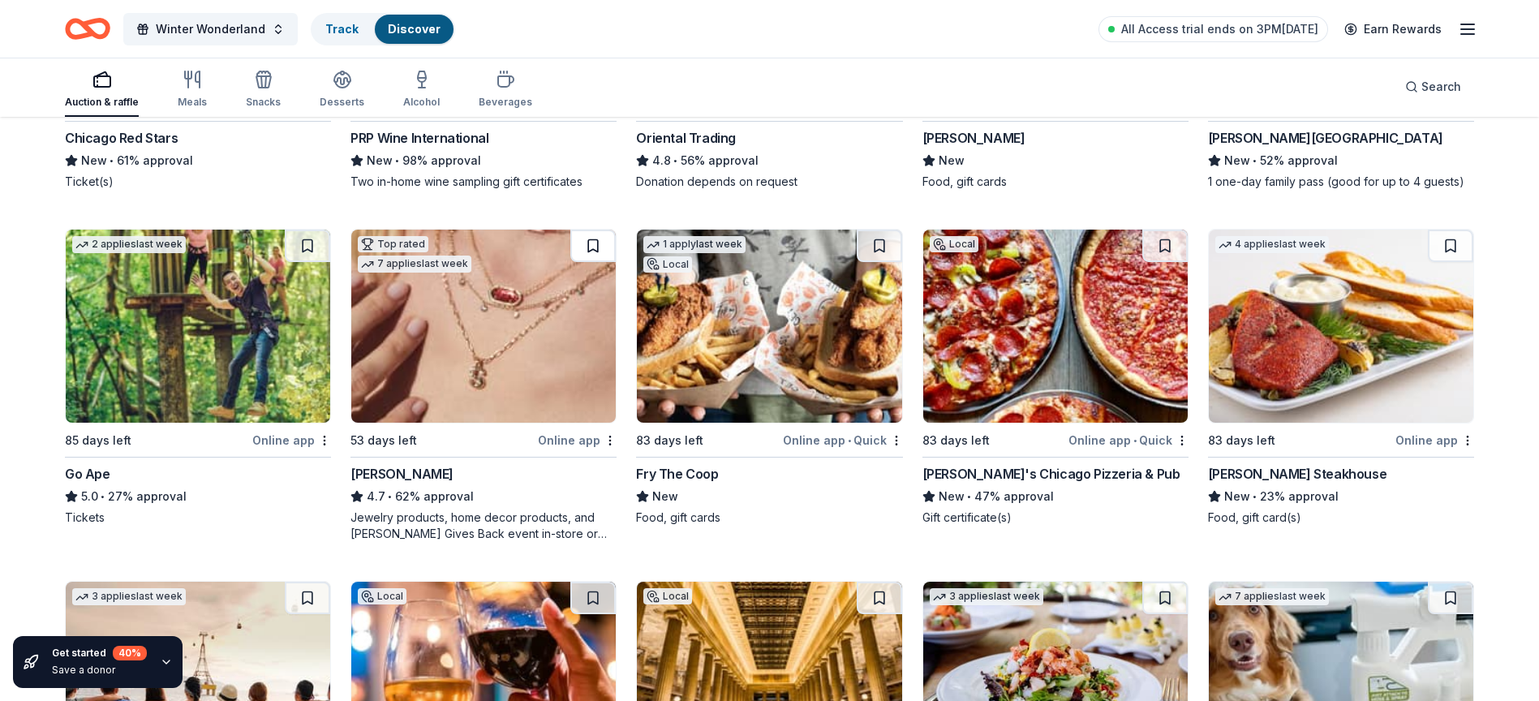
click at [599, 243] on button at bounding box center [592, 246] width 45 height 32
click at [599, 243] on button at bounding box center [594, 246] width 42 height 32
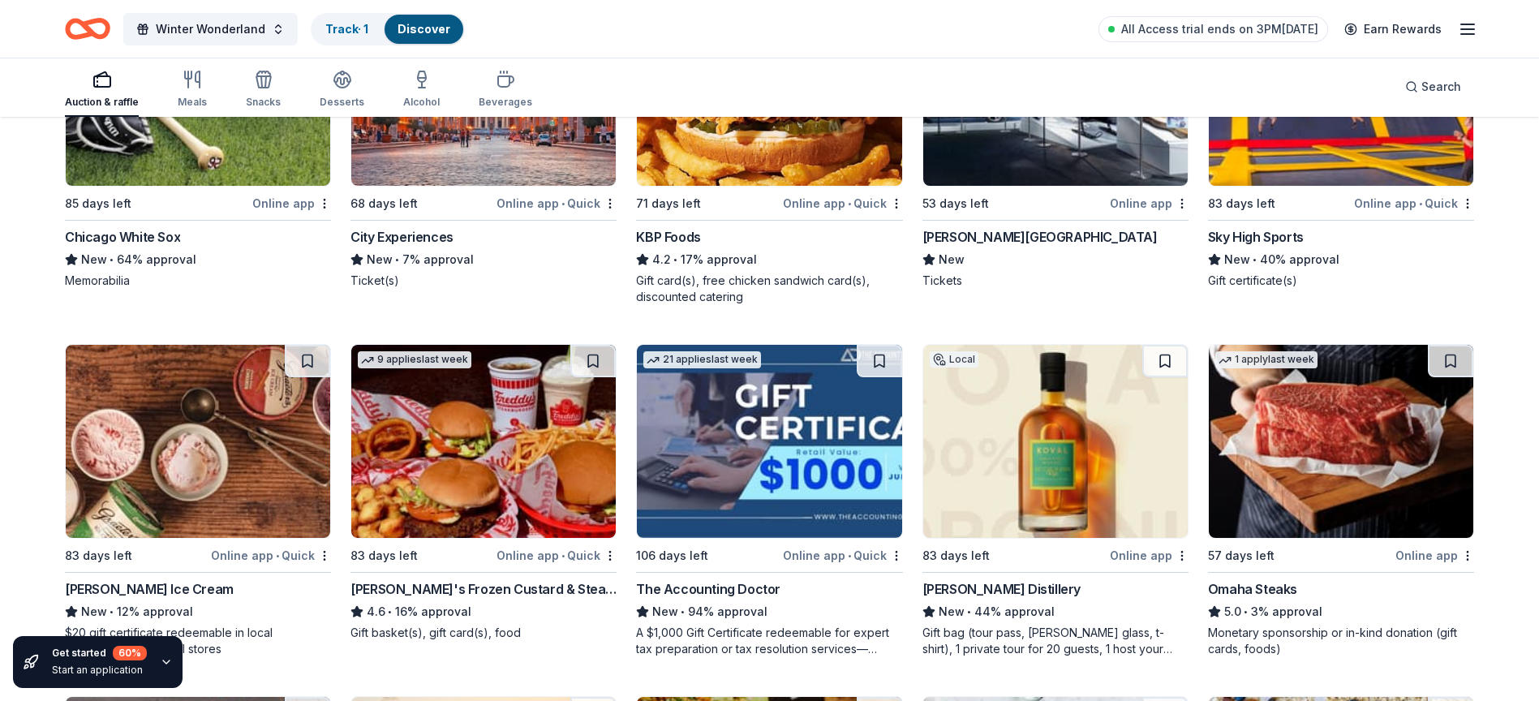
scroll to position [1353, 0]
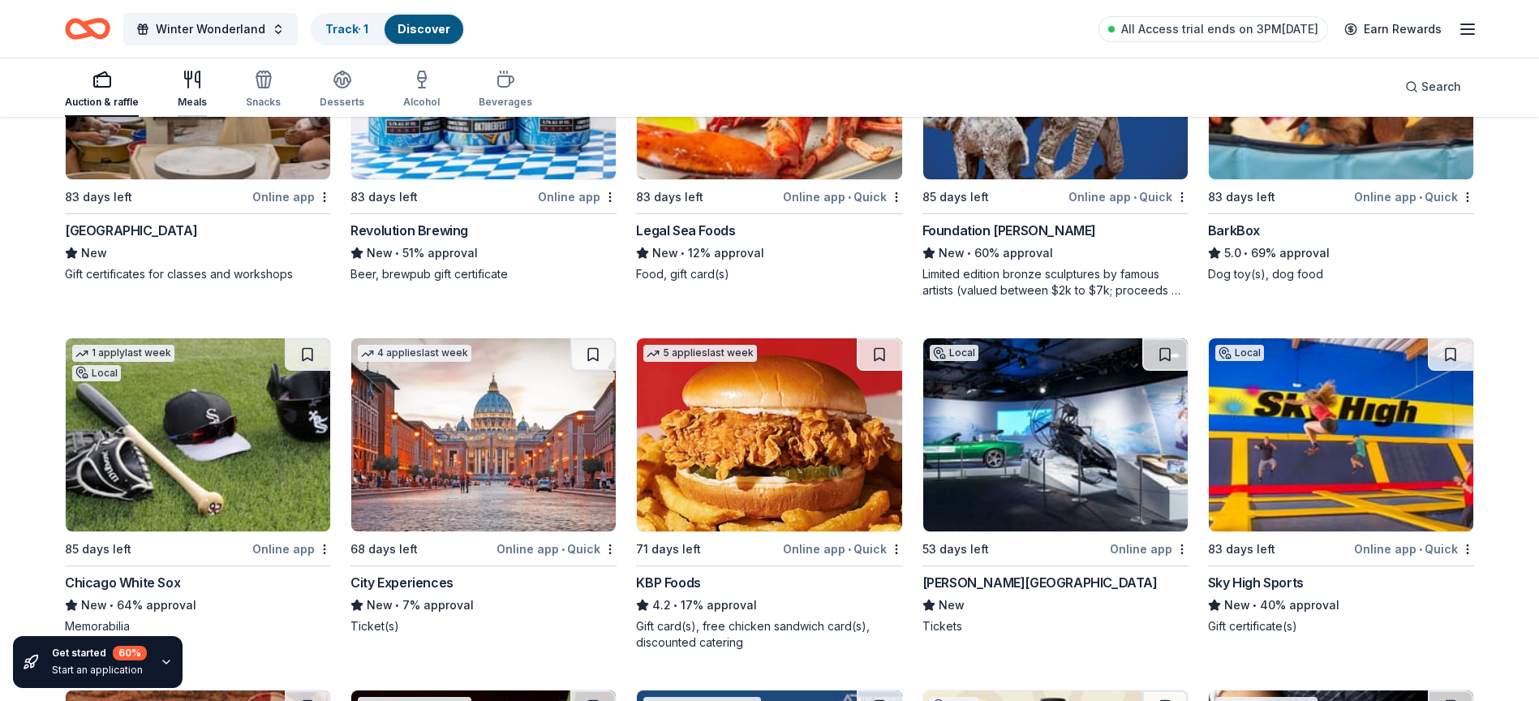
click at [187, 96] on div "Meals" at bounding box center [192, 102] width 29 height 13
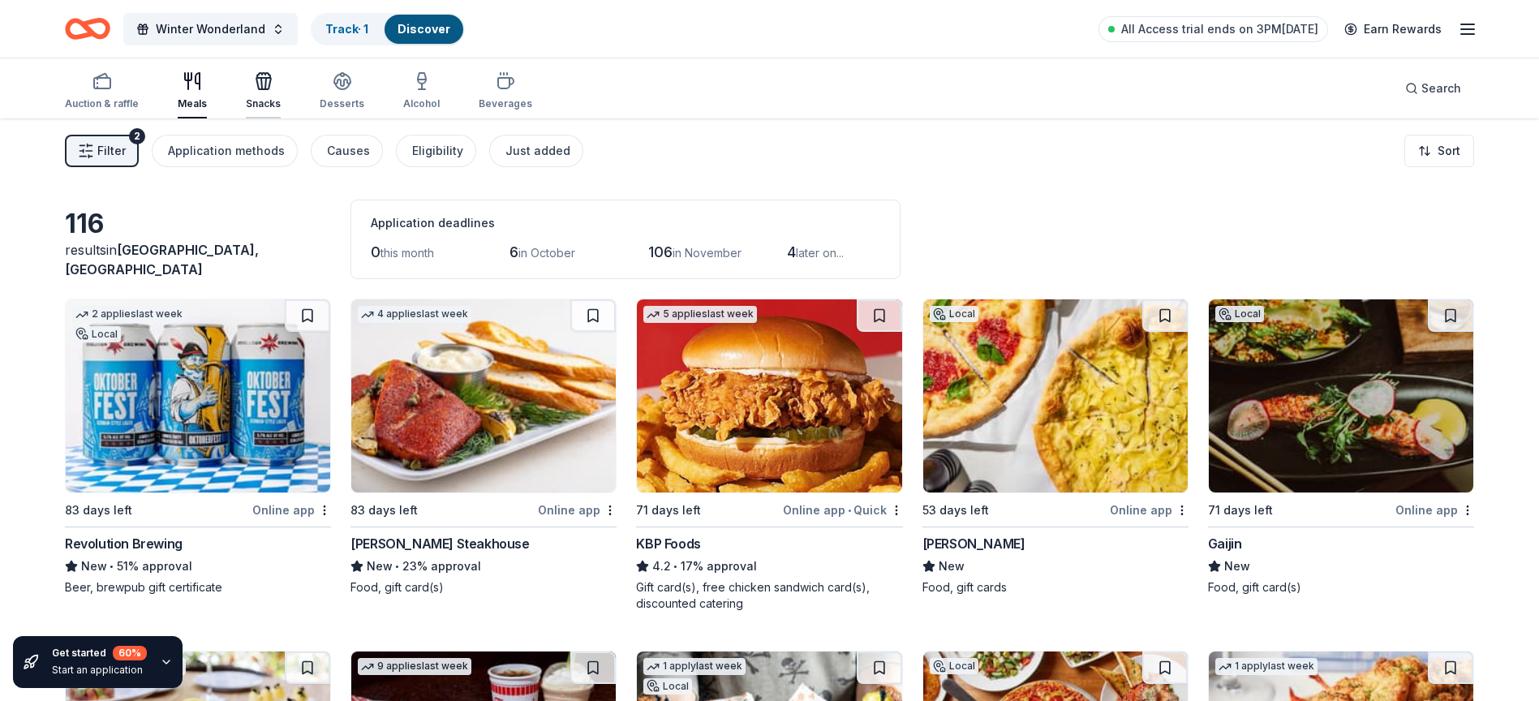
click at [264, 87] on icon "button" at bounding box center [263, 80] width 19 height 19
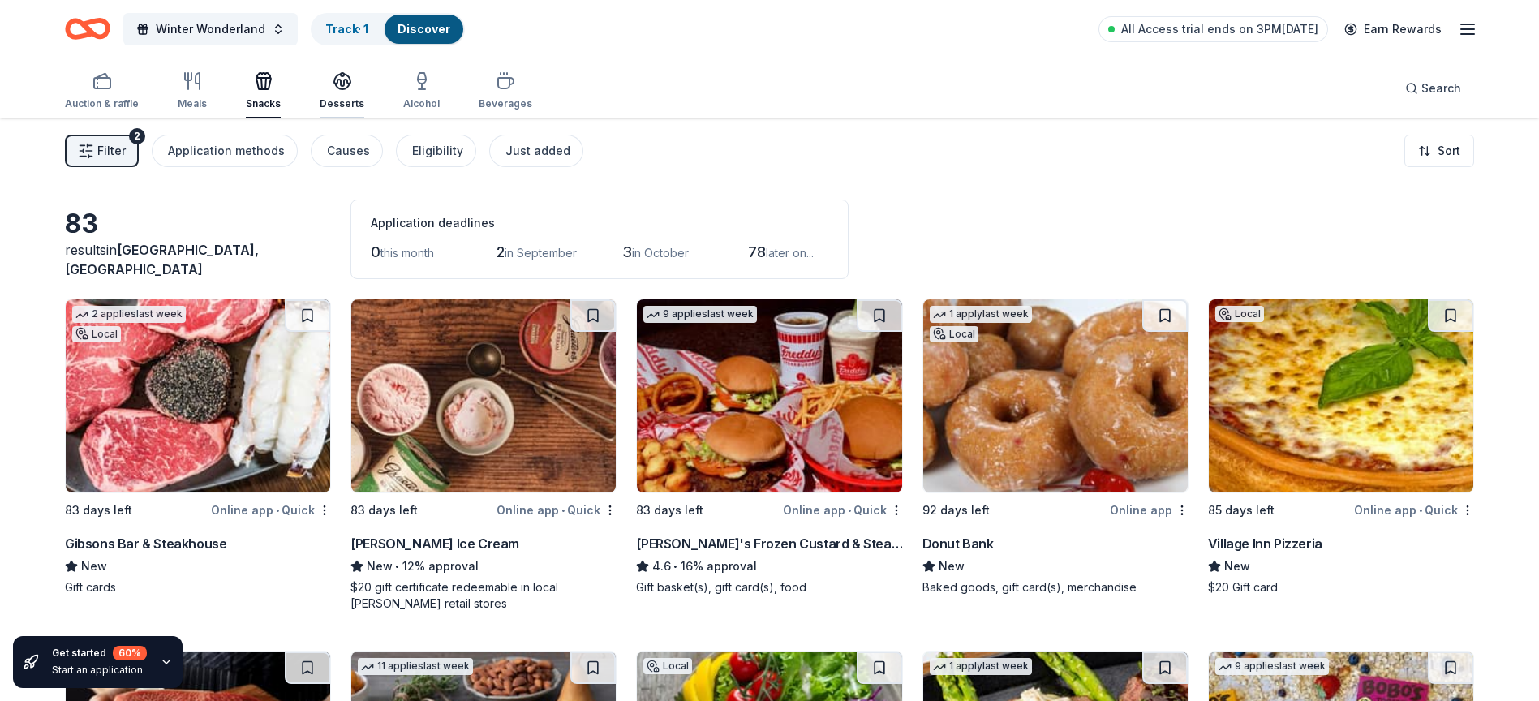
click at [349, 88] on div "button" at bounding box center [342, 80] width 45 height 19
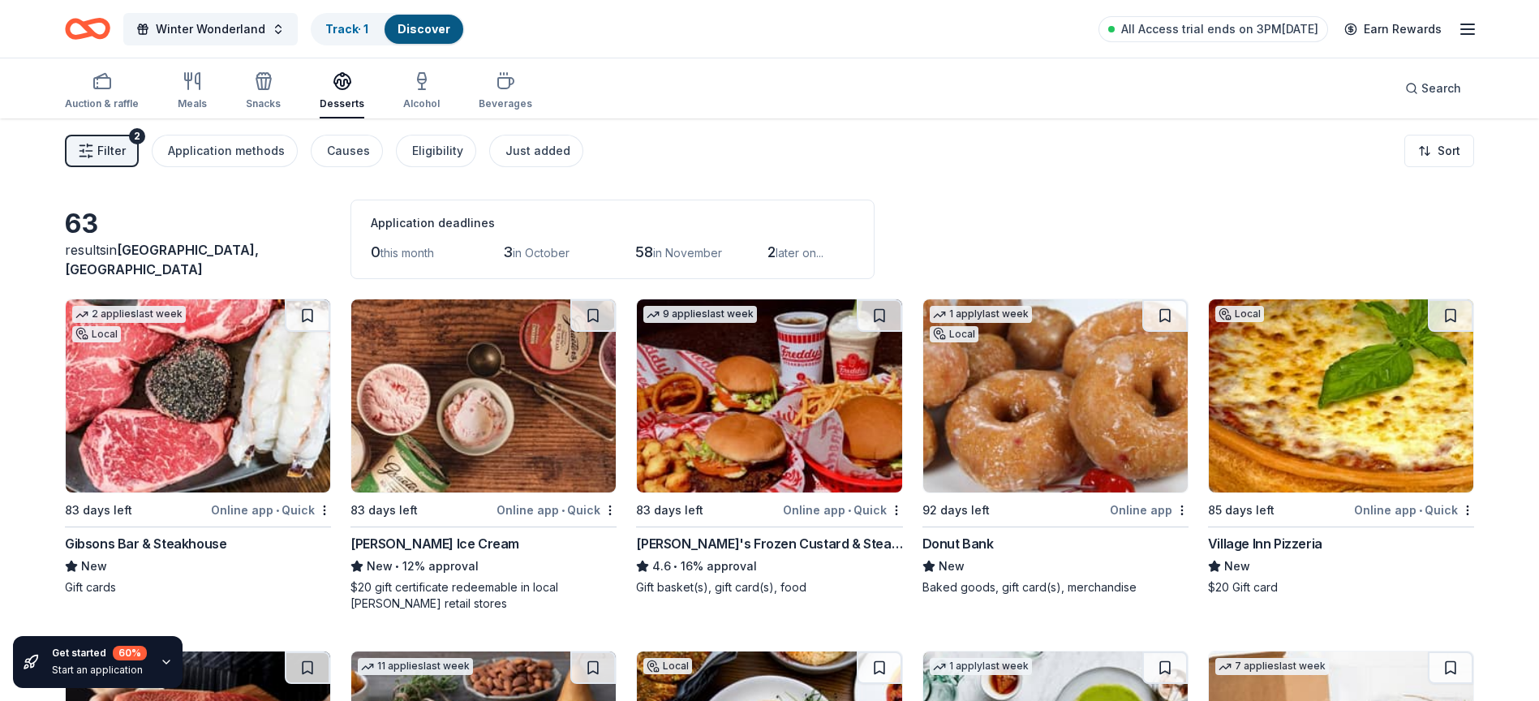
click at [393, 89] on div "Auction & raffle Meals Snacks Desserts Alcohol Beverages" at bounding box center [298, 92] width 467 height 54
click at [111, 96] on div "Auction & raffle" at bounding box center [102, 90] width 74 height 39
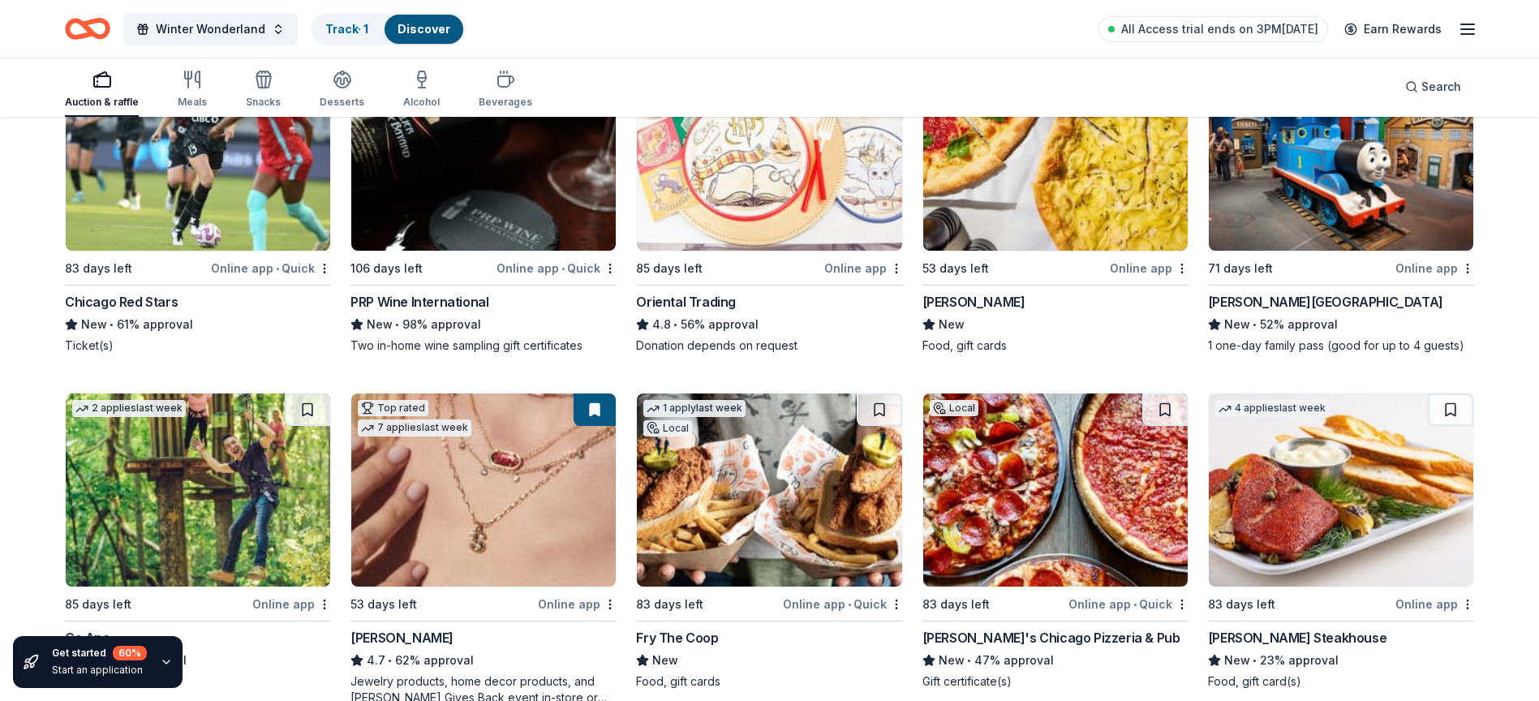
scroll to position [243, 0]
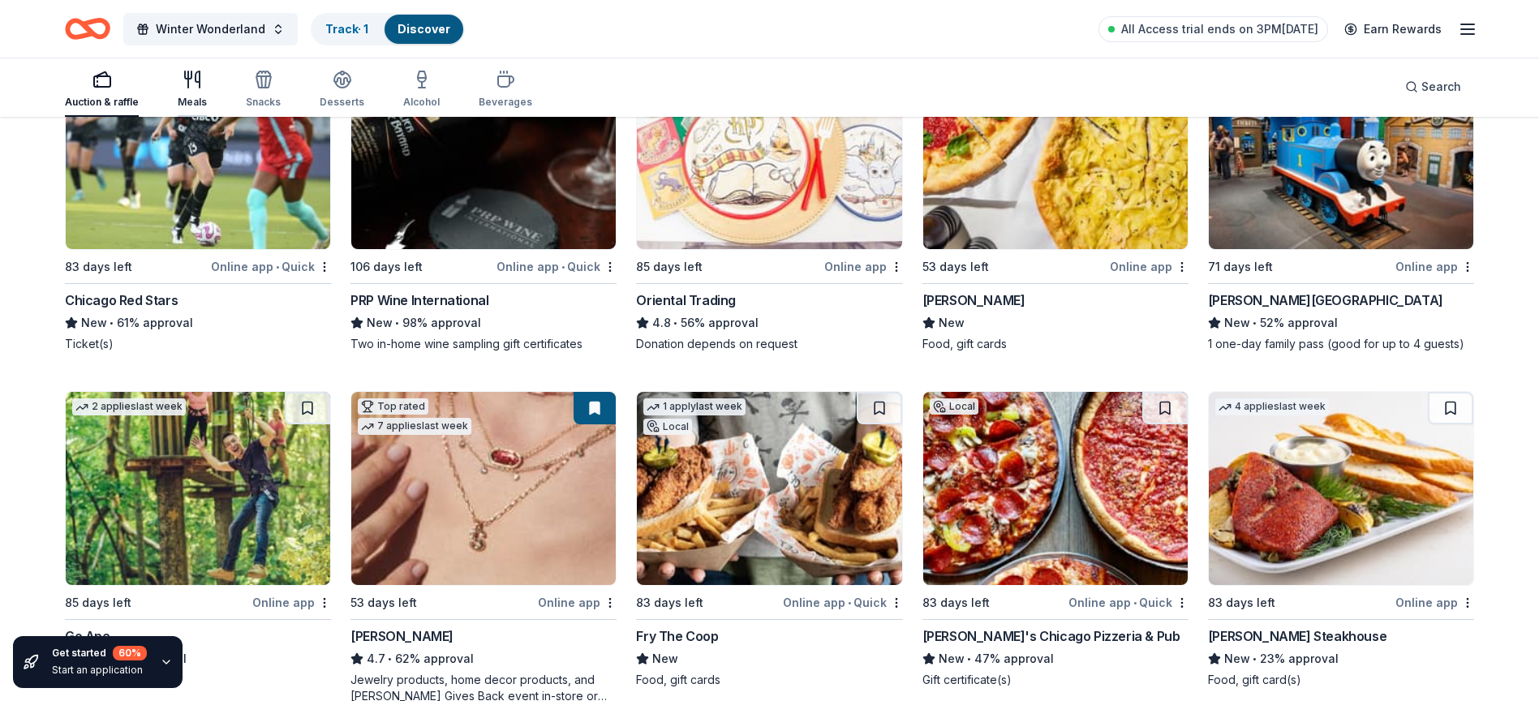
click at [191, 109] on button "Meals" at bounding box center [192, 90] width 29 height 54
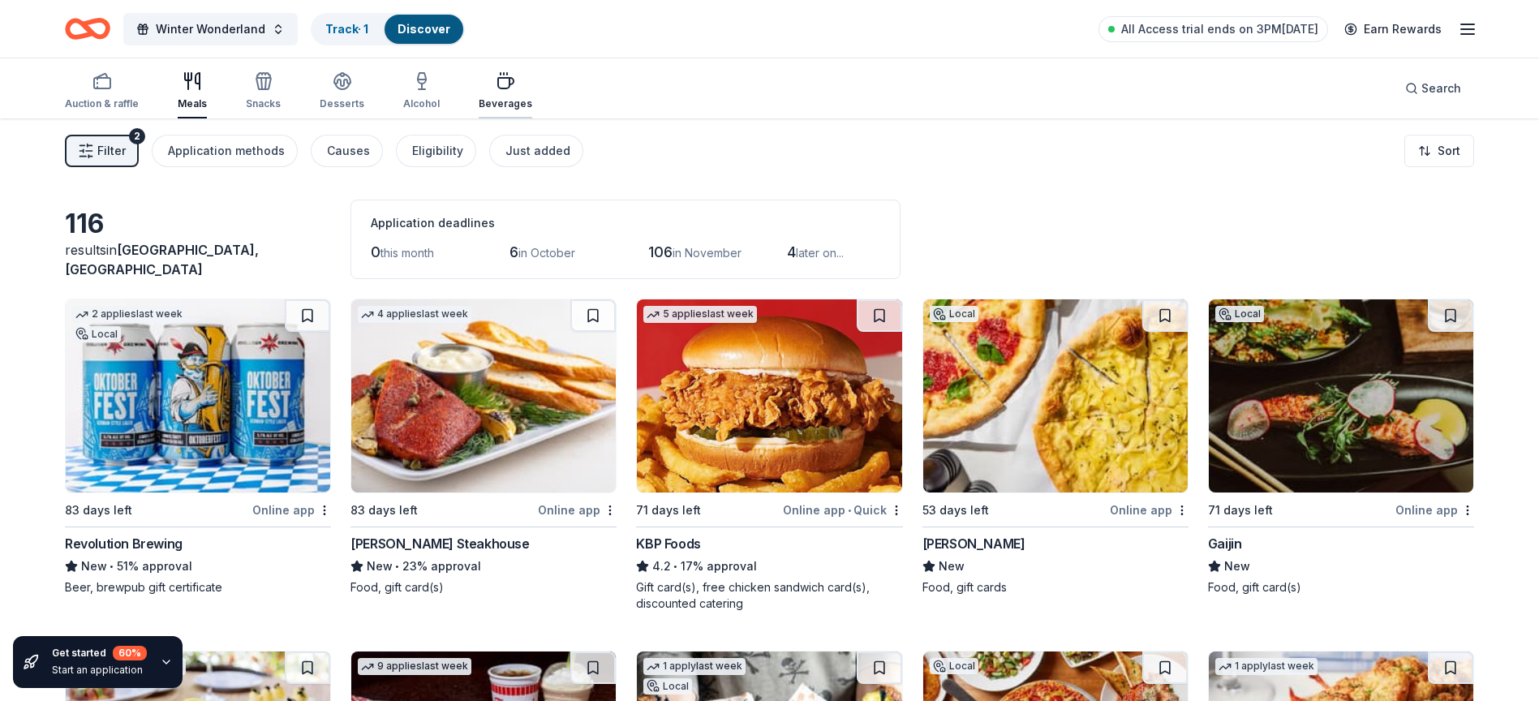
click at [488, 102] on div "Beverages" at bounding box center [506, 103] width 54 height 13
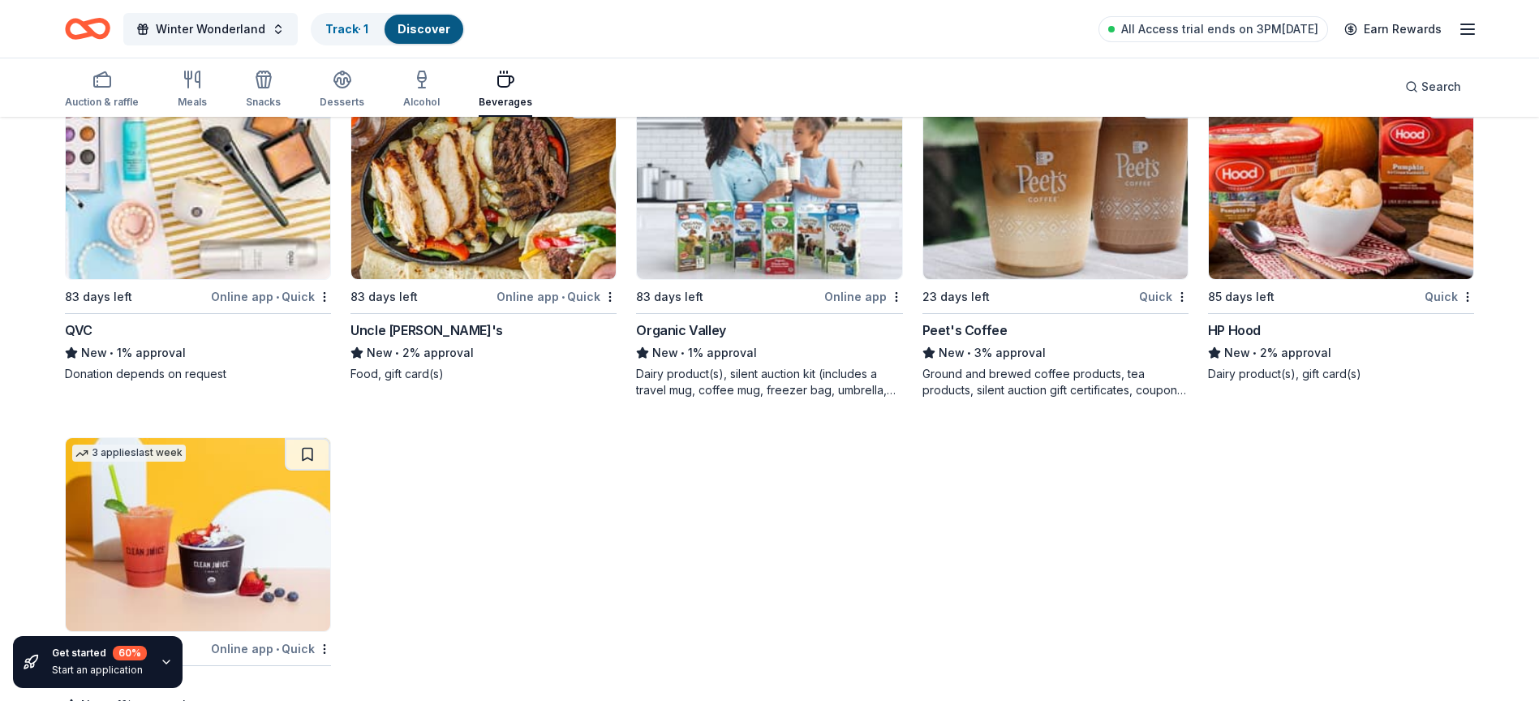
scroll to position [2007, 0]
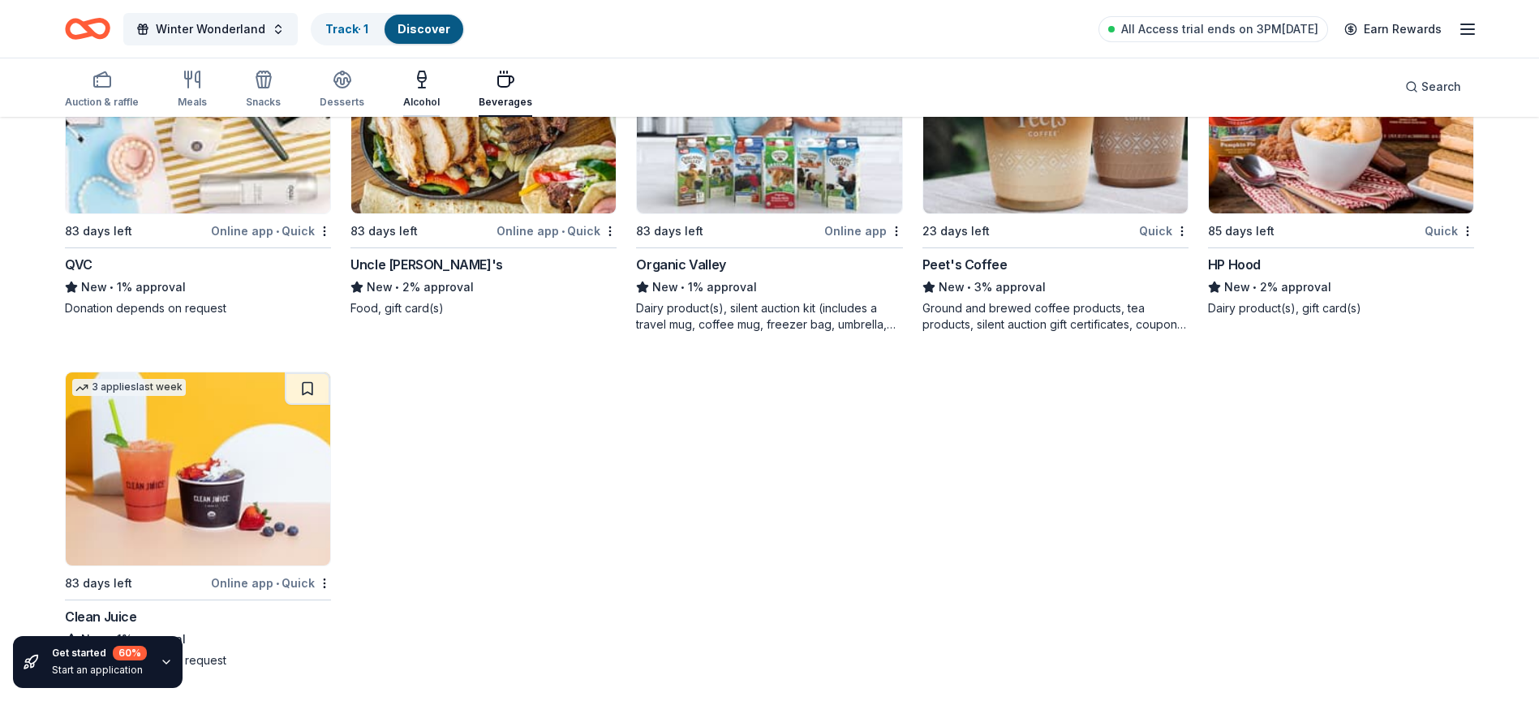
click at [413, 89] on div "Alcohol" at bounding box center [421, 89] width 37 height 39
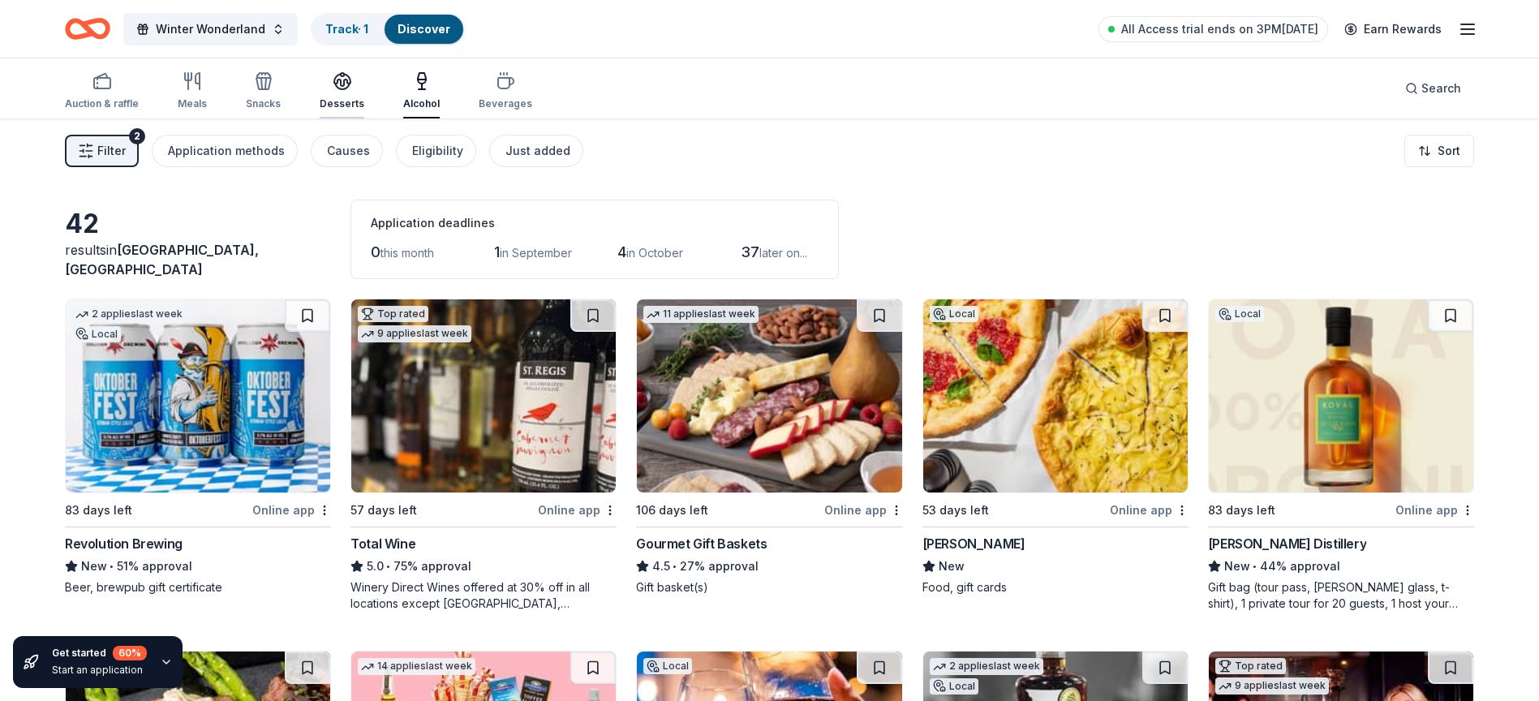
click at [321, 101] on div "Desserts" at bounding box center [342, 103] width 45 height 13
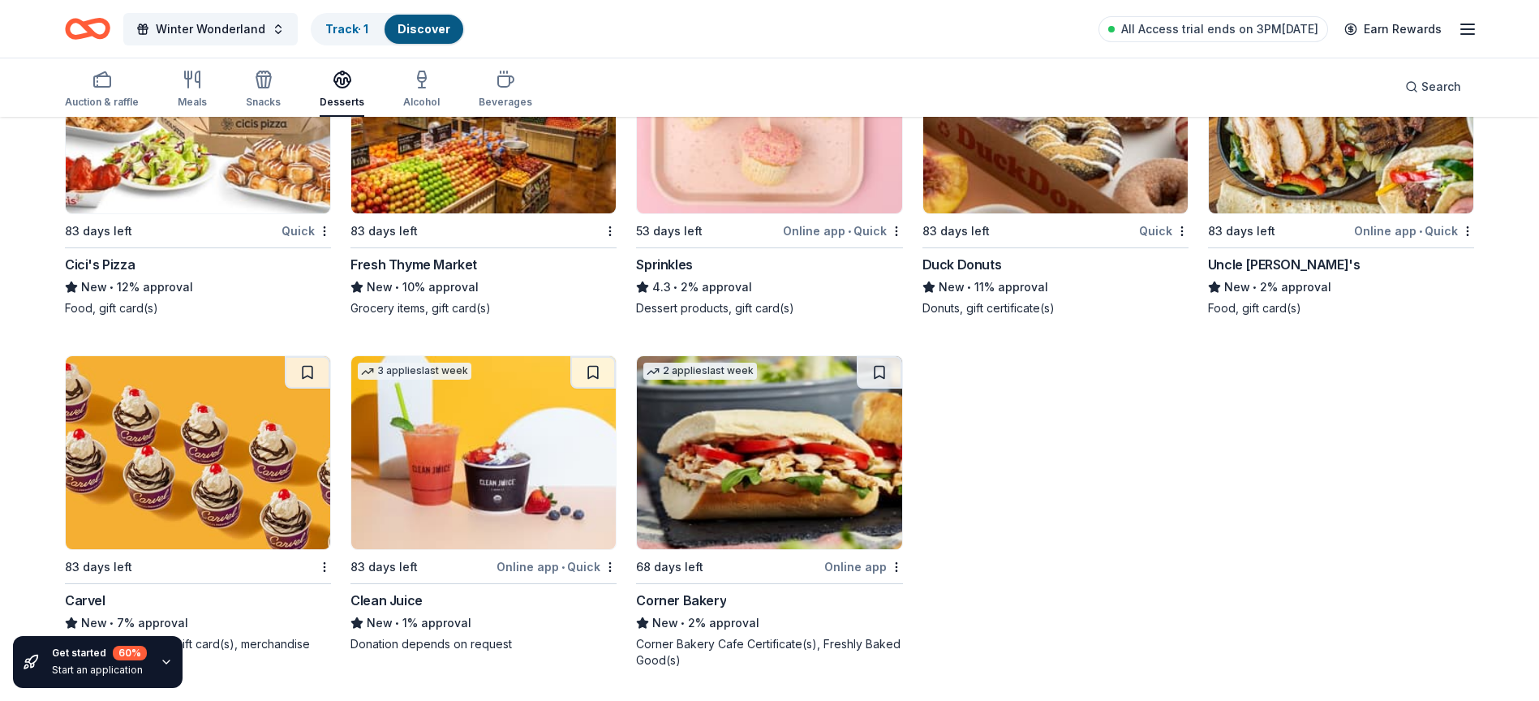
scroll to position [4038, 0]
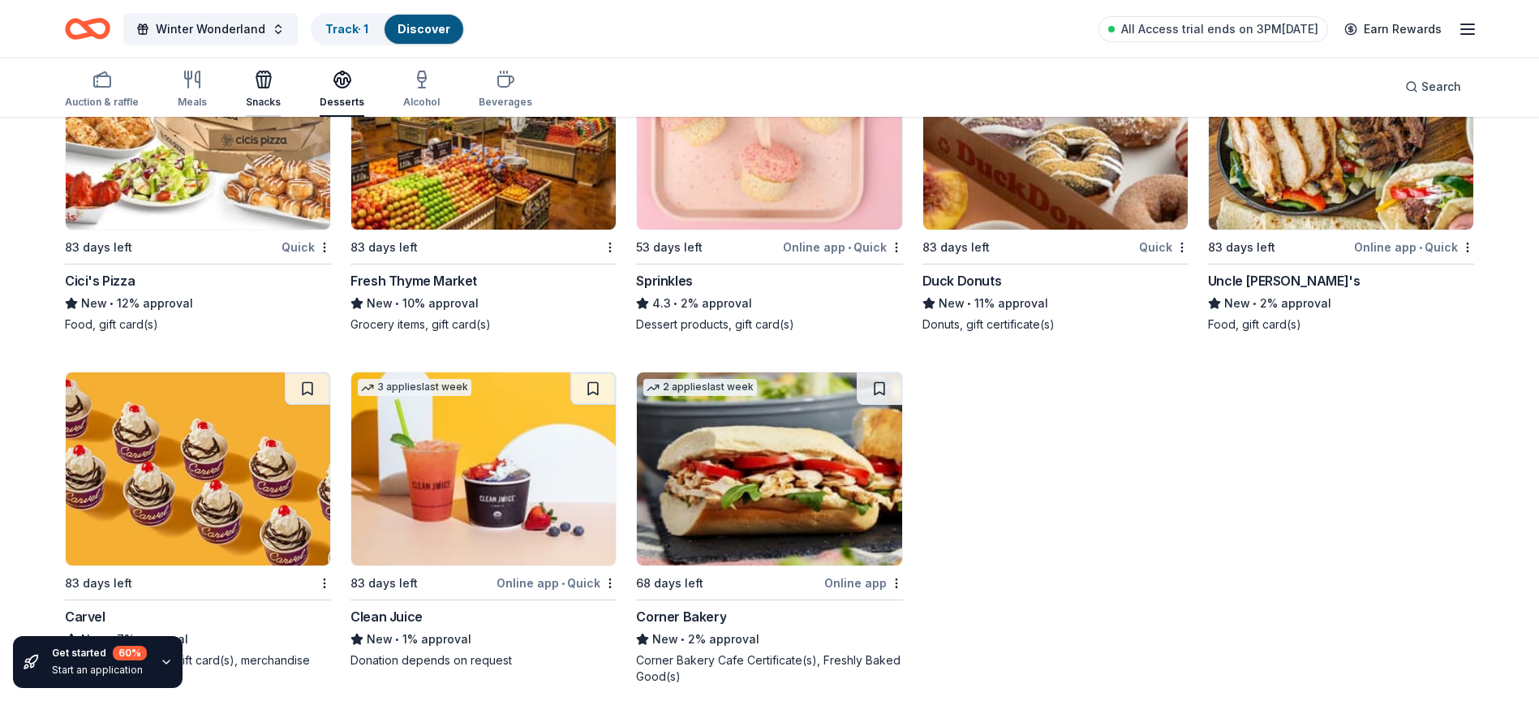
click at [269, 95] on div "Snacks" at bounding box center [263, 89] width 35 height 39
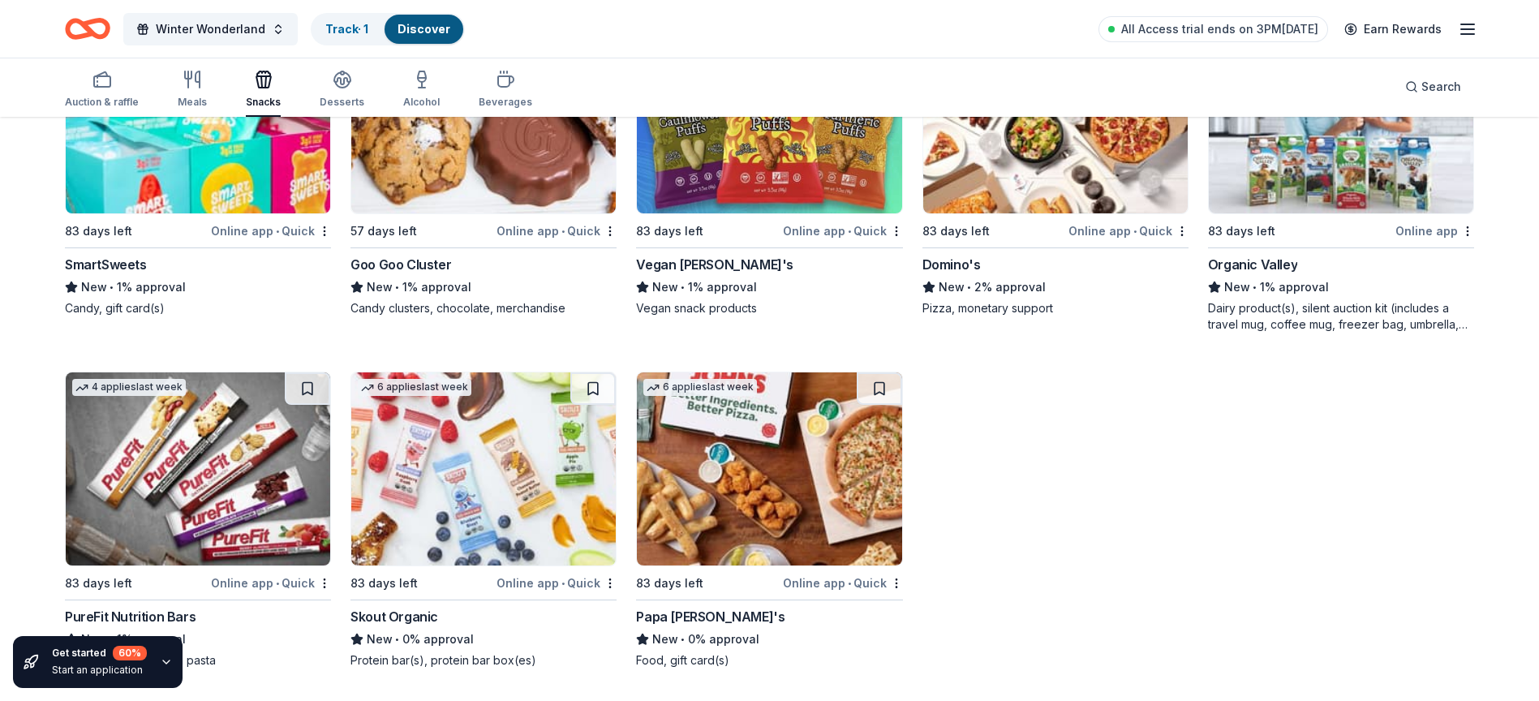
scroll to position [5430, 0]
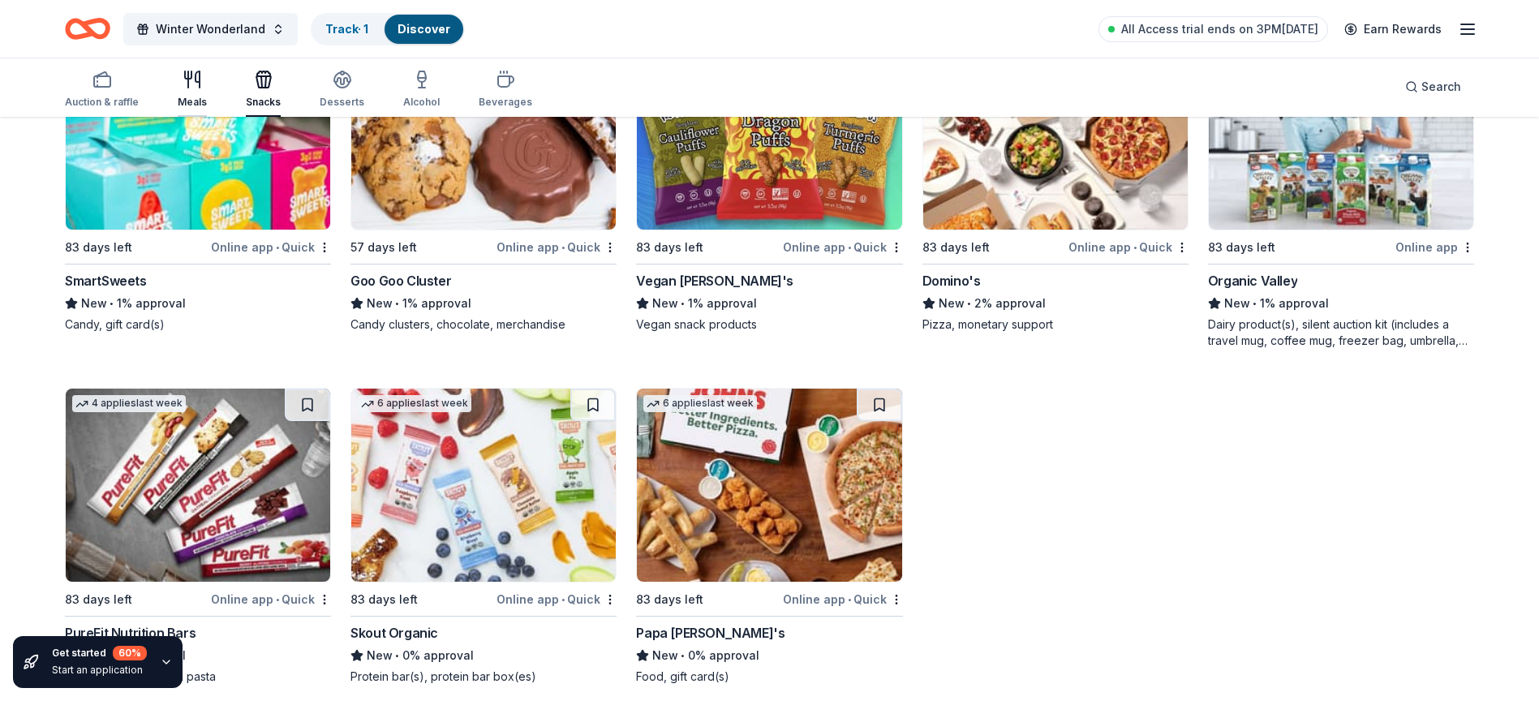
click at [199, 104] on div "Meals" at bounding box center [192, 102] width 29 height 13
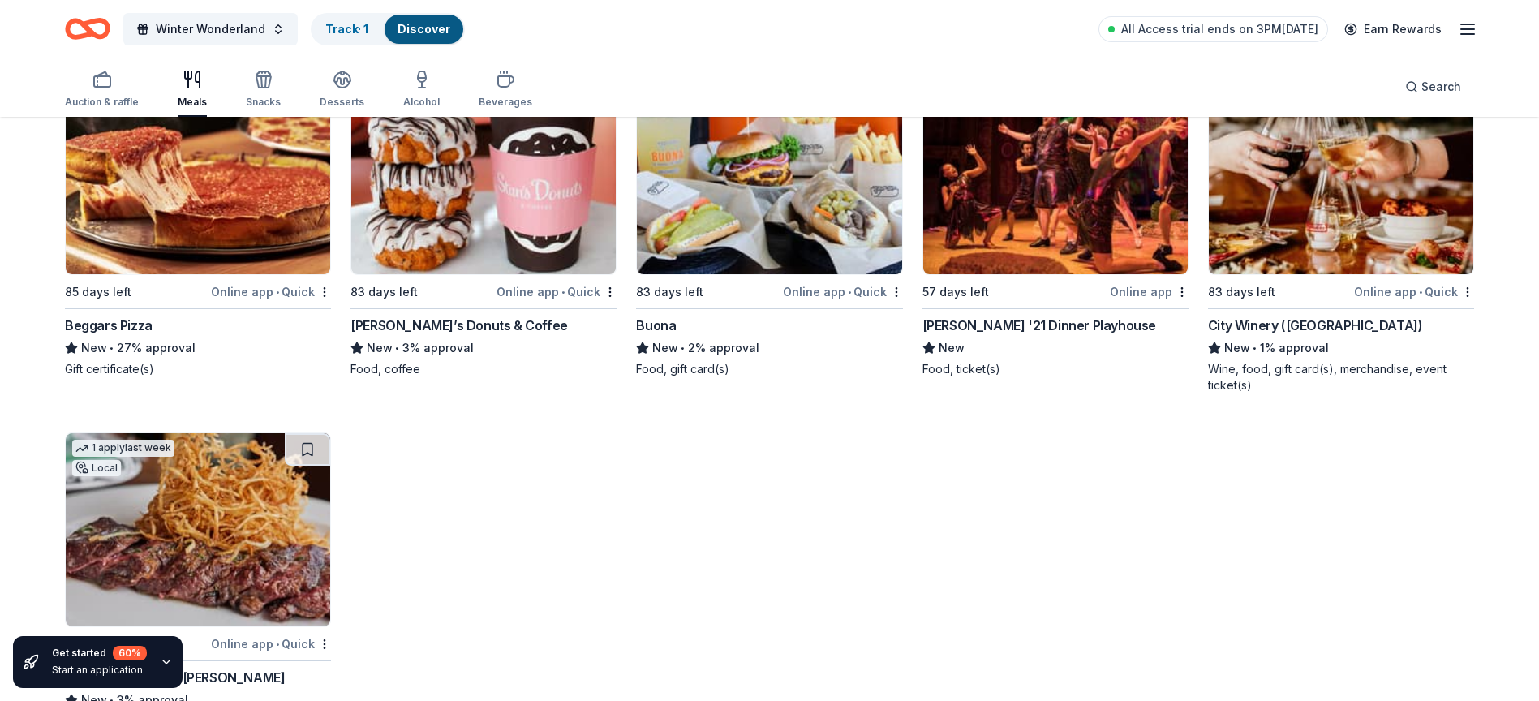
scroll to position [7748, 0]
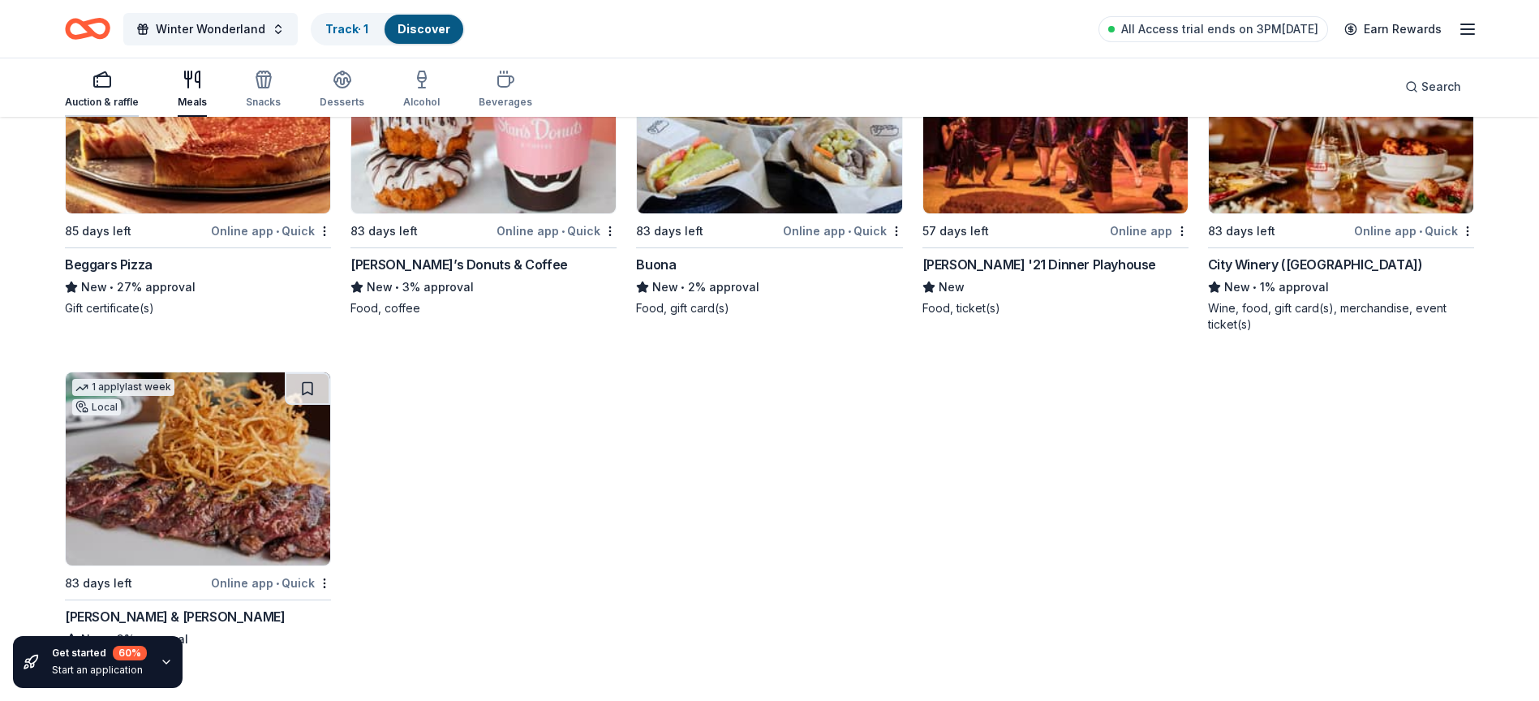
click at [110, 82] on rect "button" at bounding box center [102, 81] width 16 height 11
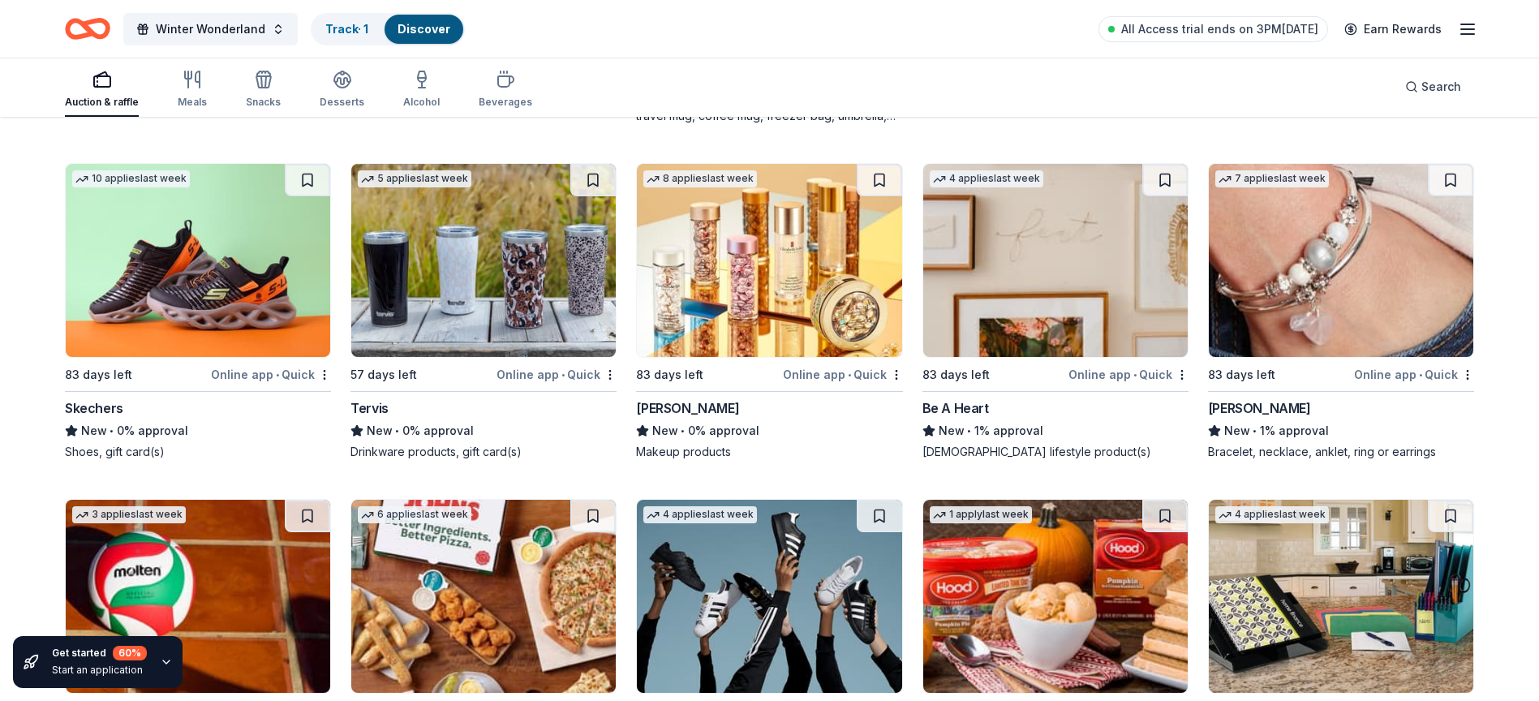
scroll to position [23363, 0]
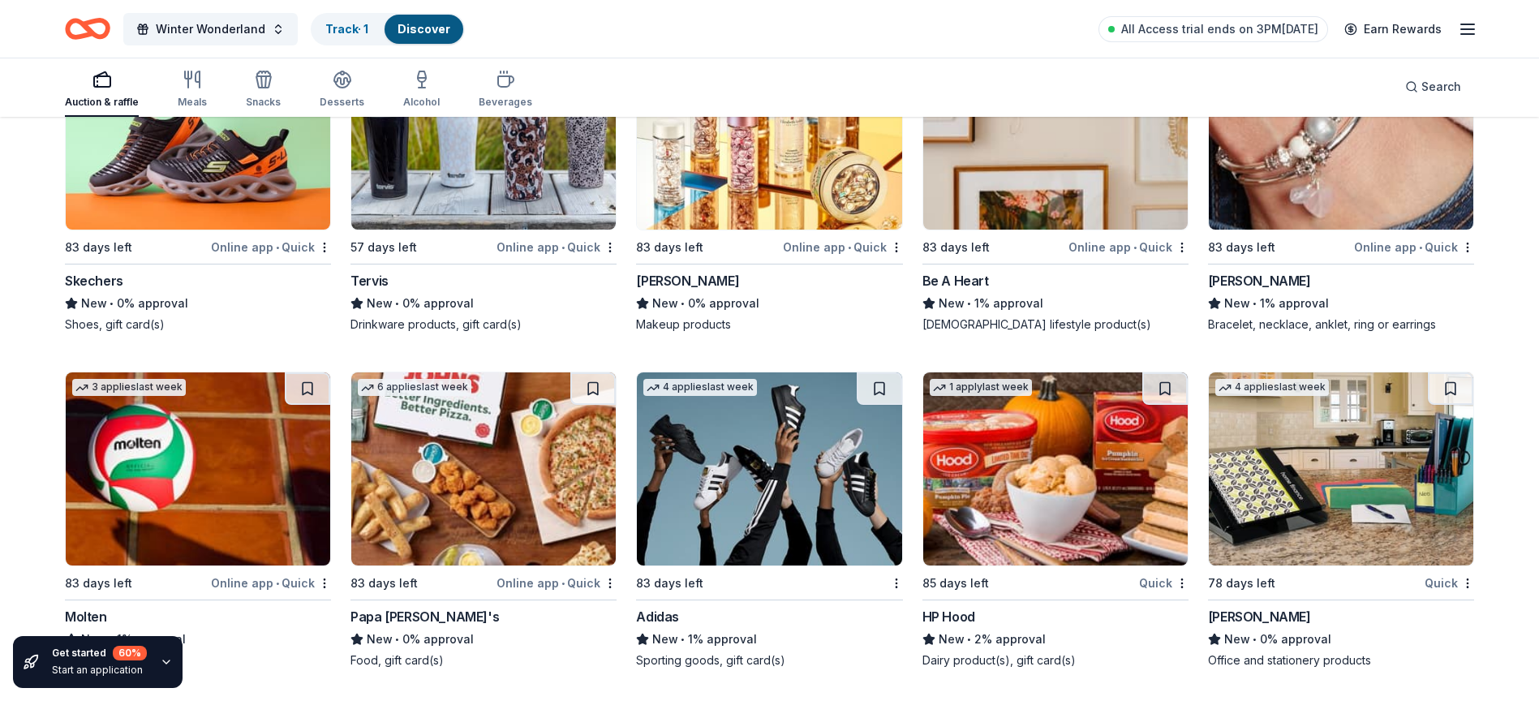
drag, startPoint x: 1146, startPoint y: 667, endPoint x: 1093, endPoint y: 348, distance: 323.3
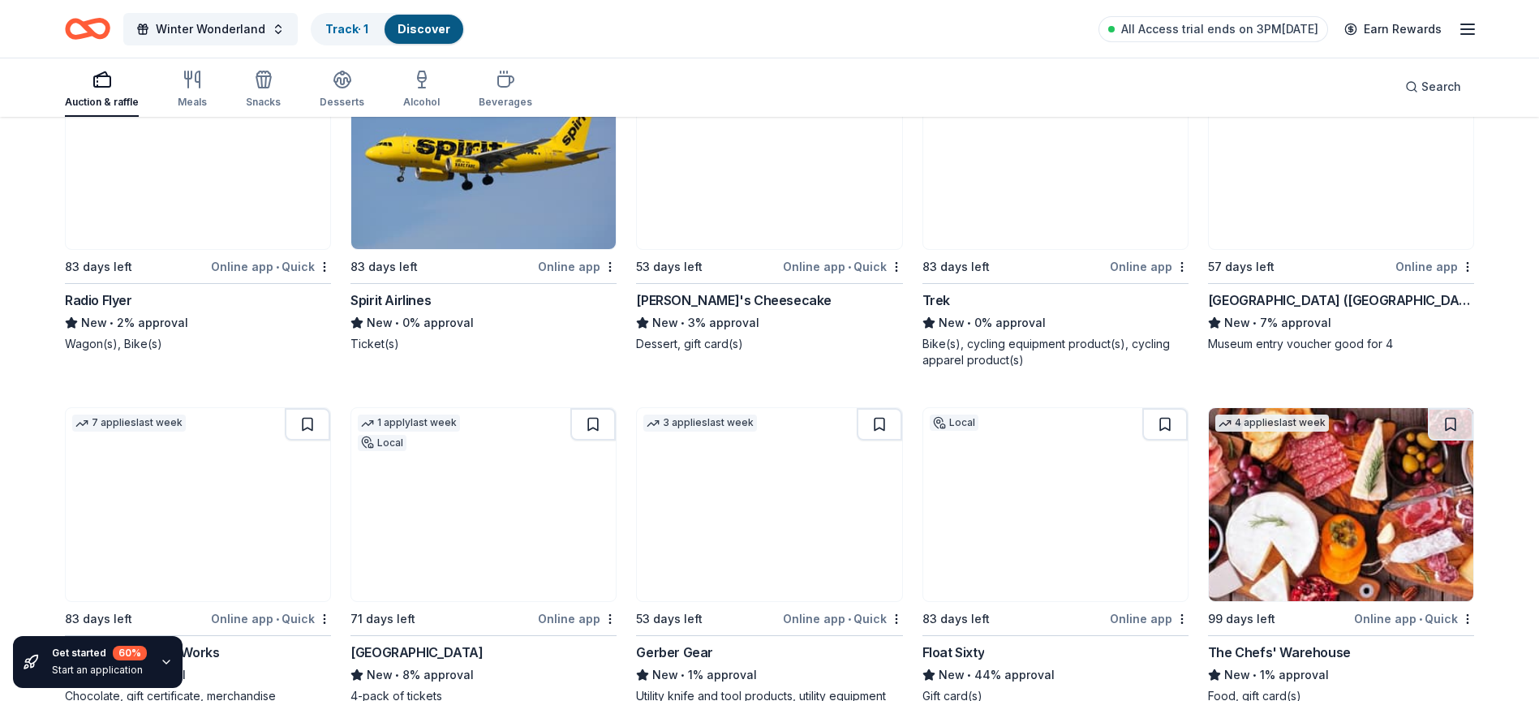
scroll to position [19194, 0]
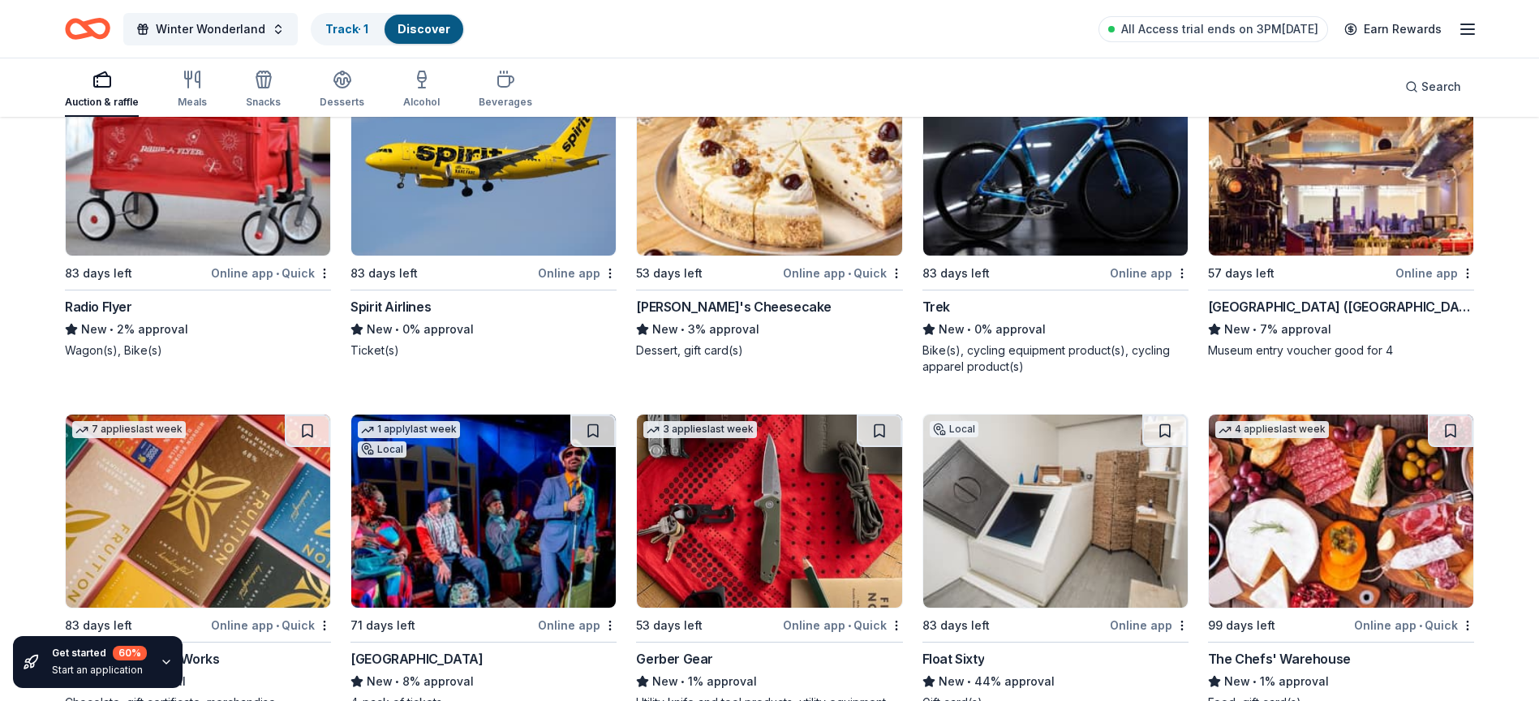
click at [88, 33] on icon "Home" at bounding box center [79, 28] width 25 height 16
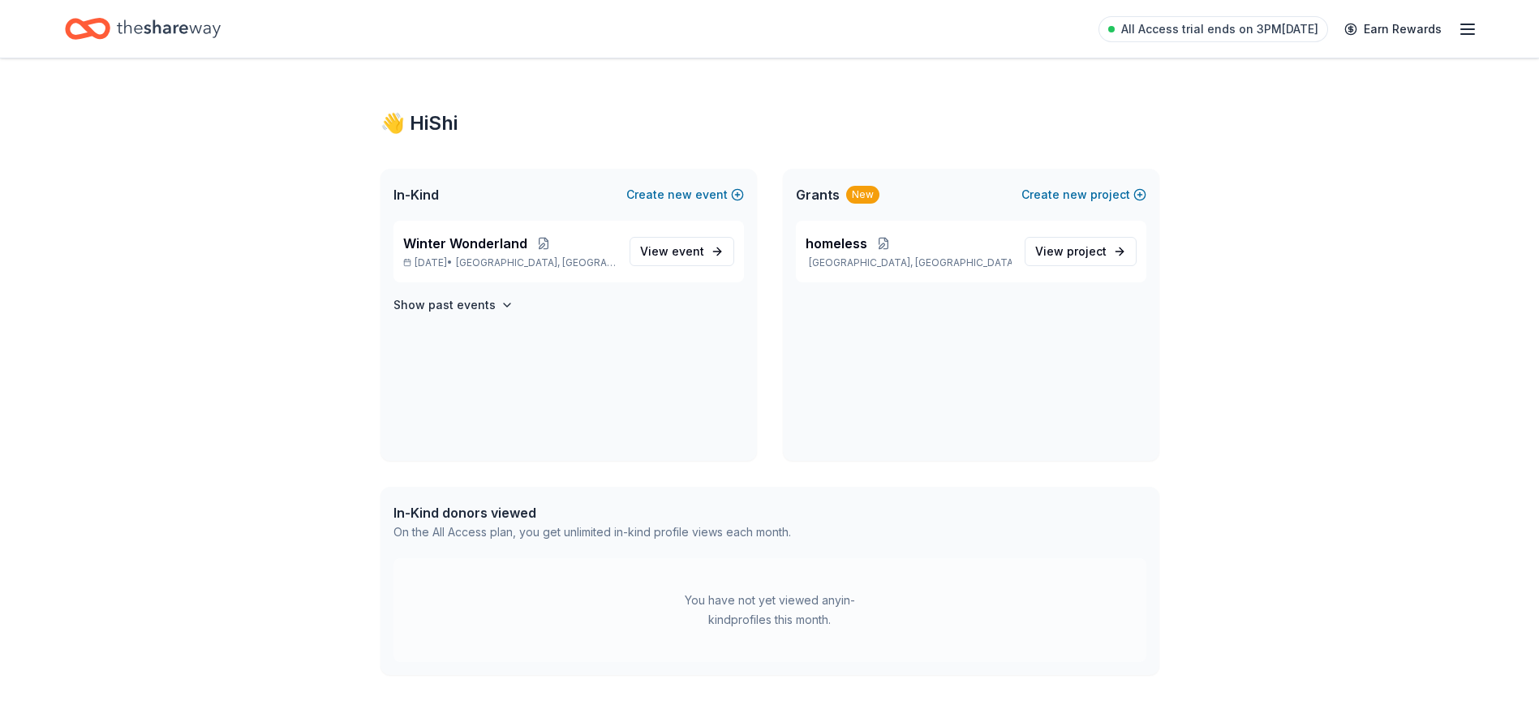
click at [112, 19] on div "Home" at bounding box center [143, 29] width 156 height 38
click at [434, 116] on div "👋 Hi [PERSON_NAME]" at bounding box center [769, 123] width 779 height 26
click at [393, 122] on div "👋 Hi [PERSON_NAME]" at bounding box center [769, 123] width 779 height 26
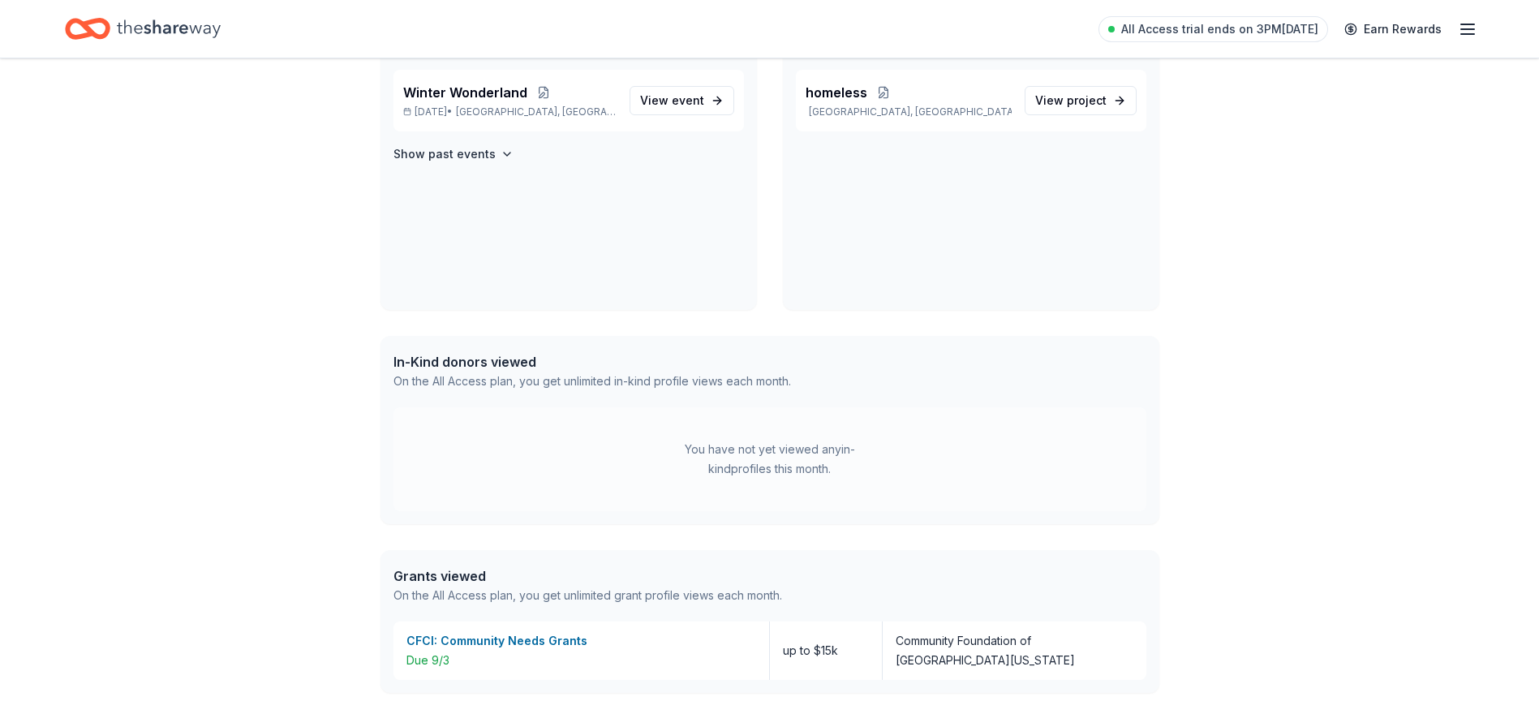
scroll to position [311, 0]
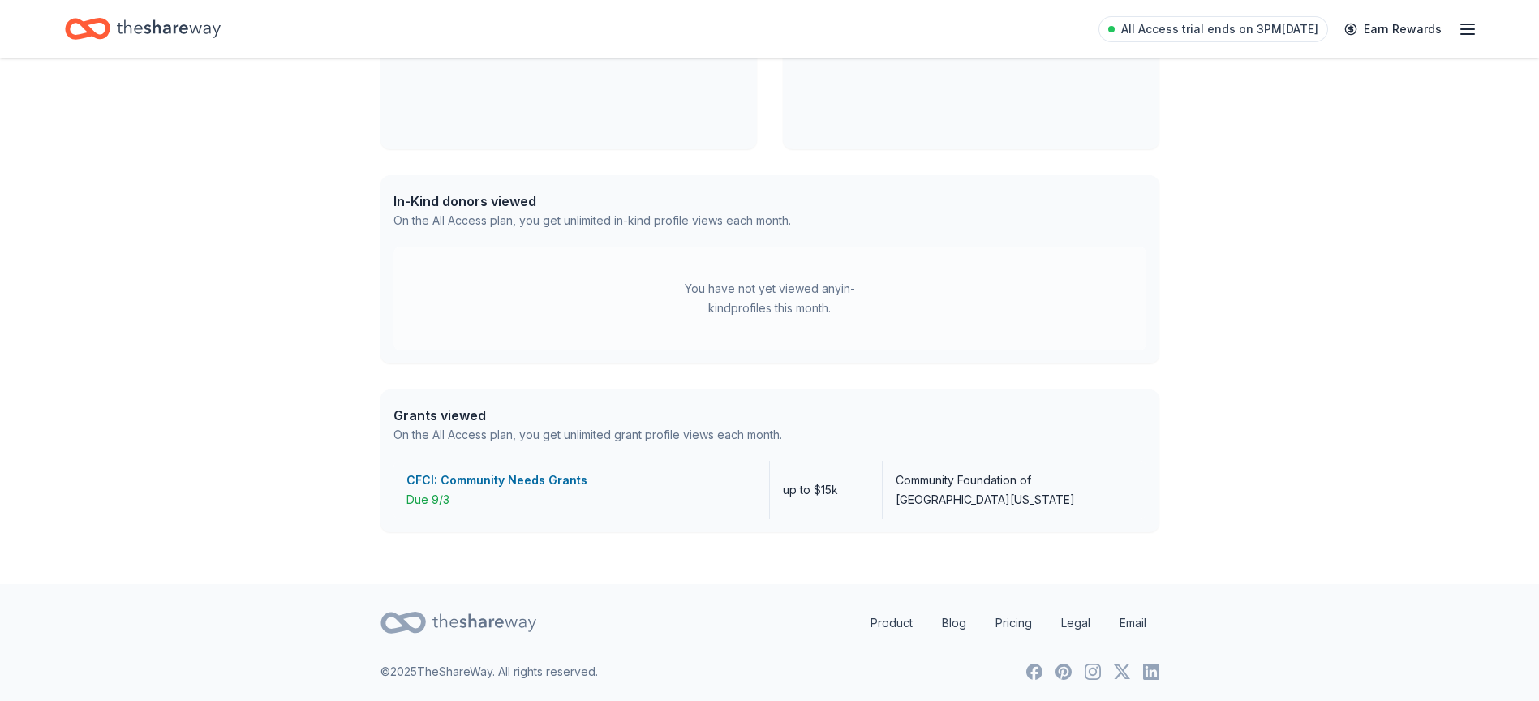
click at [522, 485] on div "CFCI: Community Needs Grants" at bounding box center [581, 479] width 350 height 19
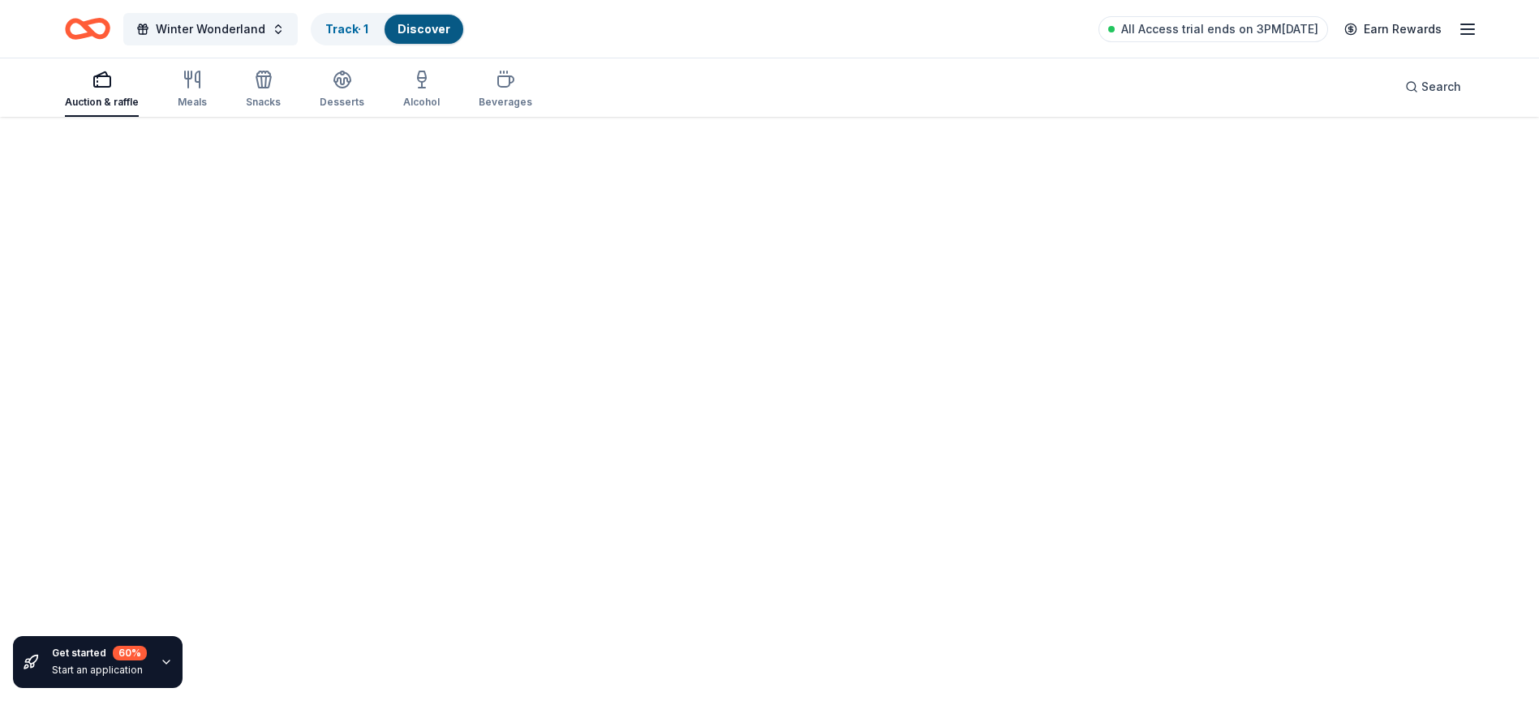
scroll to position [1080, 0]
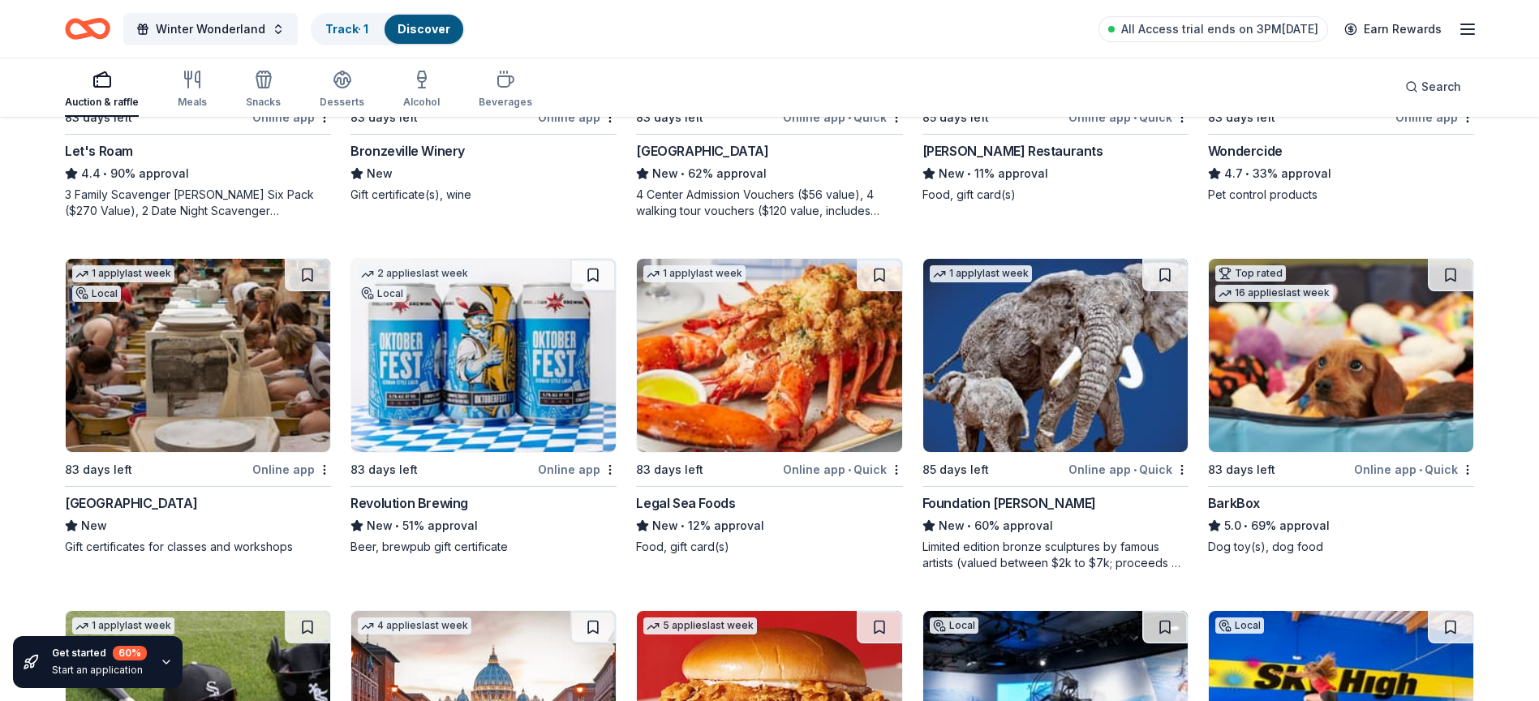
click at [109, 83] on rect "button" at bounding box center [102, 81] width 16 height 11
click at [1428, 83] on span "Search" at bounding box center [1441, 86] width 40 height 19
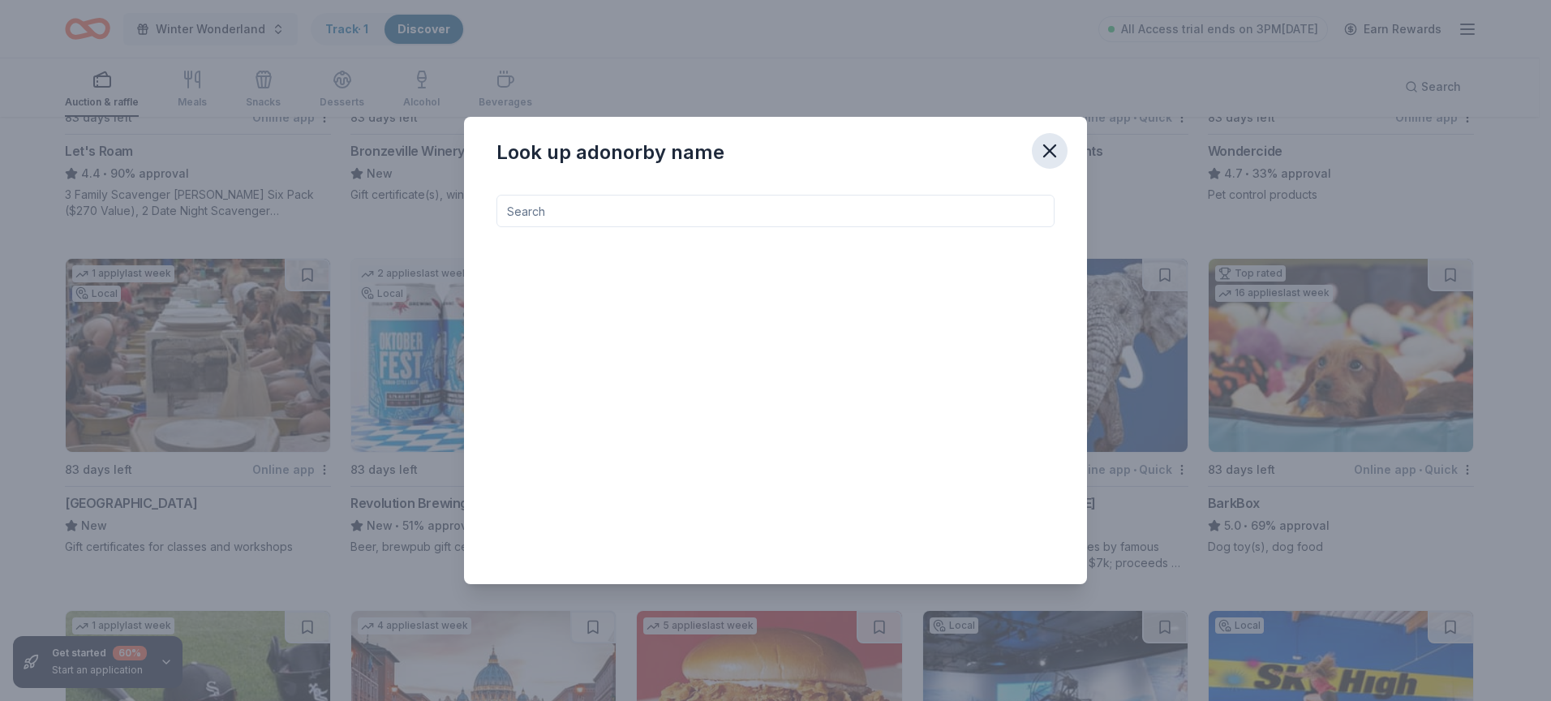
click at [1055, 144] on icon "button" at bounding box center [1049, 151] width 23 height 23
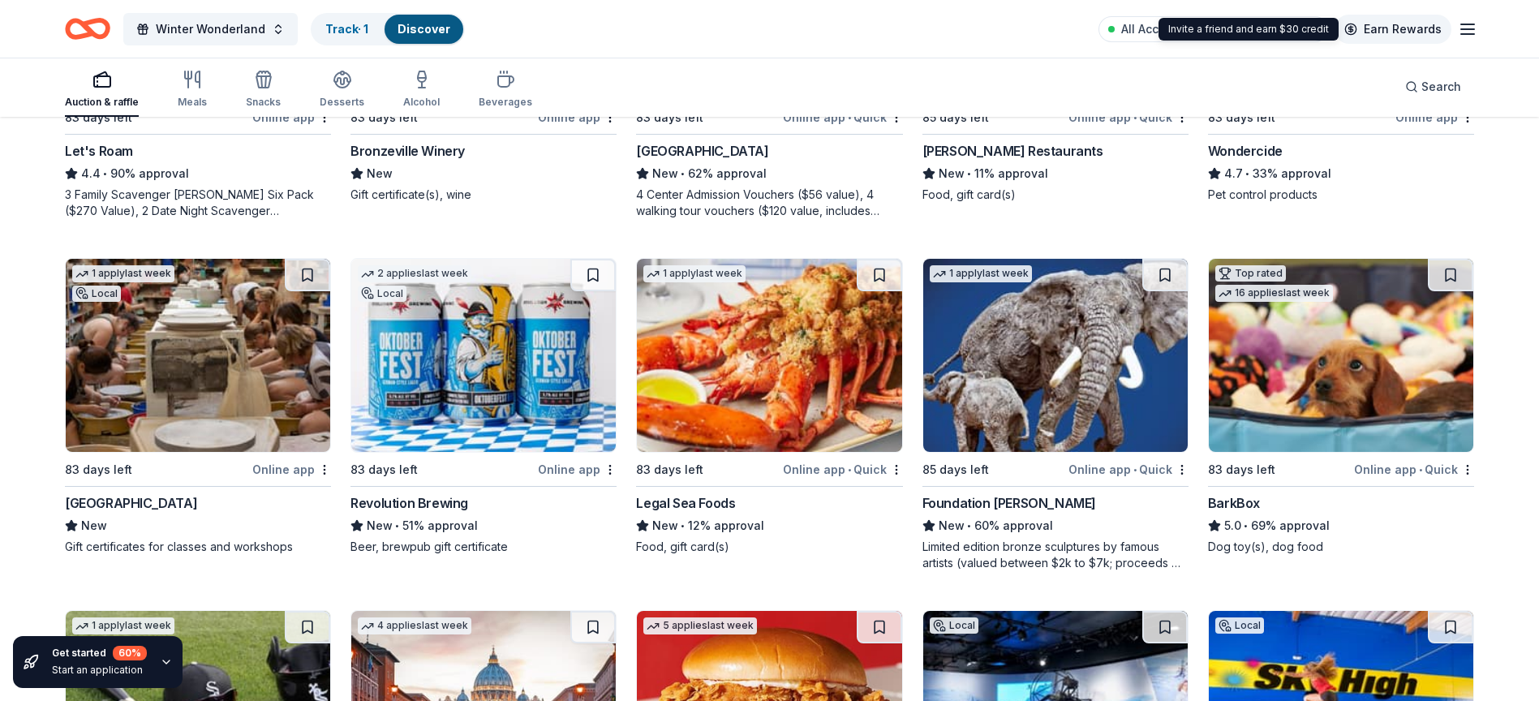
click at [1424, 26] on link "Earn Rewards" at bounding box center [1392, 29] width 117 height 29
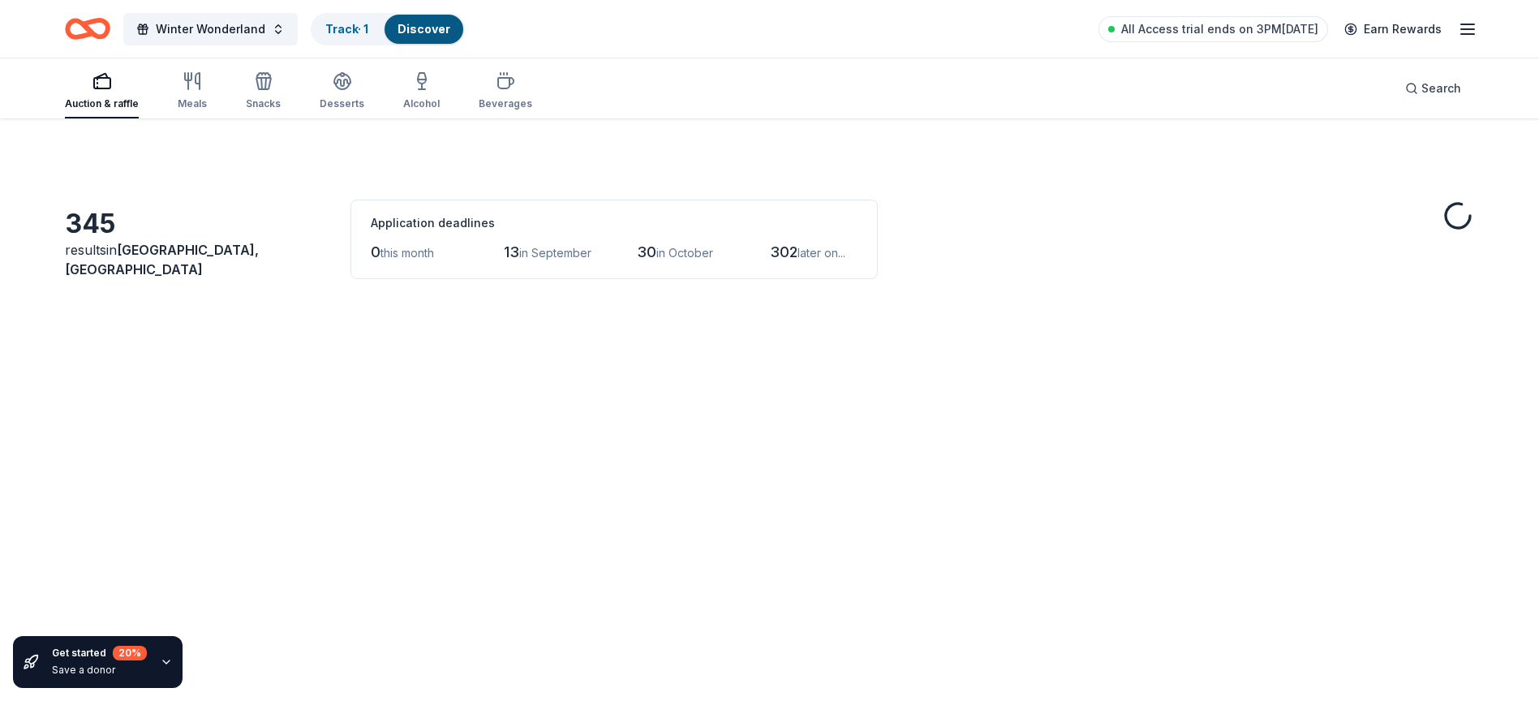
scroll to position [1080, 0]
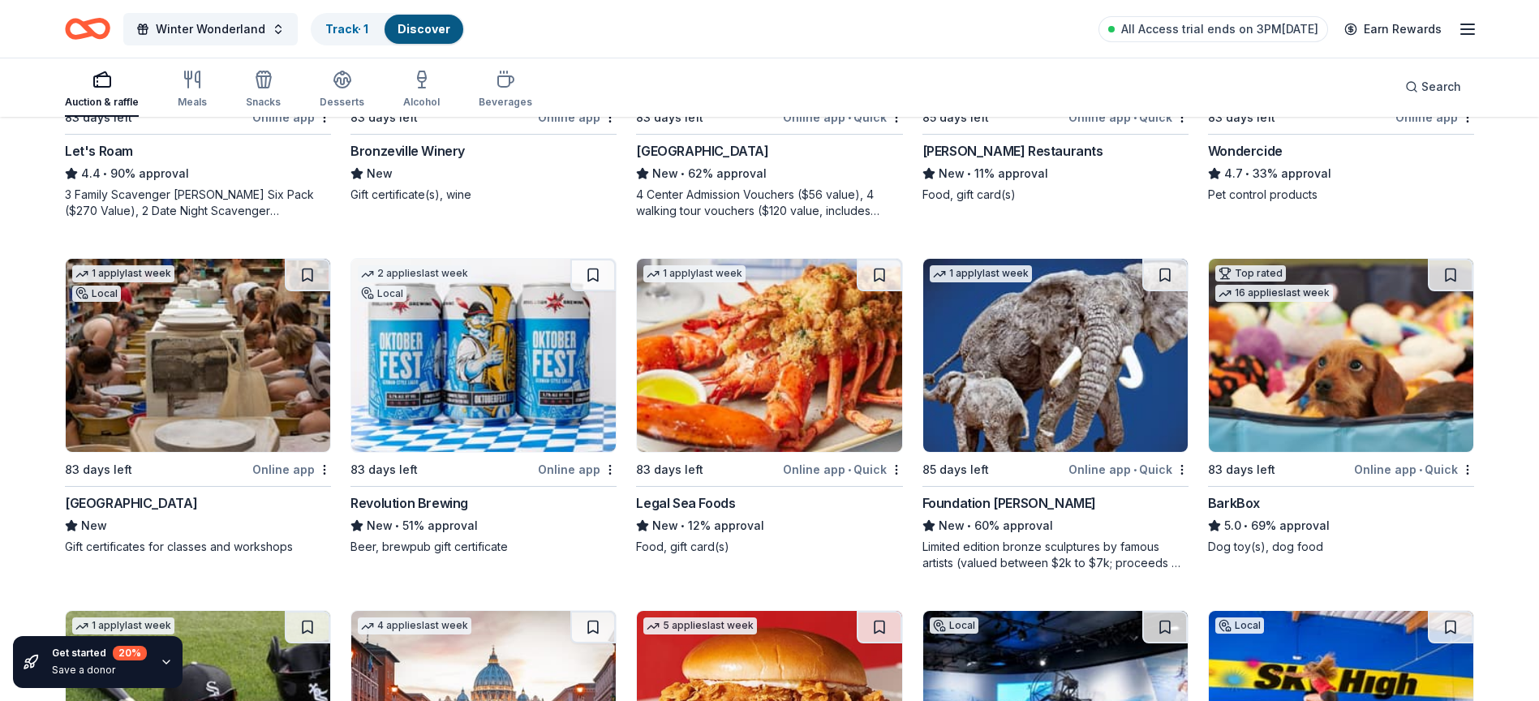
click at [1463, 28] on icon "button" at bounding box center [1467, 28] width 19 height 19
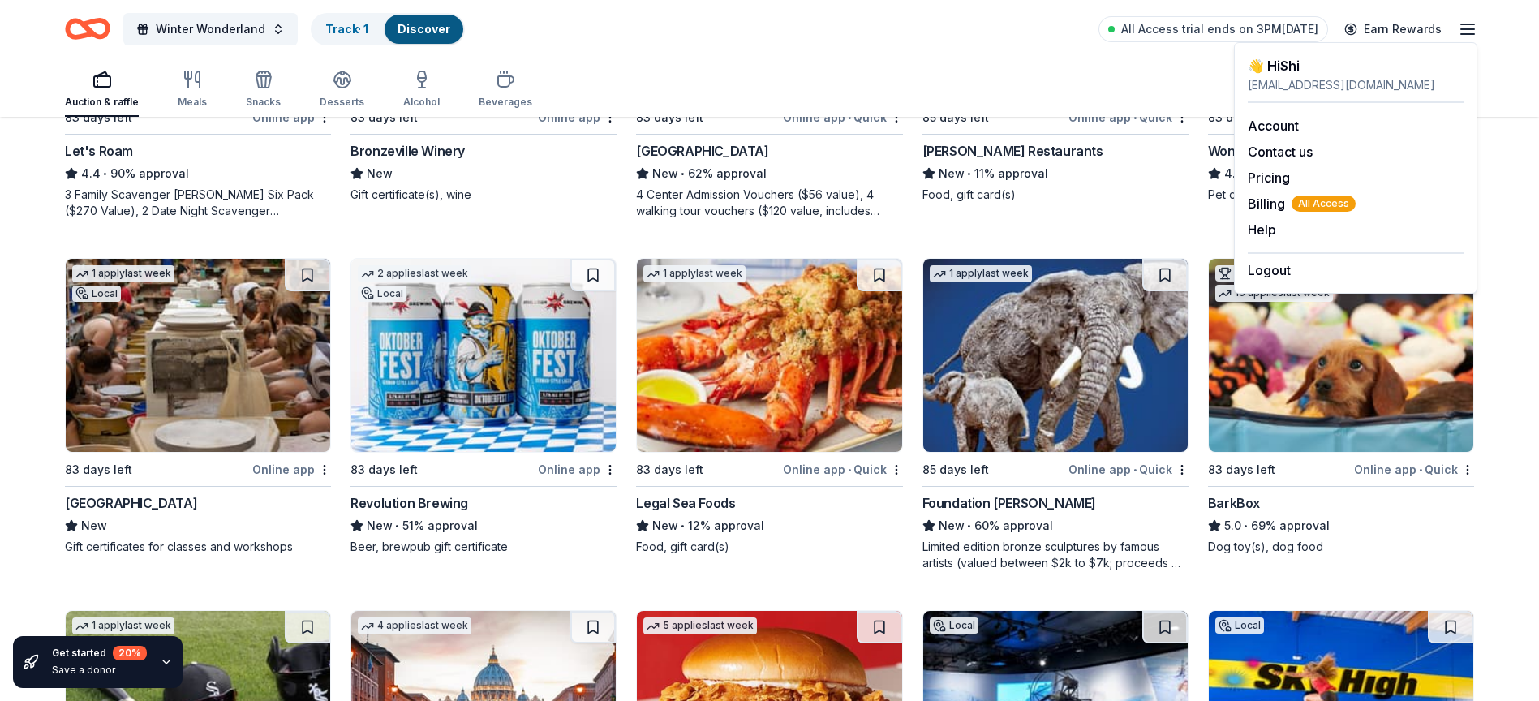
click at [411, 24] on link "Discover" at bounding box center [423, 29] width 53 height 14
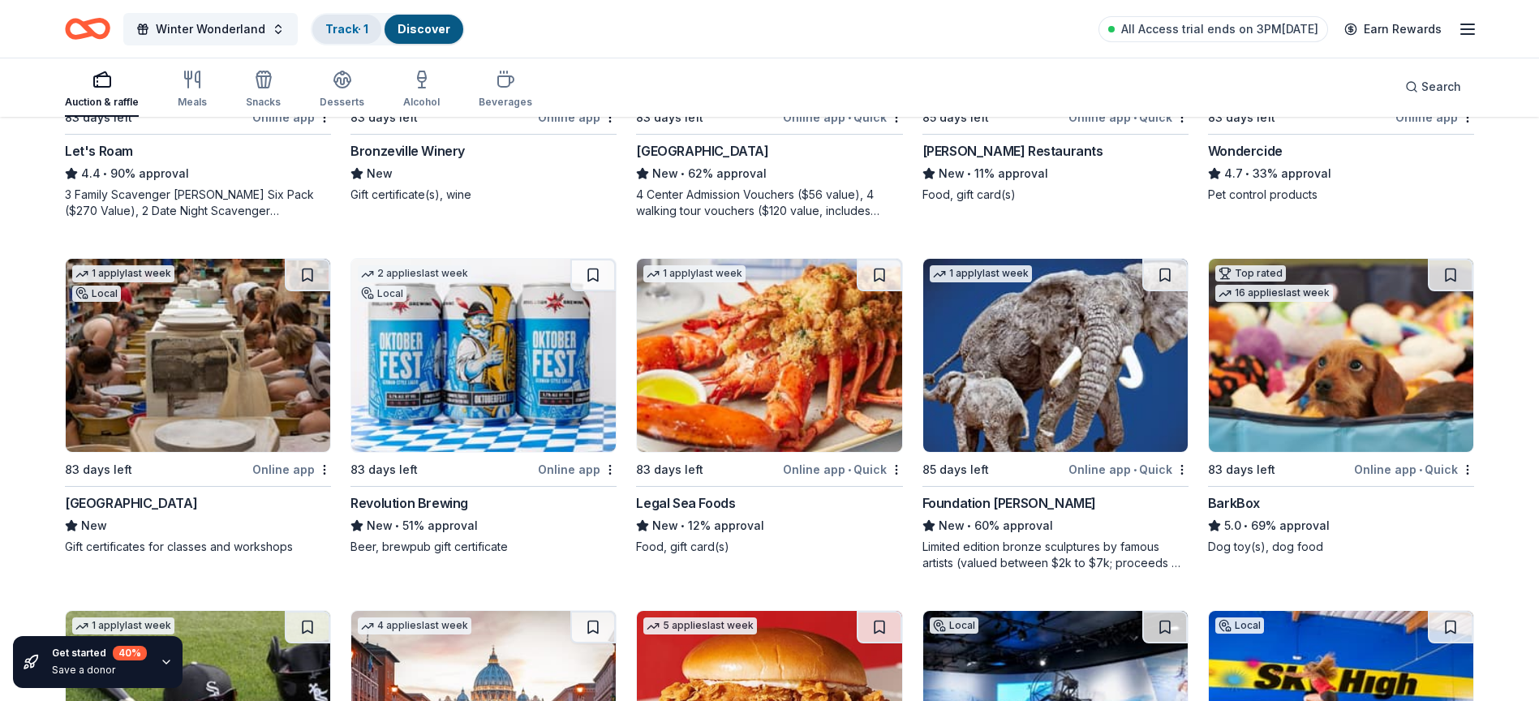
scroll to position [1, 0]
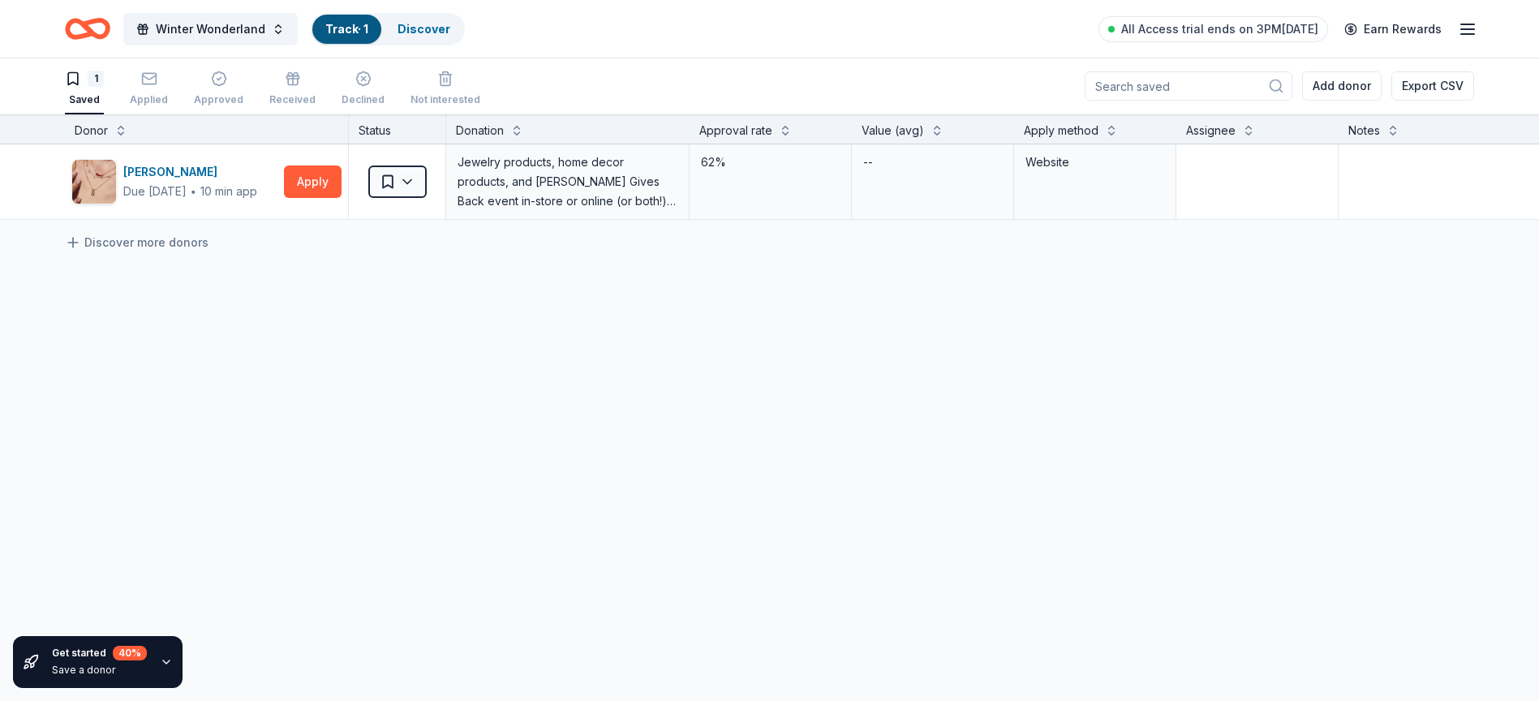
click at [352, 34] on link "Track · 1" at bounding box center [346, 29] width 43 height 14
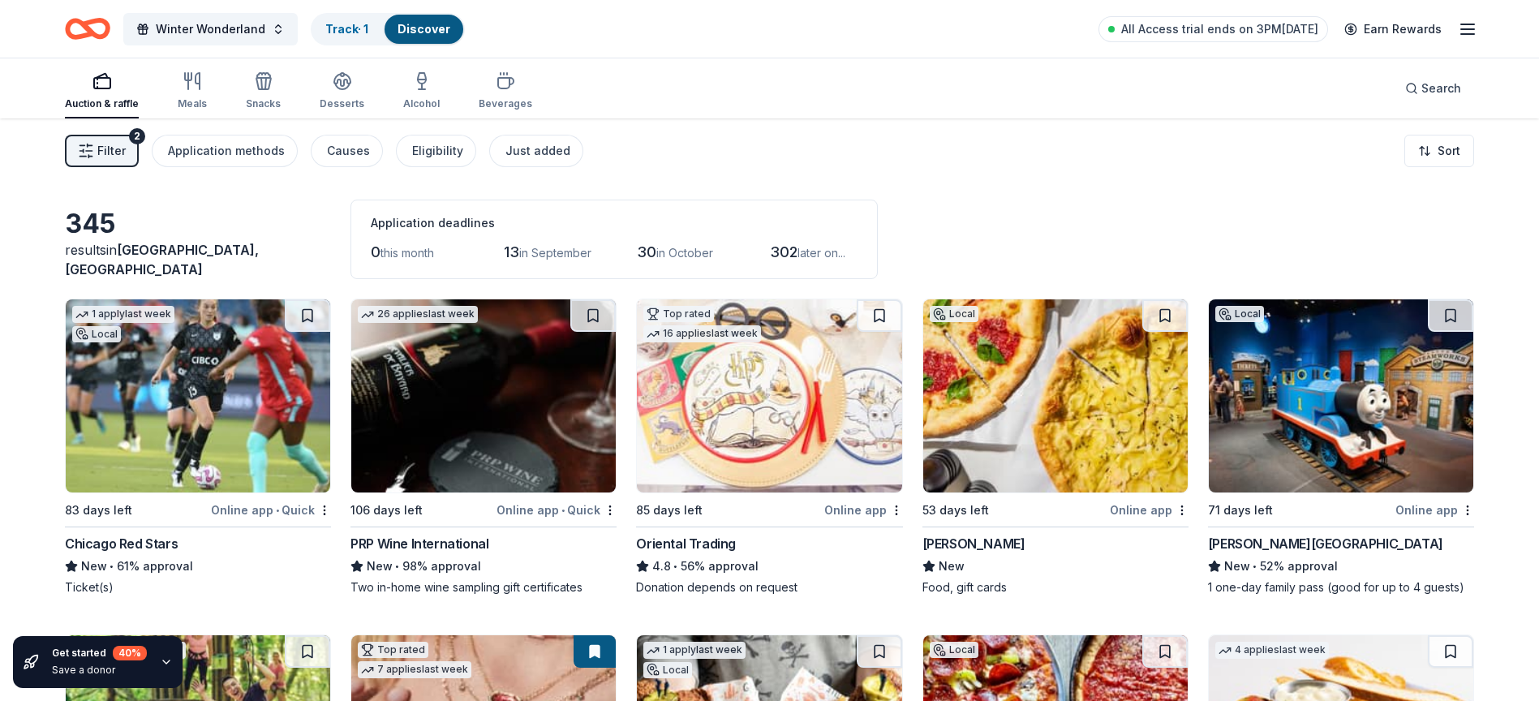
click at [97, 148] on button "Filter 2" at bounding box center [102, 151] width 74 height 32
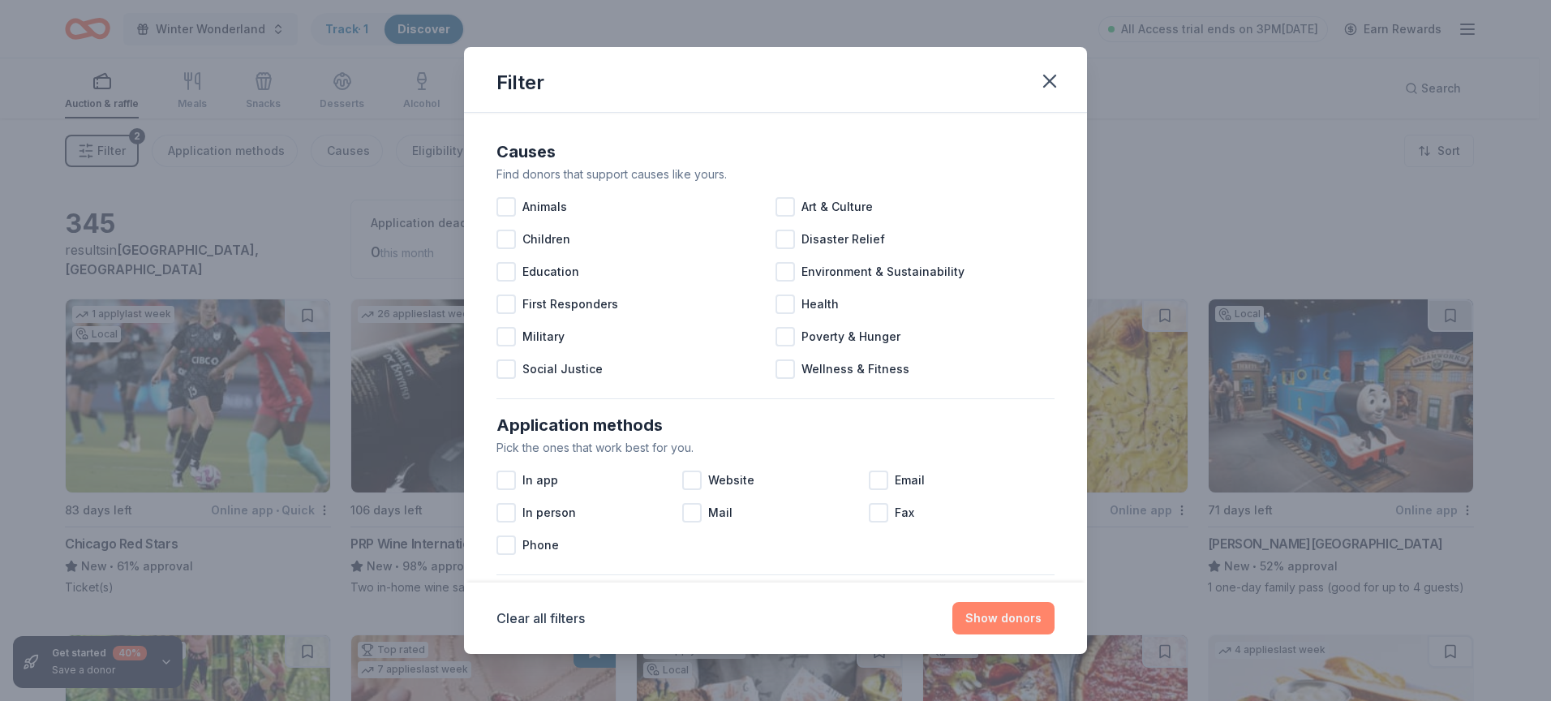
click at [999, 614] on button "Show donors" at bounding box center [1003, 618] width 102 height 32
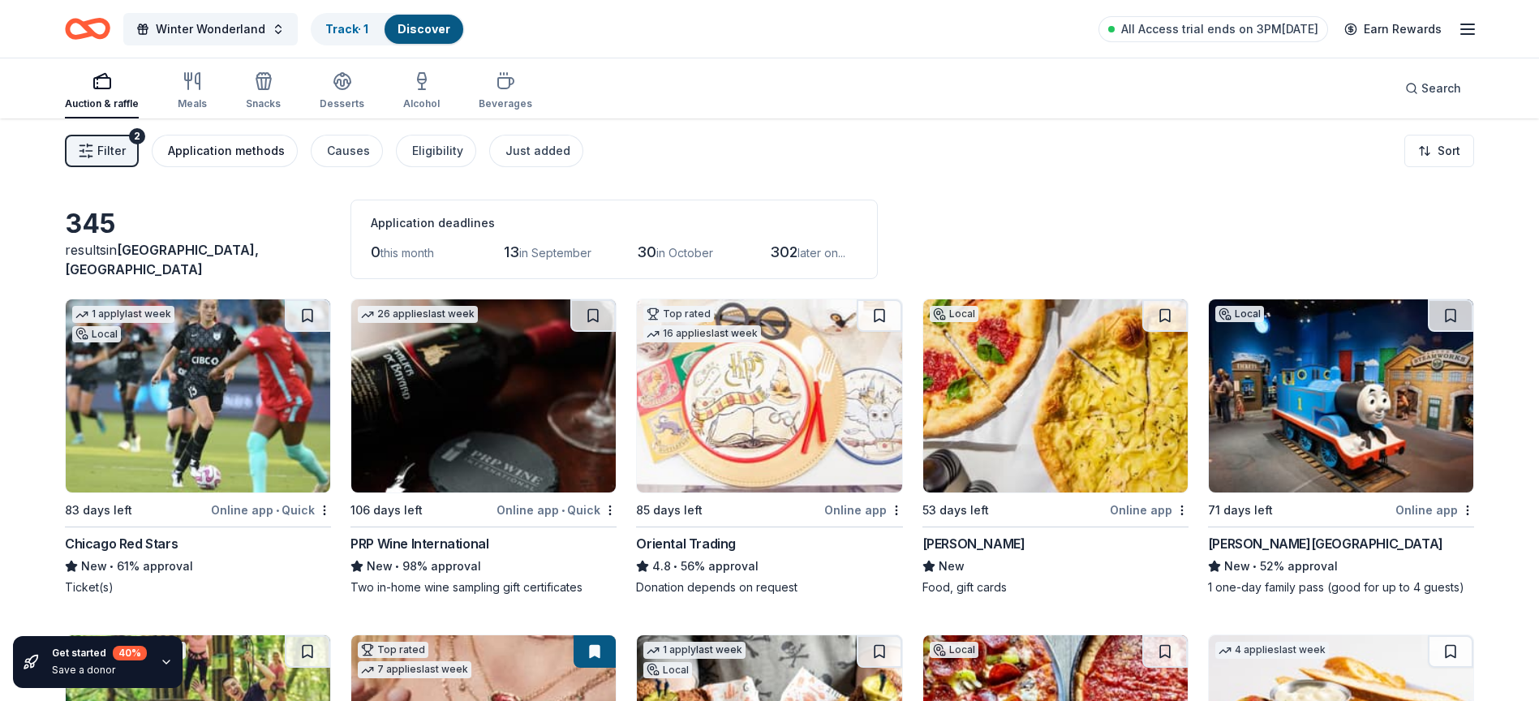
click at [179, 148] on div "Application methods" at bounding box center [226, 150] width 117 height 19
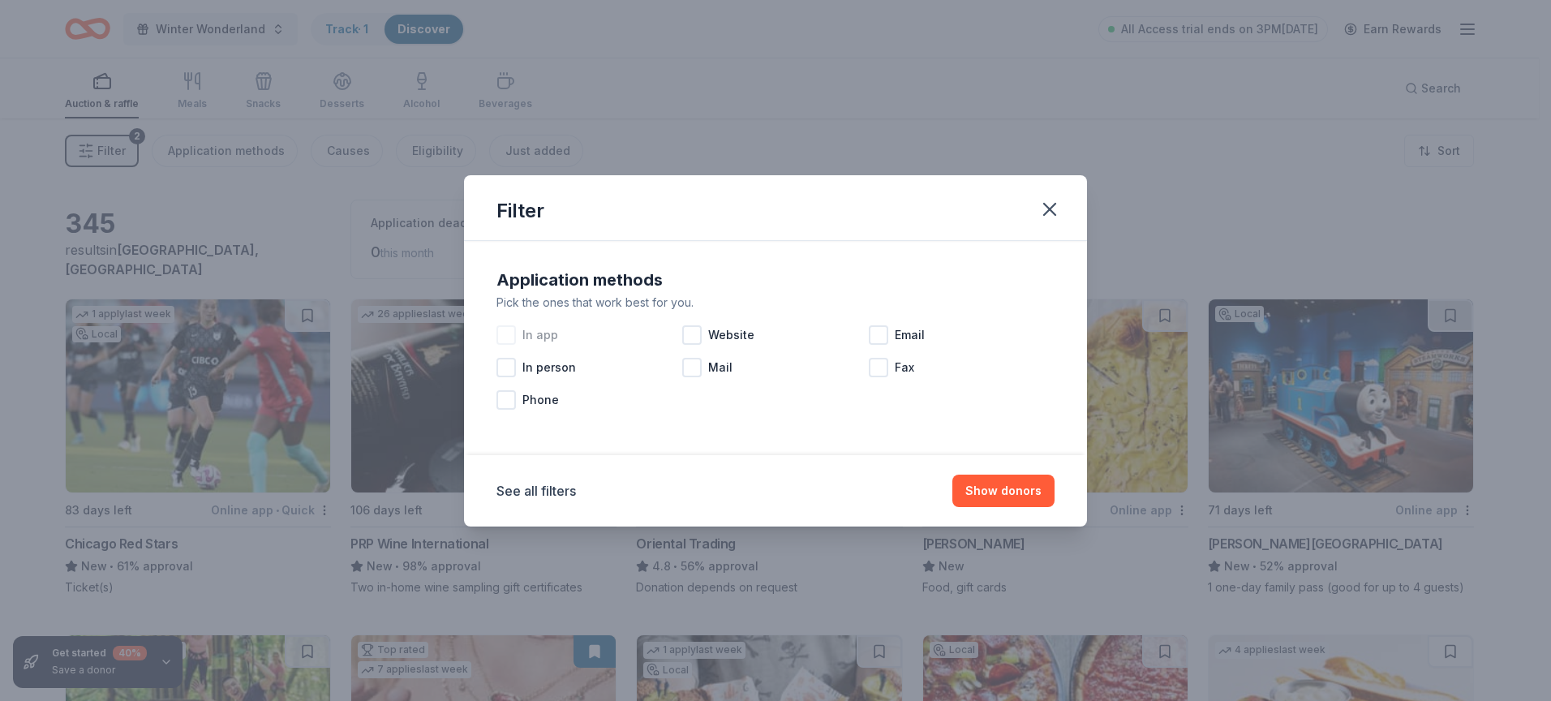
click at [509, 332] on div at bounding box center [505, 334] width 19 height 19
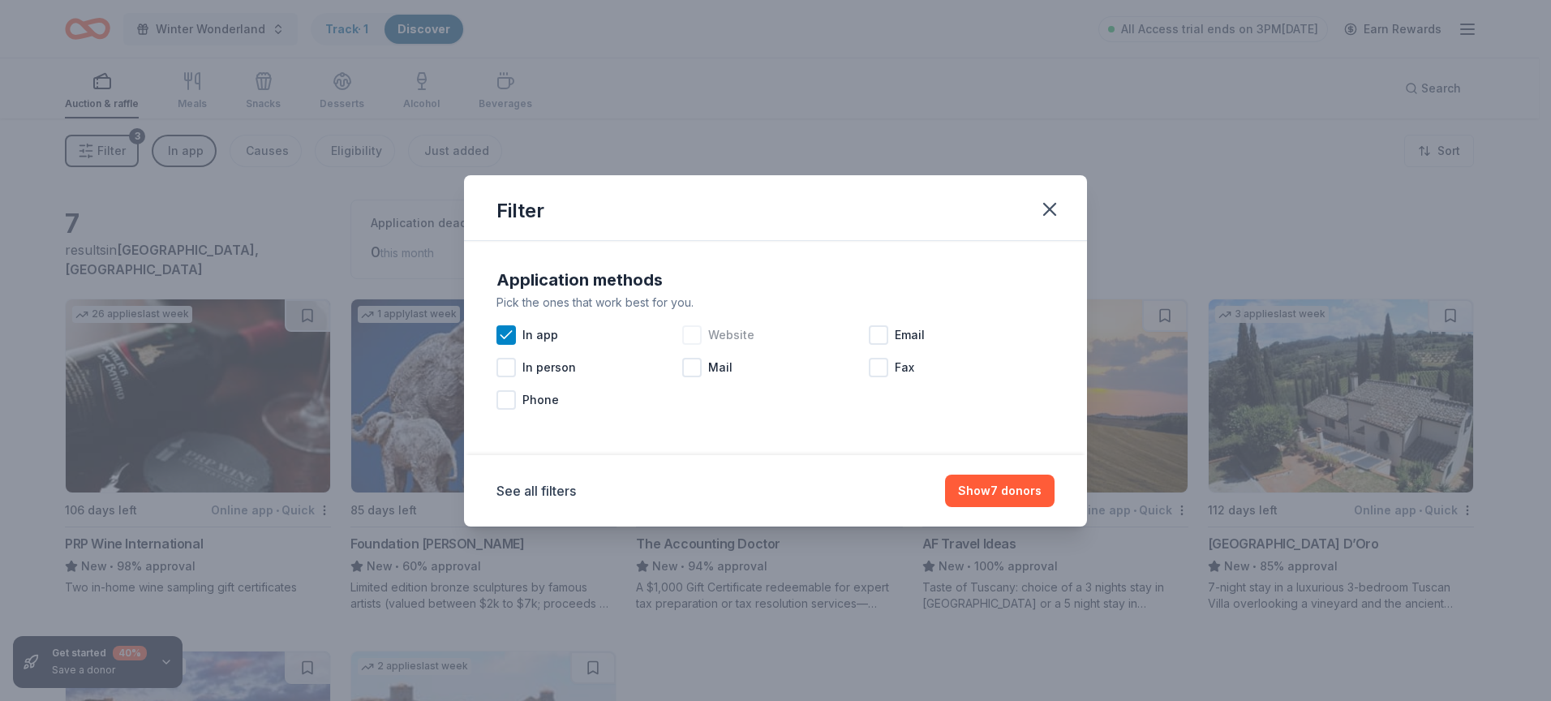
click at [689, 334] on div at bounding box center [691, 334] width 19 height 19
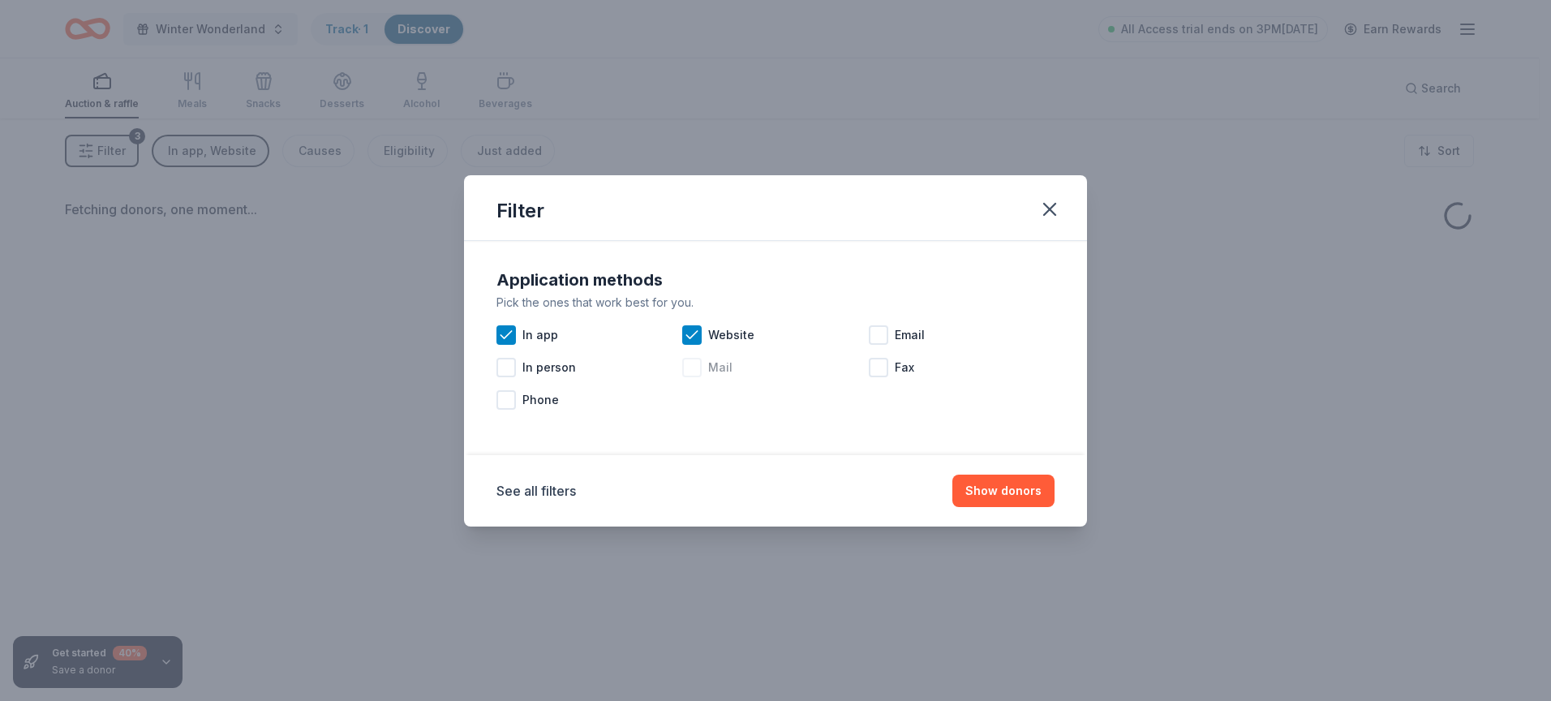
click at [696, 367] on div at bounding box center [691, 367] width 19 height 19
click at [877, 338] on div at bounding box center [878, 334] width 19 height 19
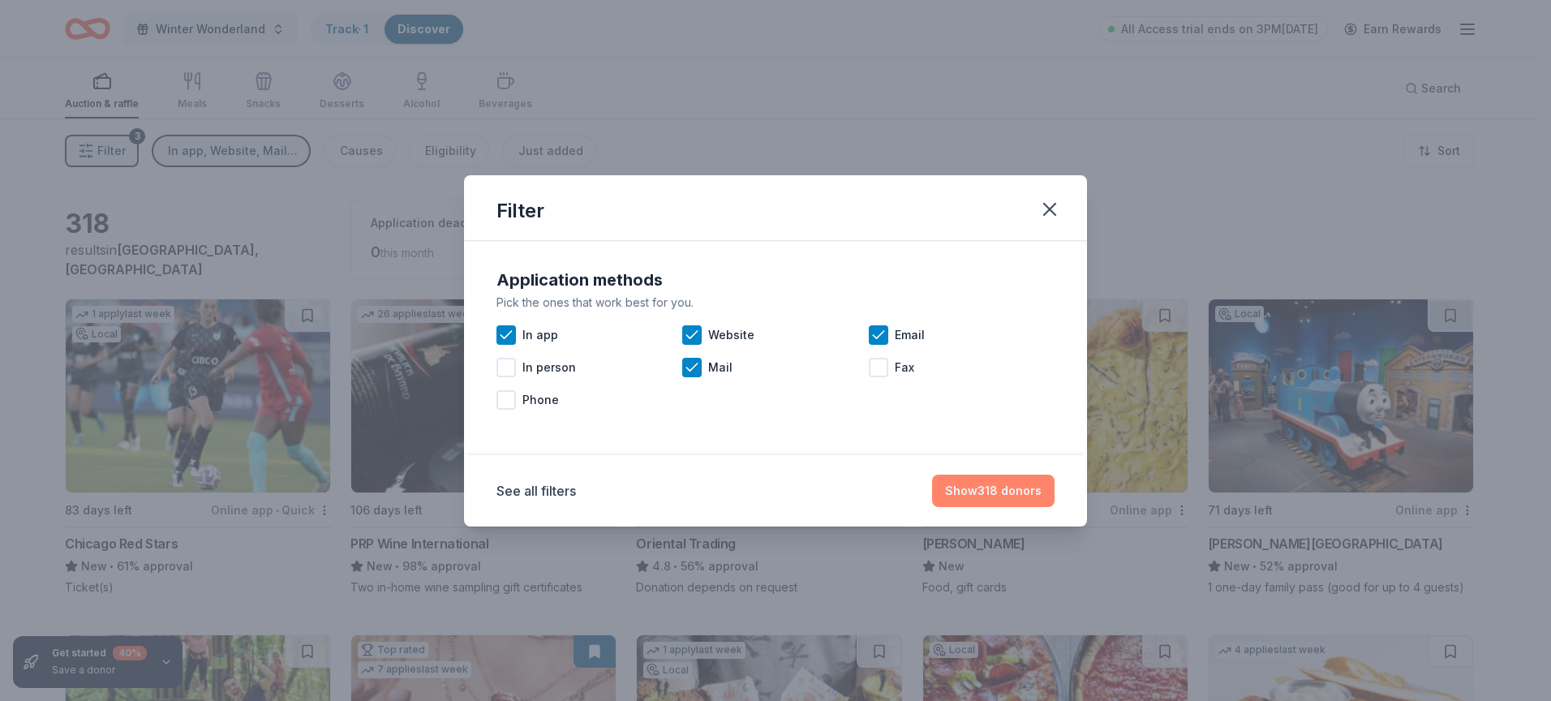
click at [973, 488] on button "Show 318 donors" at bounding box center [993, 491] width 122 height 32
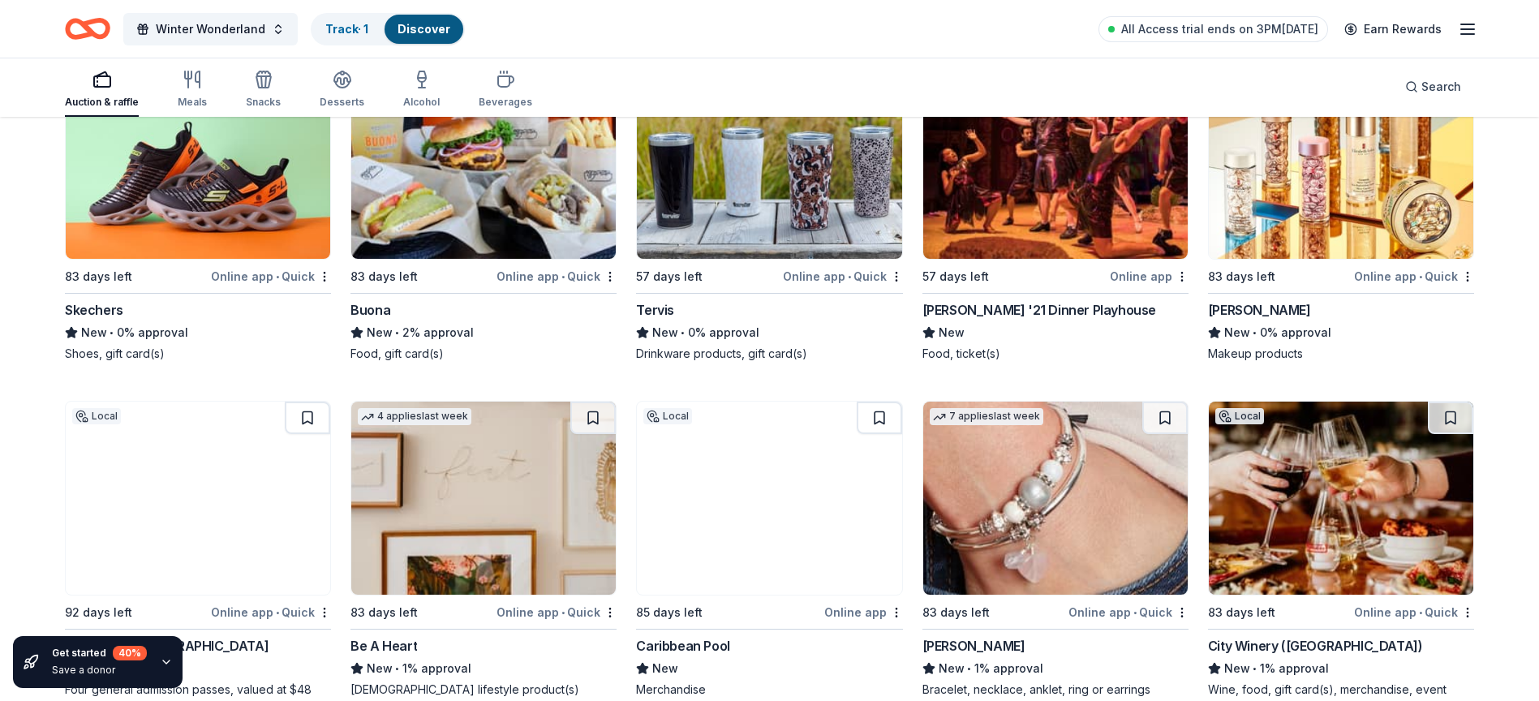
scroll to position [20630, 0]
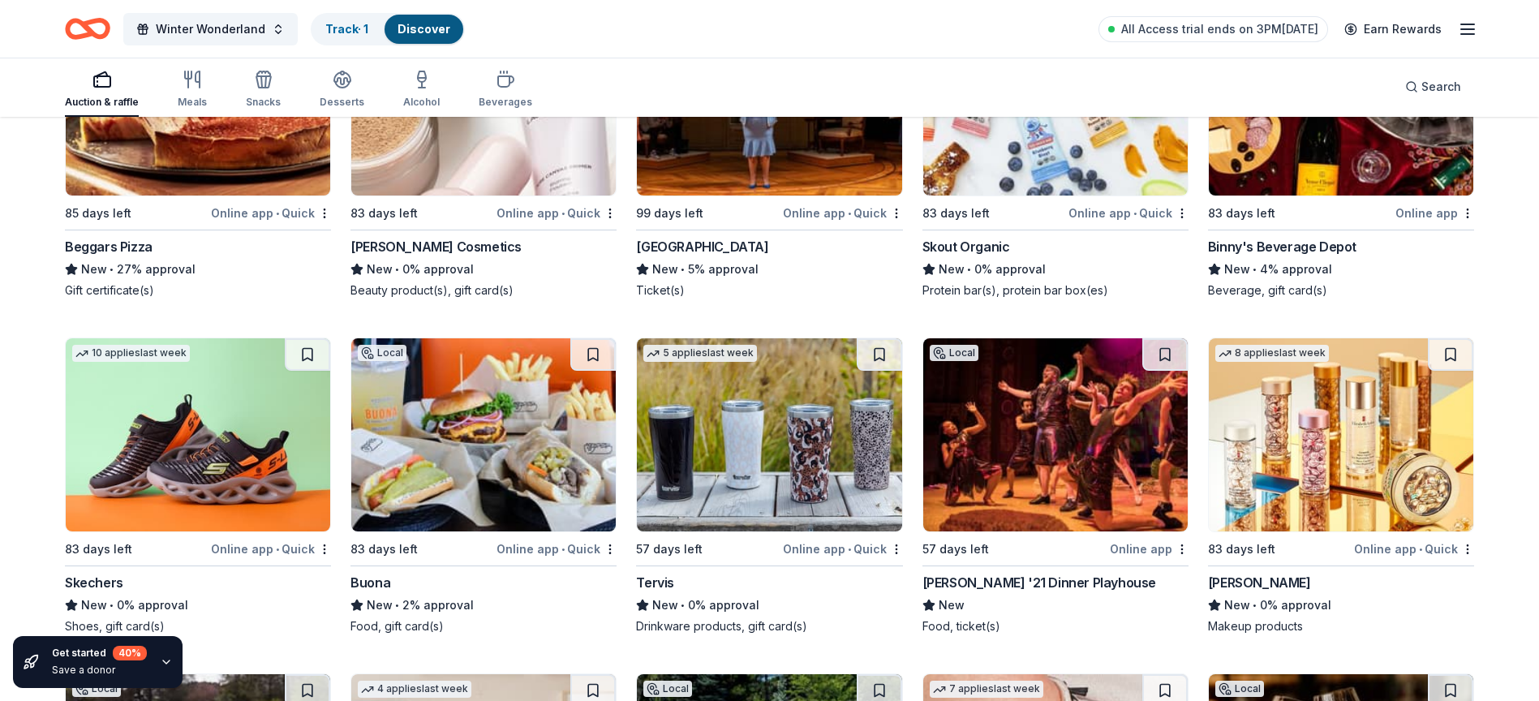
click at [107, 80] on icon "button" at bounding box center [101, 79] width 19 height 19
click at [404, 23] on link "Discover" at bounding box center [423, 29] width 53 height 14
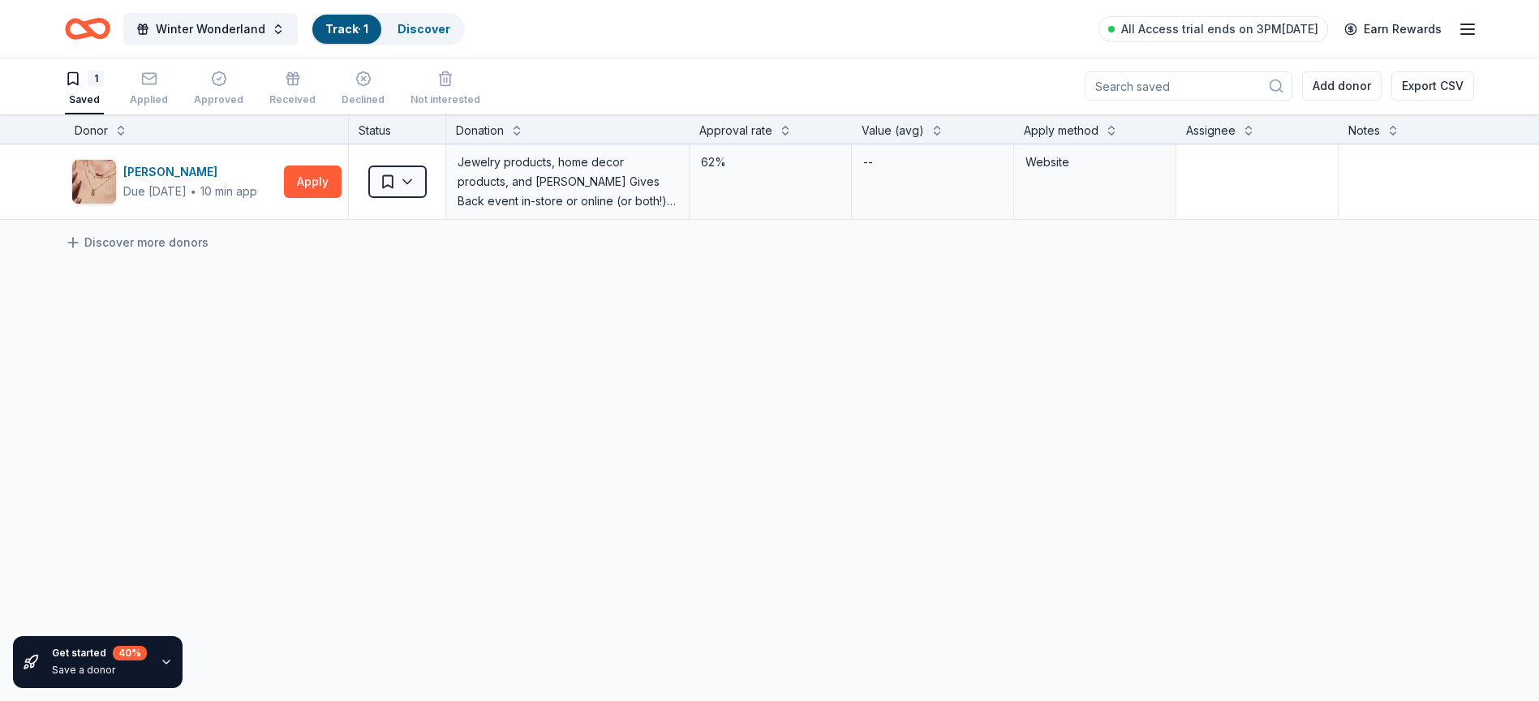
click at [344, 35] on link "Track · 1" at bounding box center [346, 29] width 43 height 14
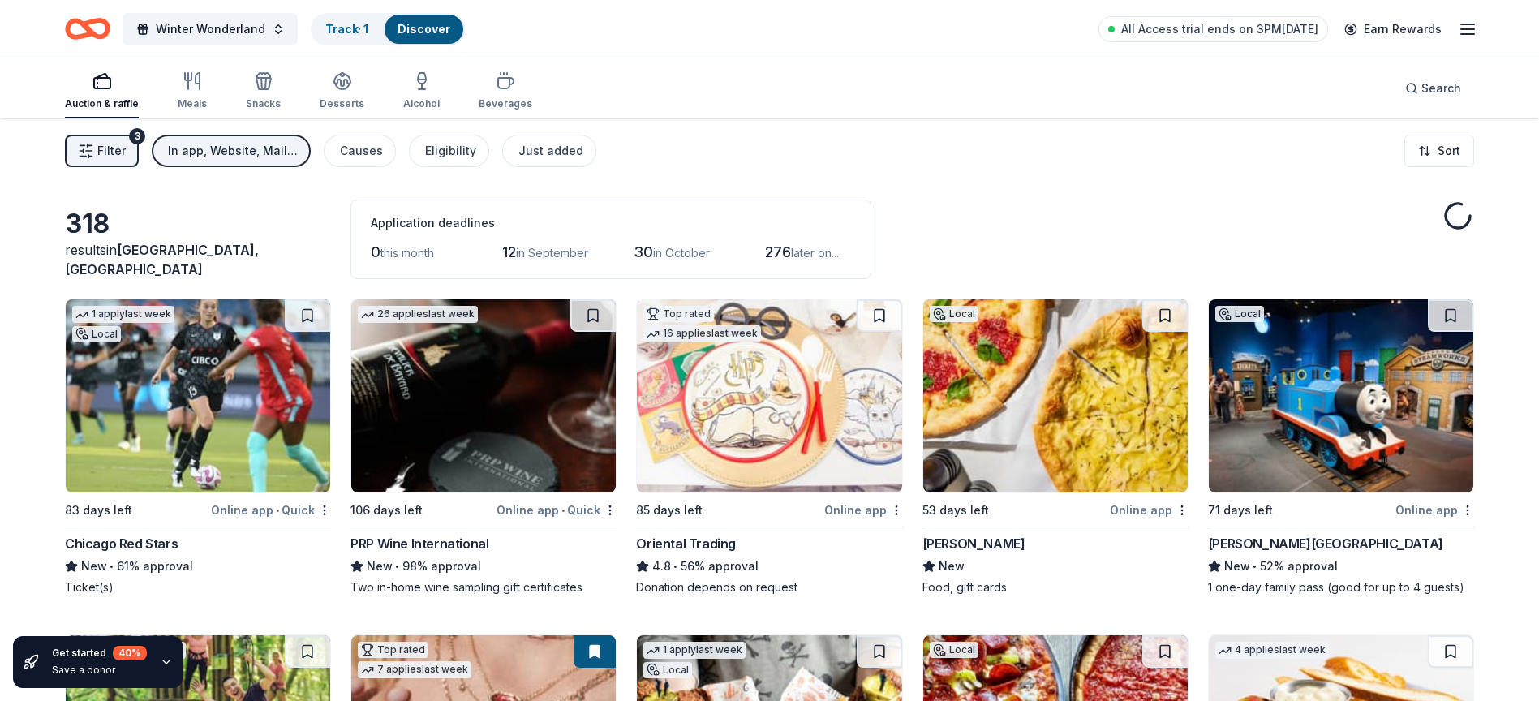
click at [110, 148] on span "Filter" at bounding box center [111, 150] width 28 height 19
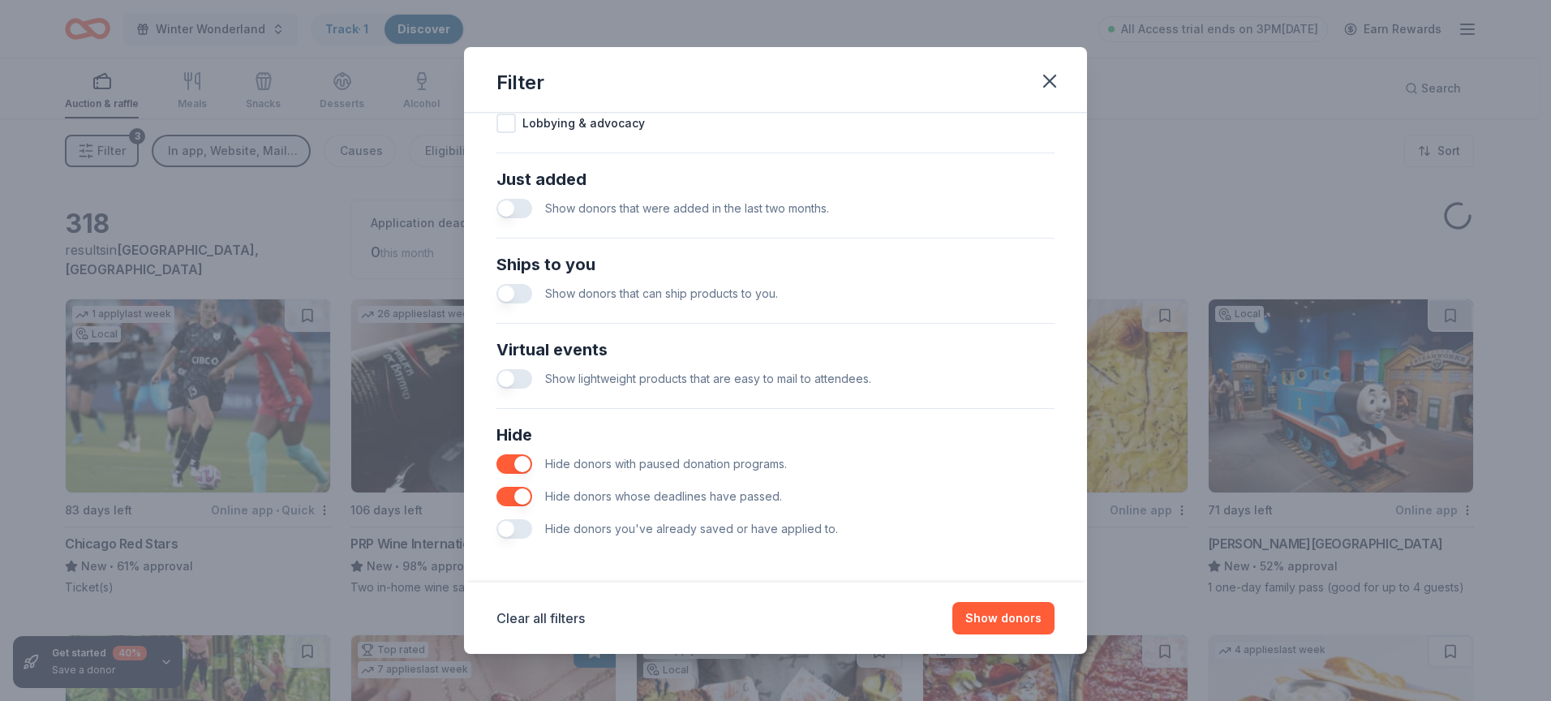
scroll to position [599, 0]
click at [513, 203] on button "button" at bounding box center [514, 207] width 36 height 19
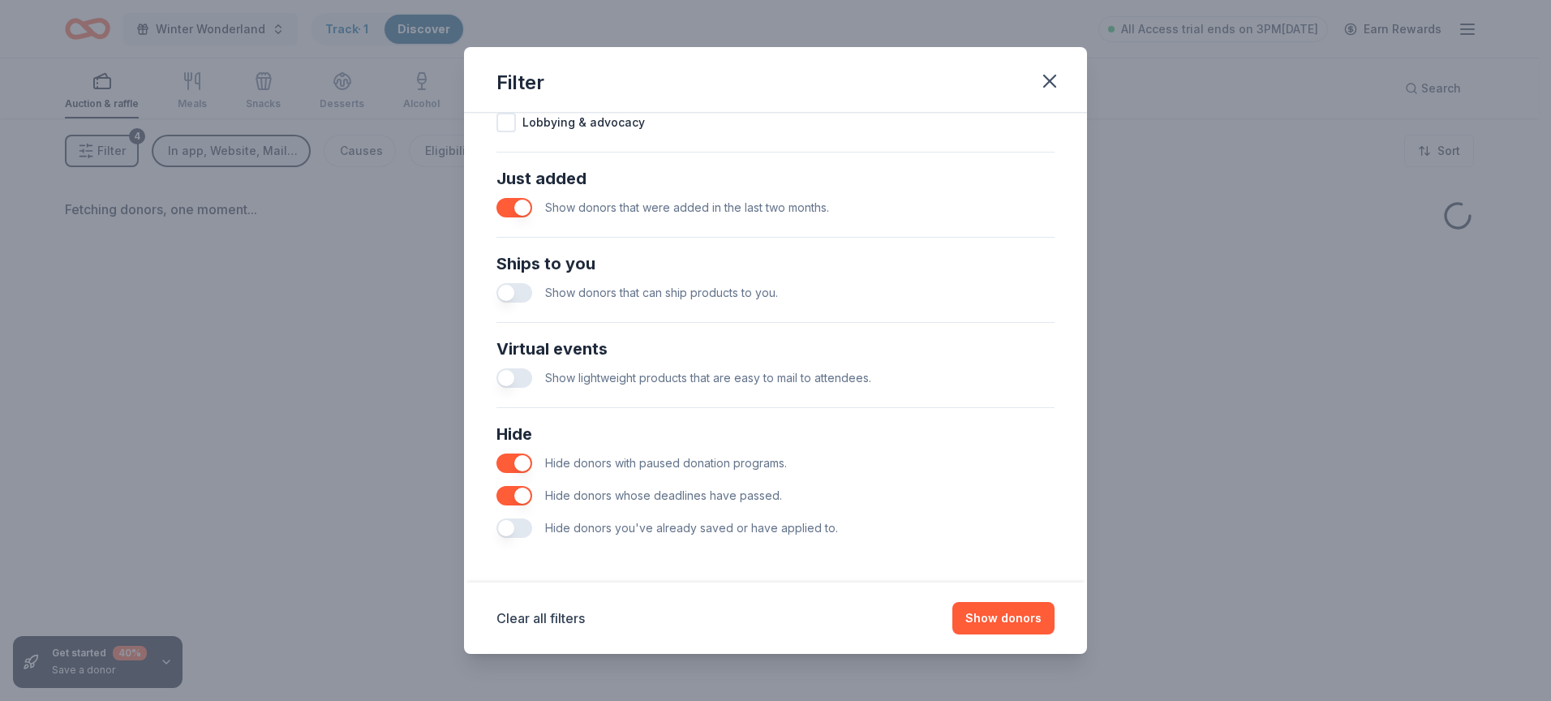
click at [508, 291] on button "button" at bounding box center [514, 292] width 36 height 19
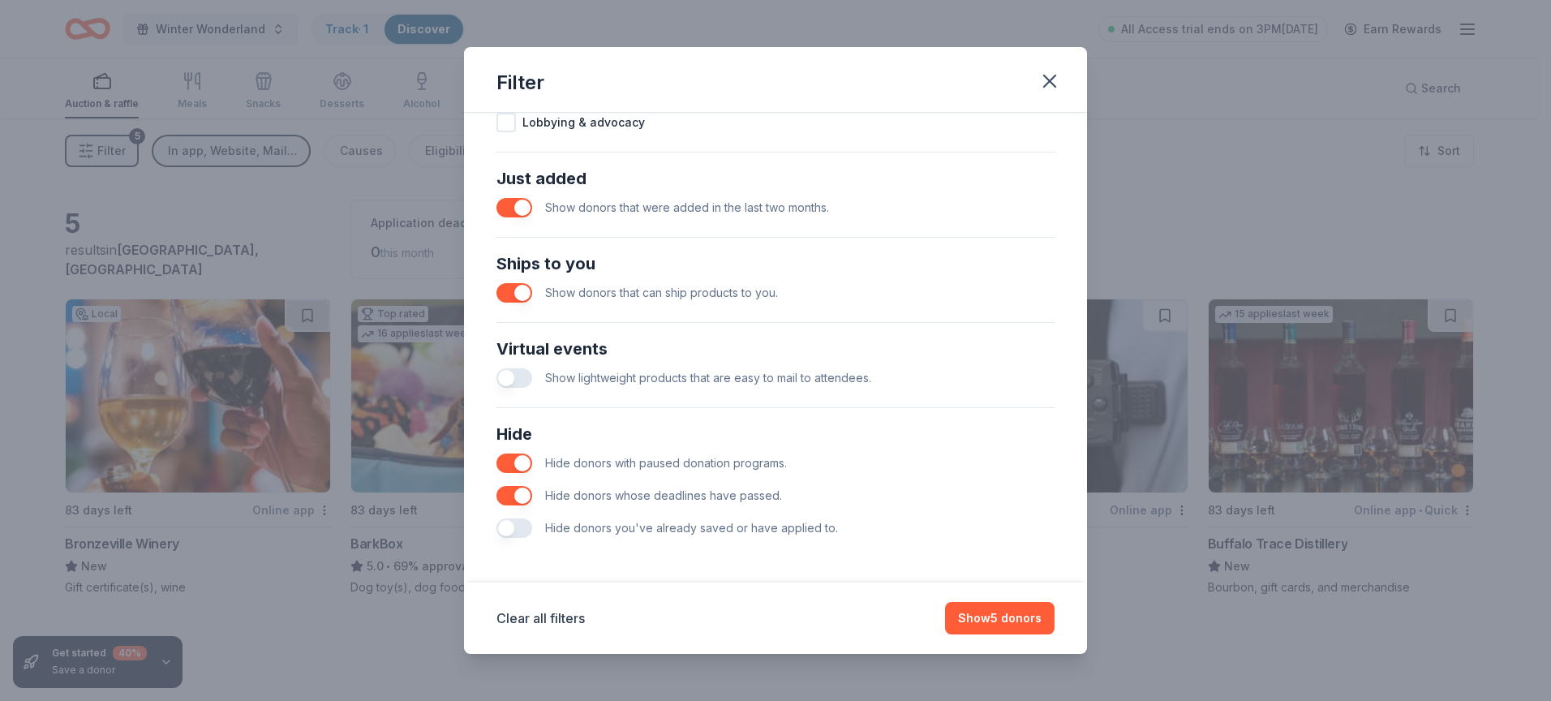
click at [508, 372] on button "button" at bounding box center [514, 377] width 36 height 19
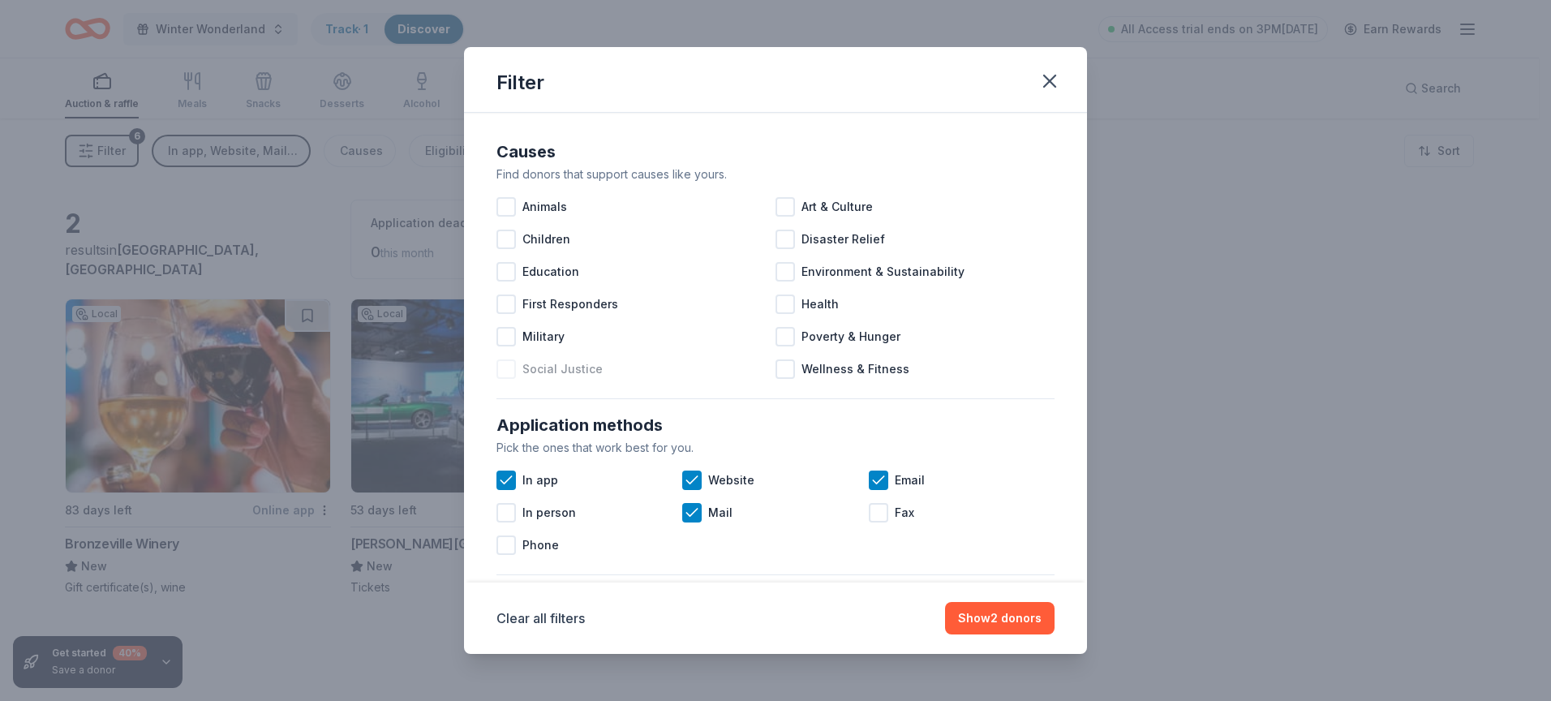
click at [504, 369] on div at bounding box center [505, 368] width 19 height 19
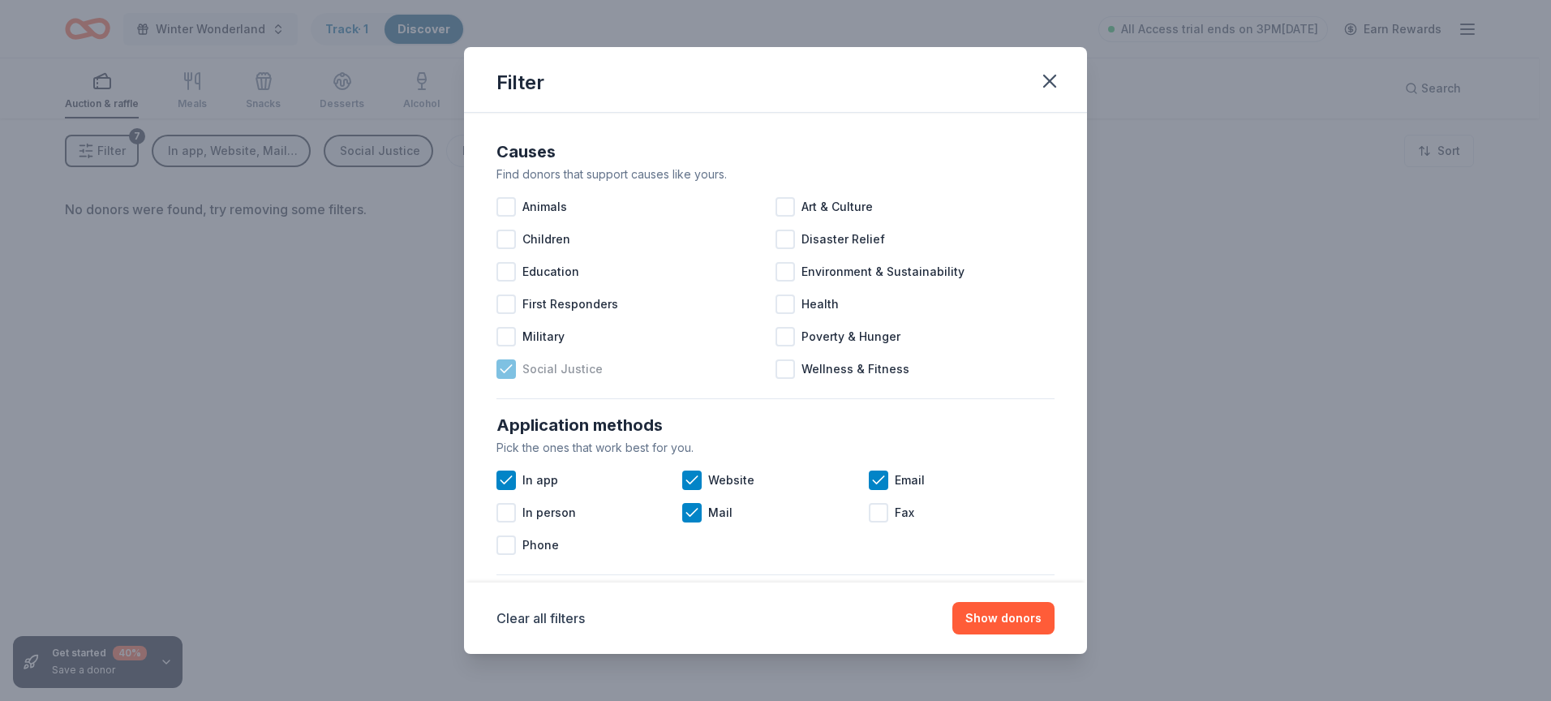
click at [507, 369] on icon at bounding box center [505, 368] width 11 height 7
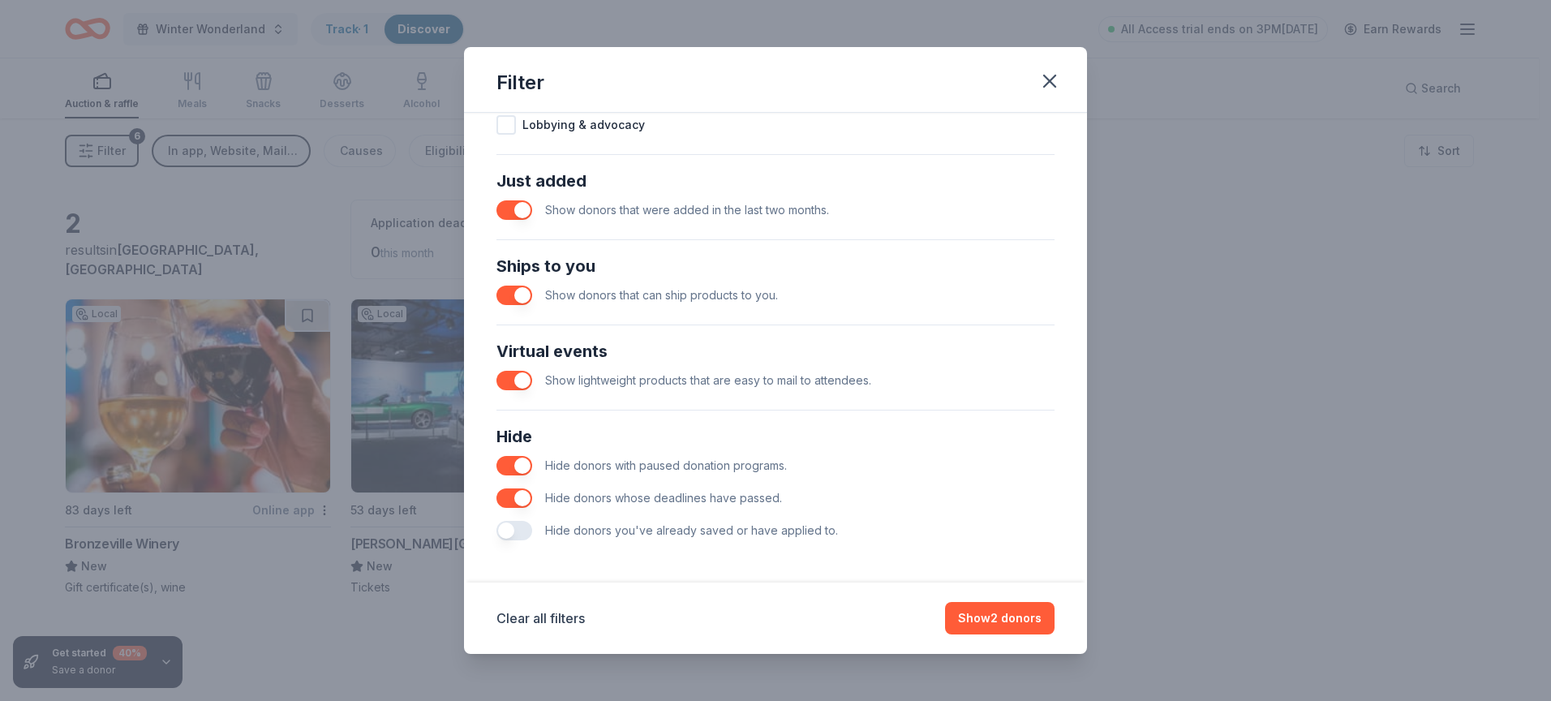
scroll to position [599, 0]
click at [517, 376] on button "button" at bounding box center [514, 377] width 36 height 19
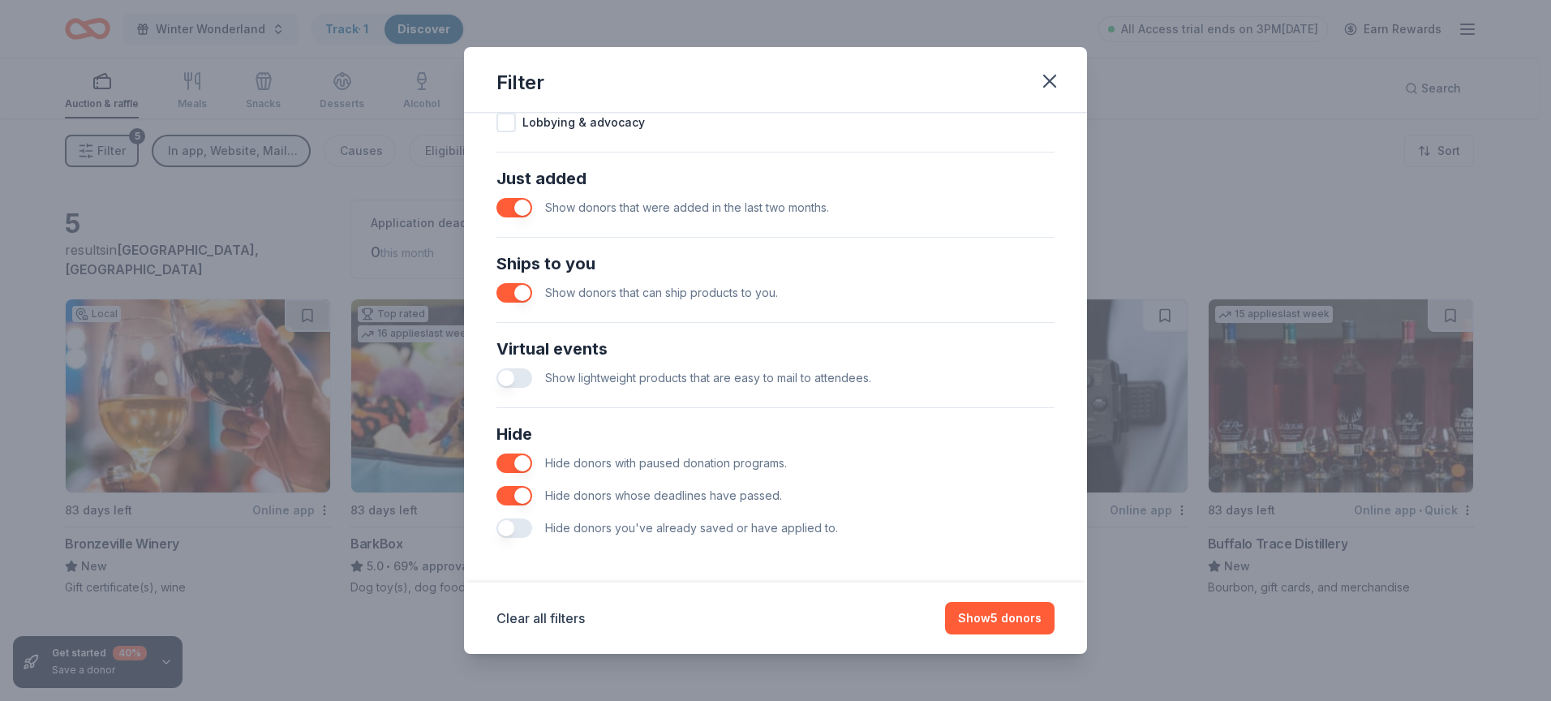
click at [519, 289] on button "button" at bounding box center [514, 292] width 36 height 19
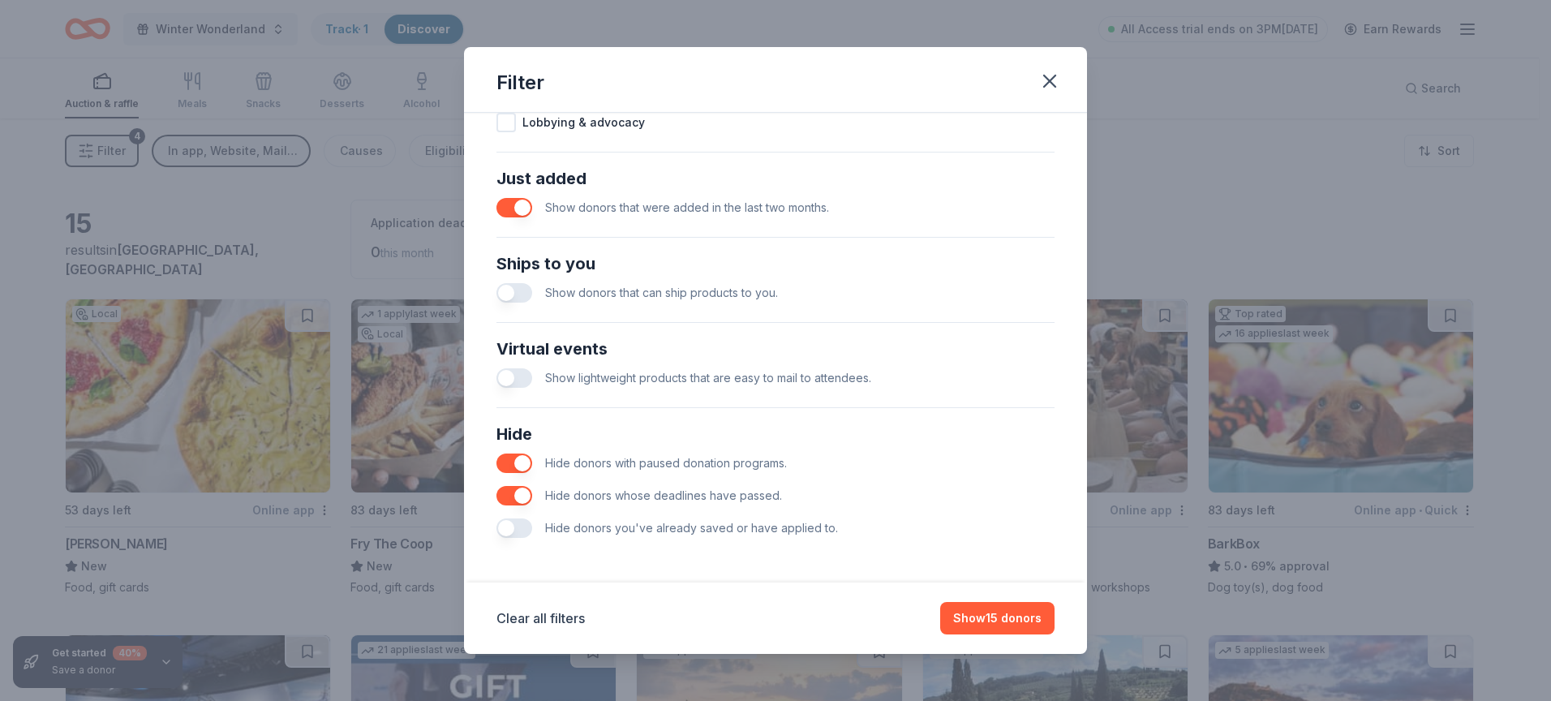
click at [528, 215] on button "button" at bounding box center [514, 207] width 36 height 19
click at [526, 208] on button "button" at bounding box center [514, 207] width 36 height 19
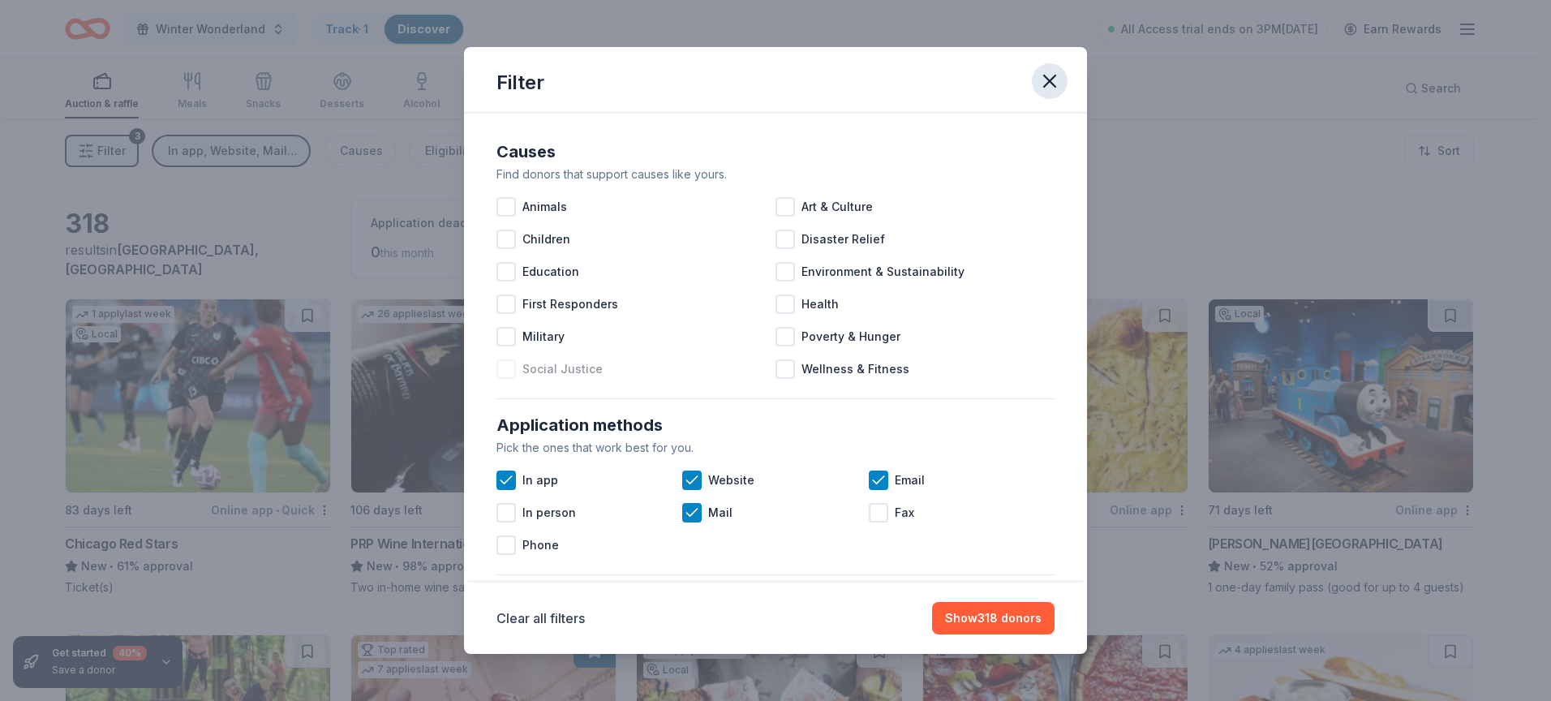
click at [1055, 76] on icon "button" at bounding box center [1049, 80] width 11 height 11
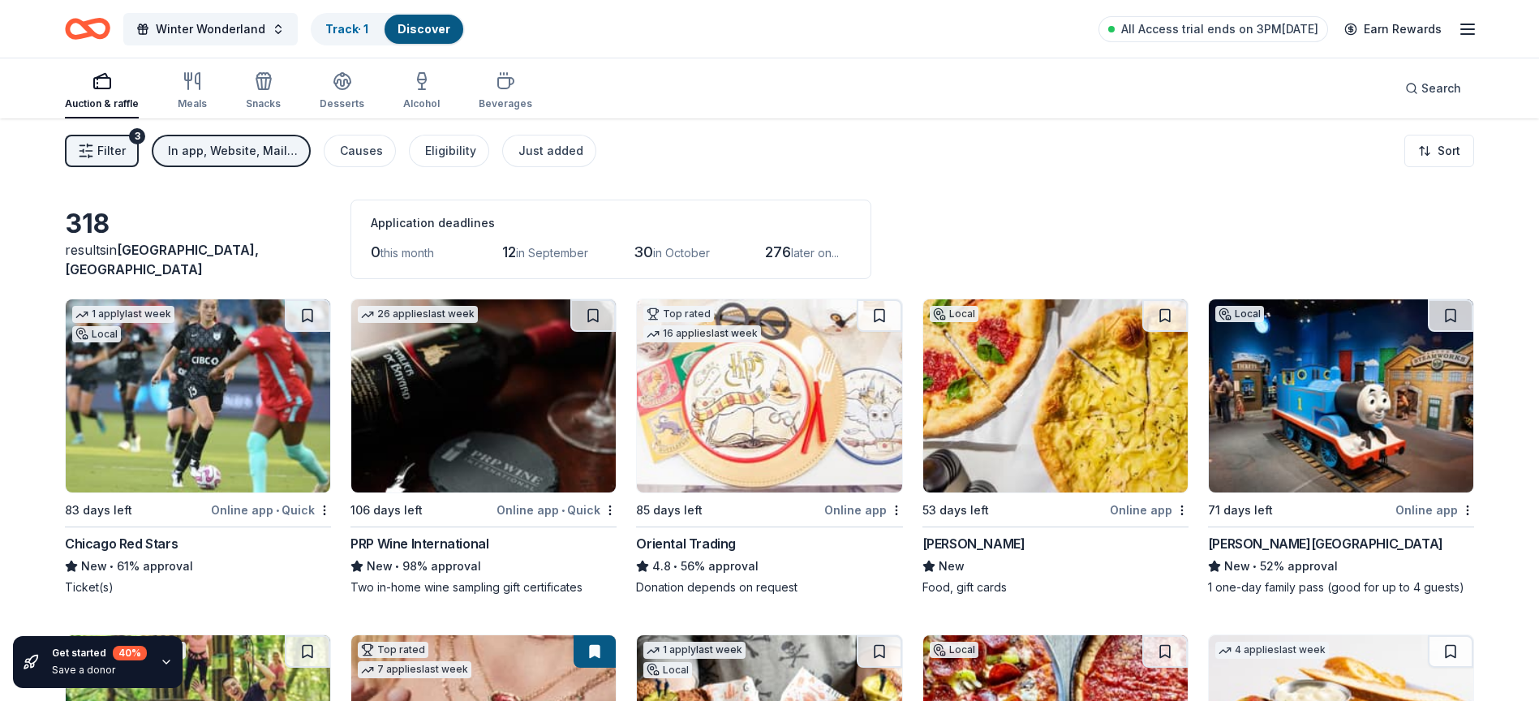
click at [190, 157] on div "In app, Website, Mail, Email" at bounding box center [233, 150] width 130 height 19
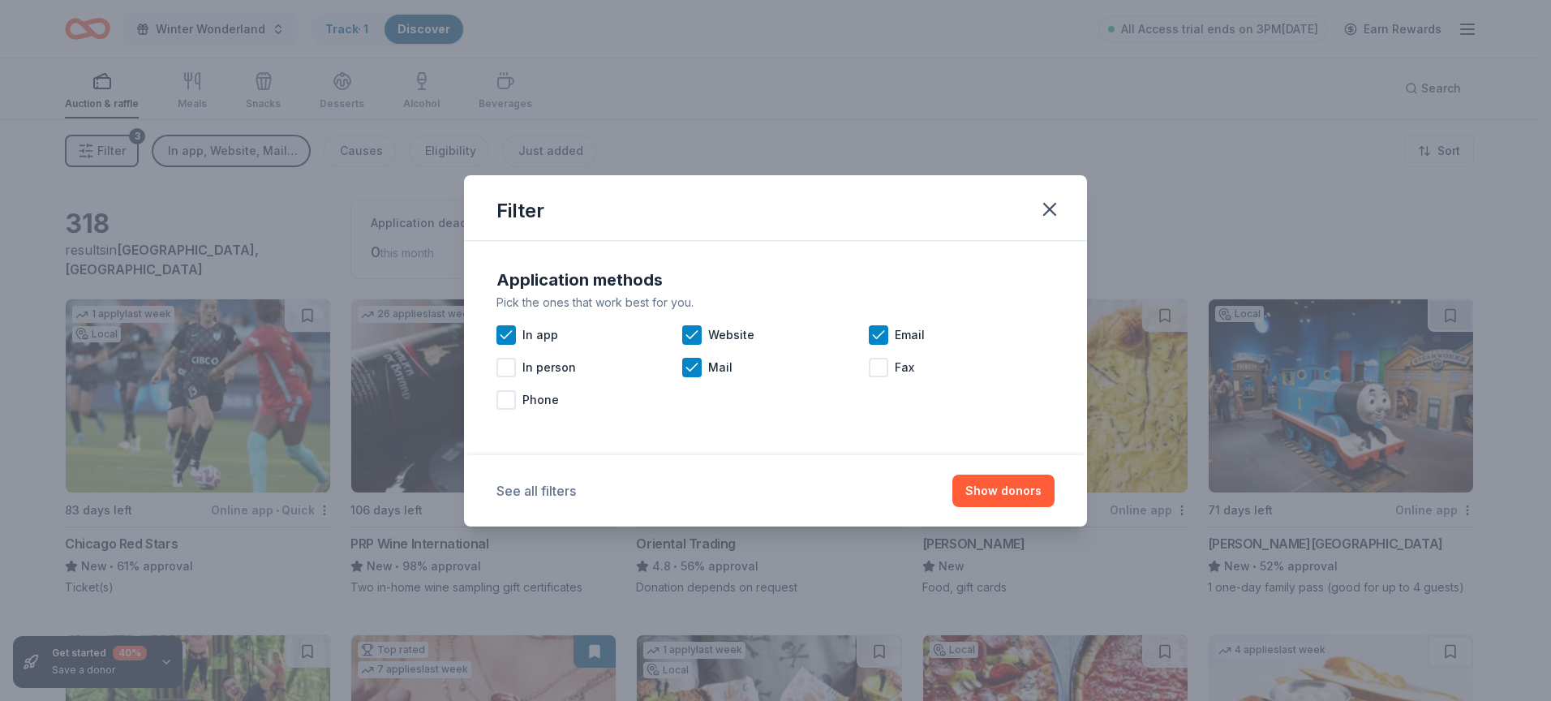
click at [533, 490] on button "See all filters" at bounding box center [535, 490] width 79 height 19
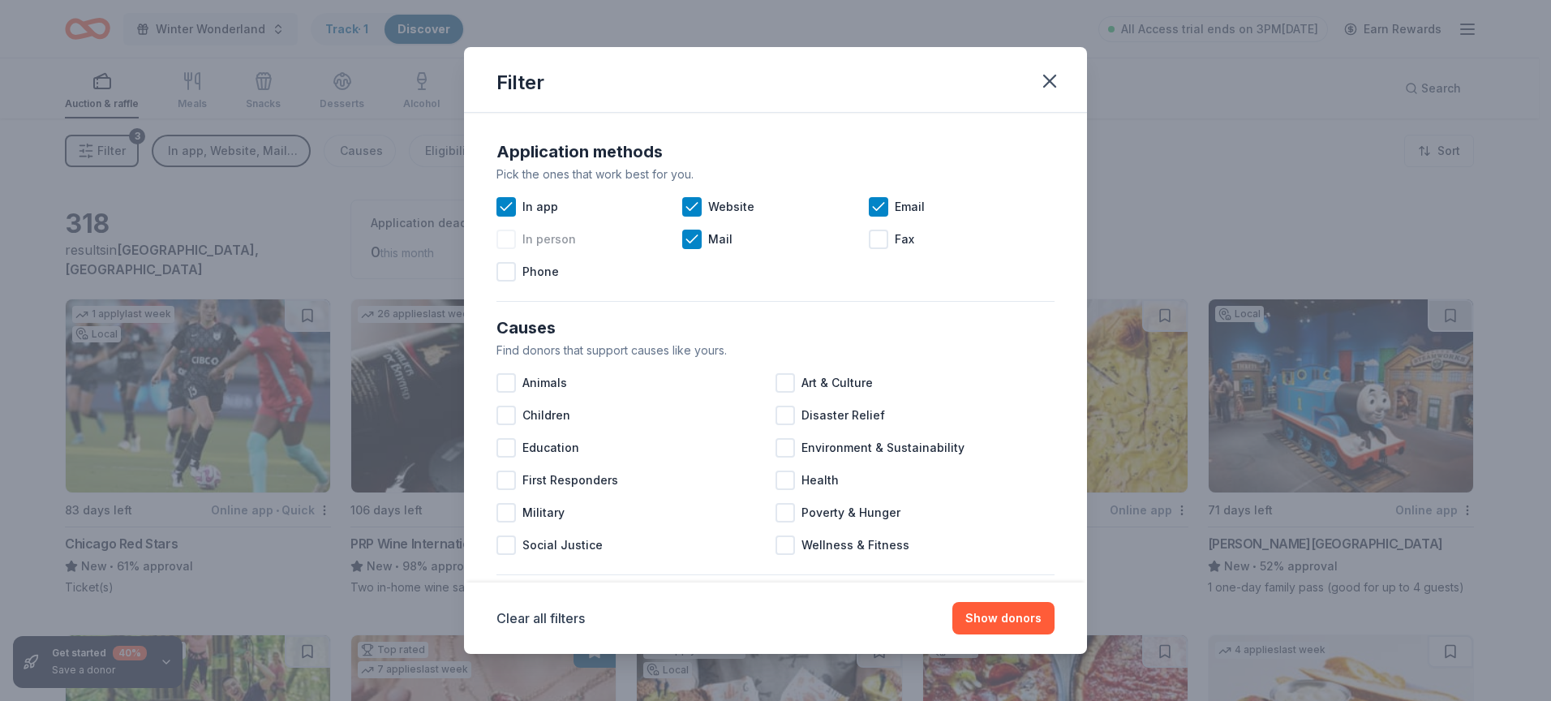
click at [502, 240] on div at bounding box center [505, 239] width 19 height 19
click at [1054, 83] on icon "button" at bounding box center [1049, 81] width 23 height 23
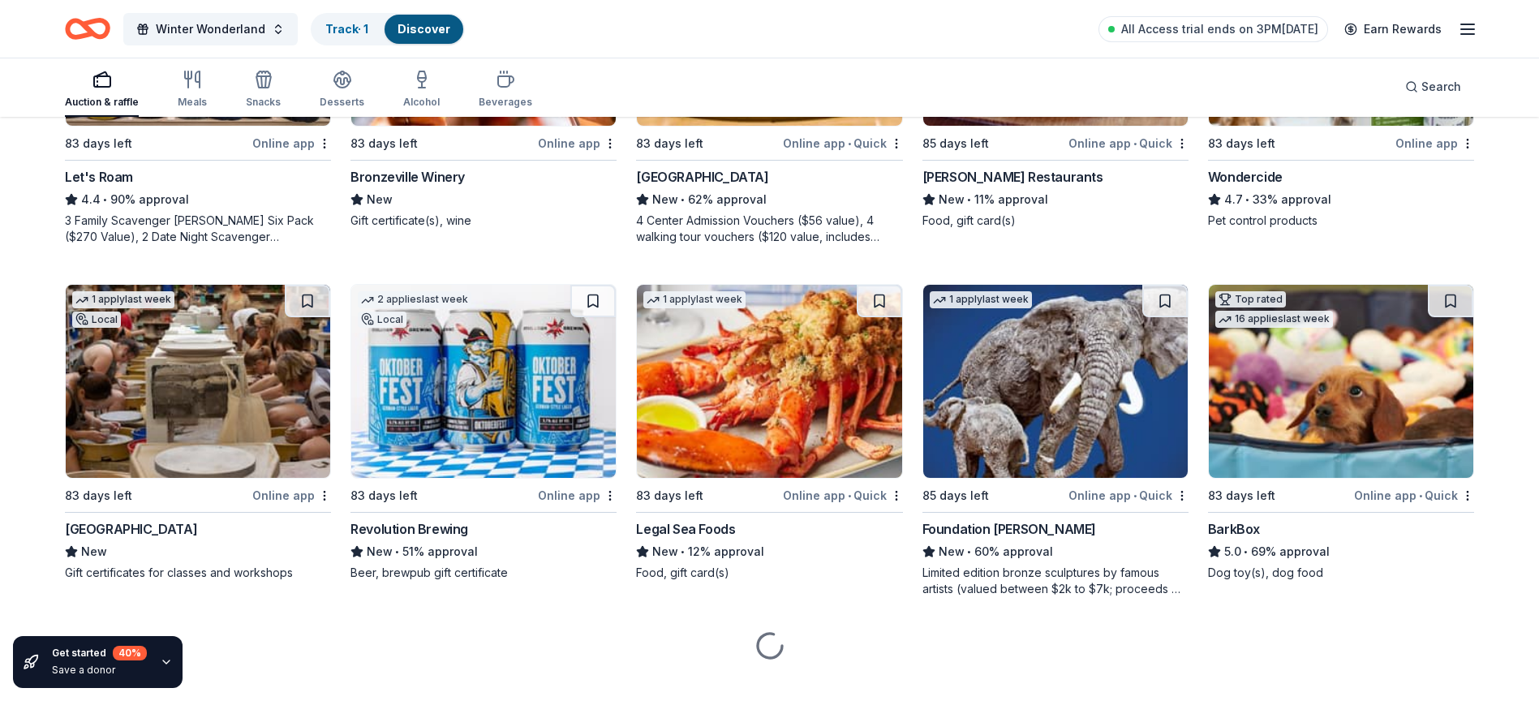
scroll to position [1080, 0]
